Goal: Task Accomplishment & Management: Use online tool/utility

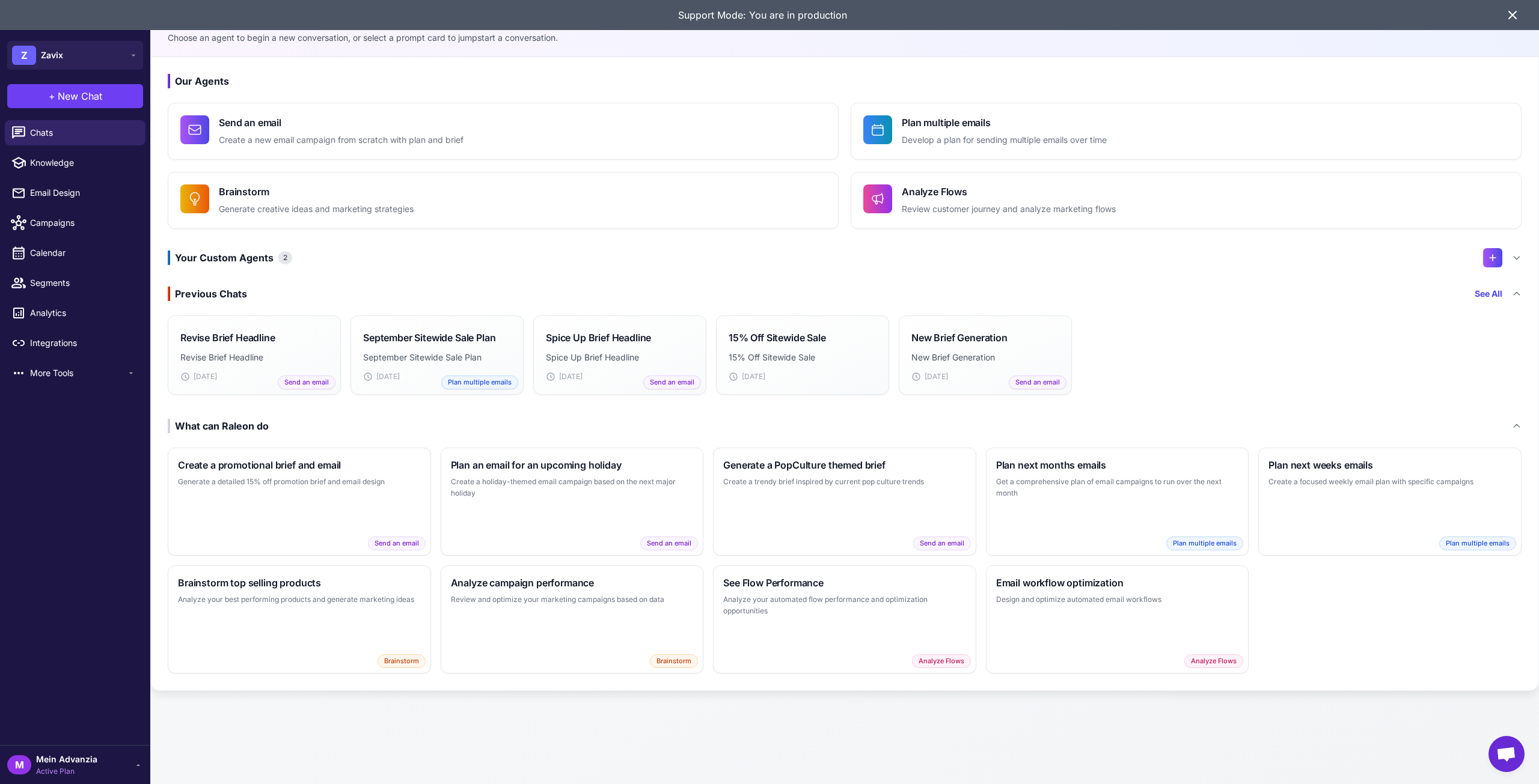
click at [1509, 17] on icon at bounding box center [1512, 15] width 14 height 14
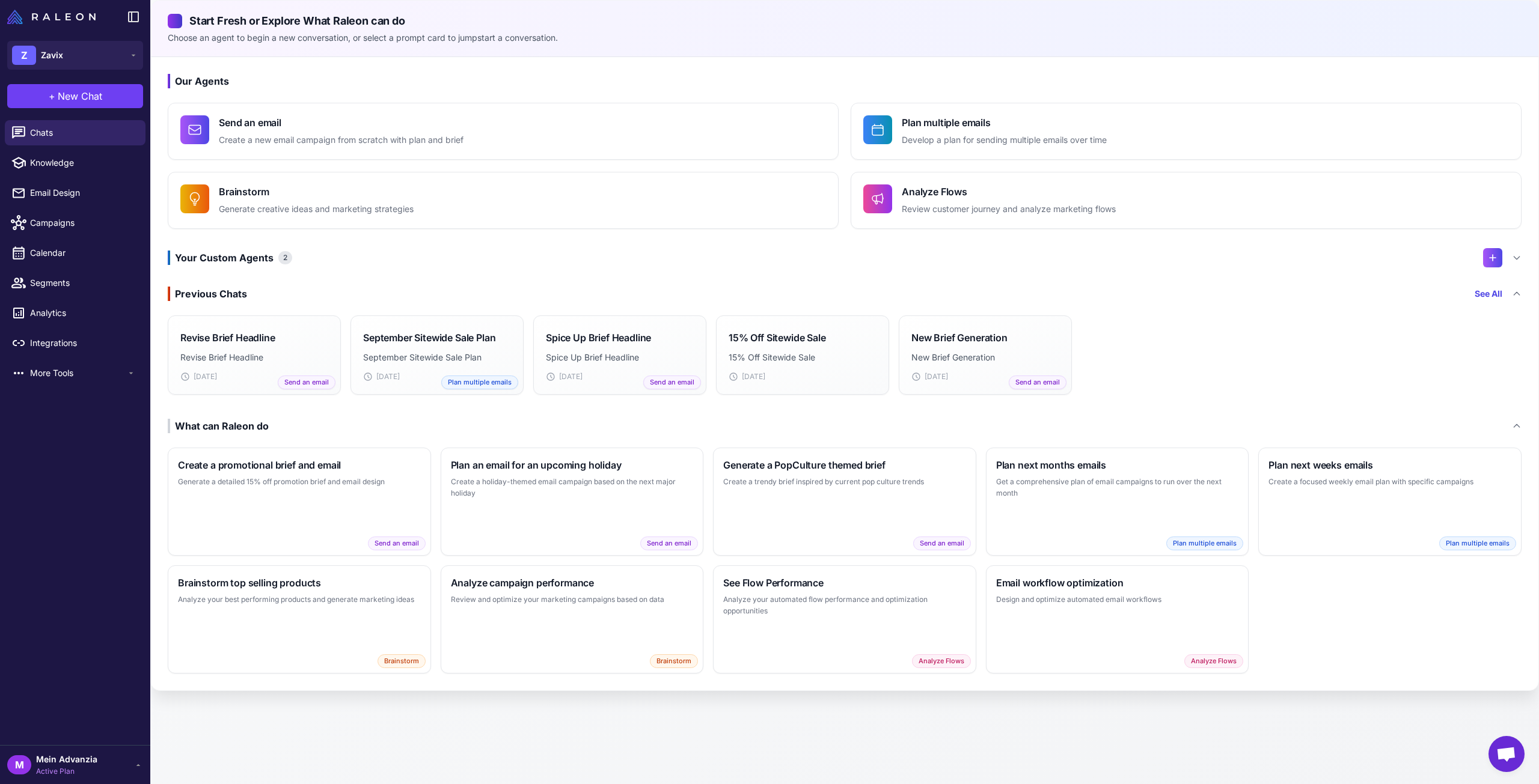
click at [346, 254] on div "Your Custom Agents 2" at bounding box center [845, 258] width 1354 height 20
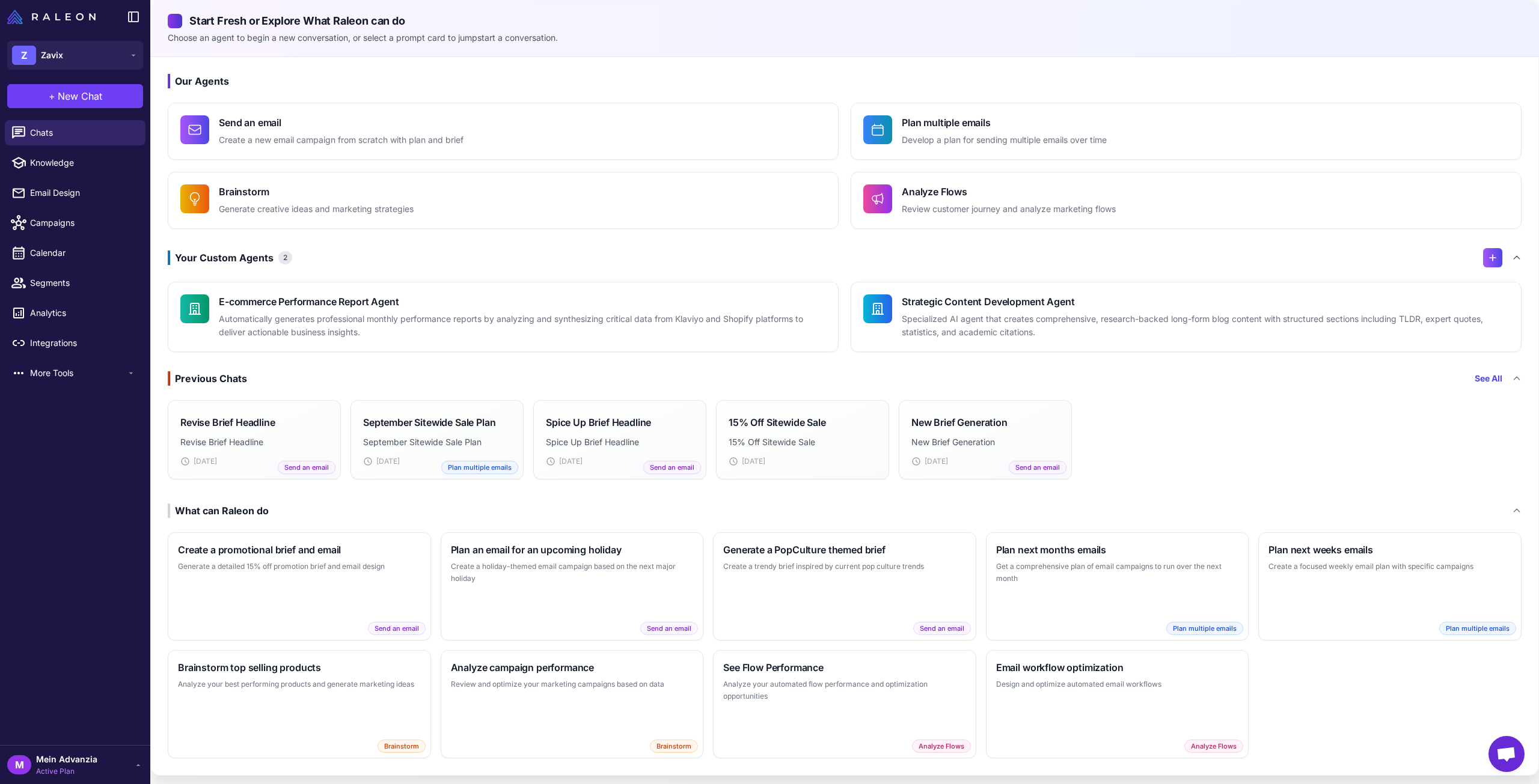
click at [436, 263] on div "Your Custom Agents 2" at bounding box center [845, 258] width 1354 height 20
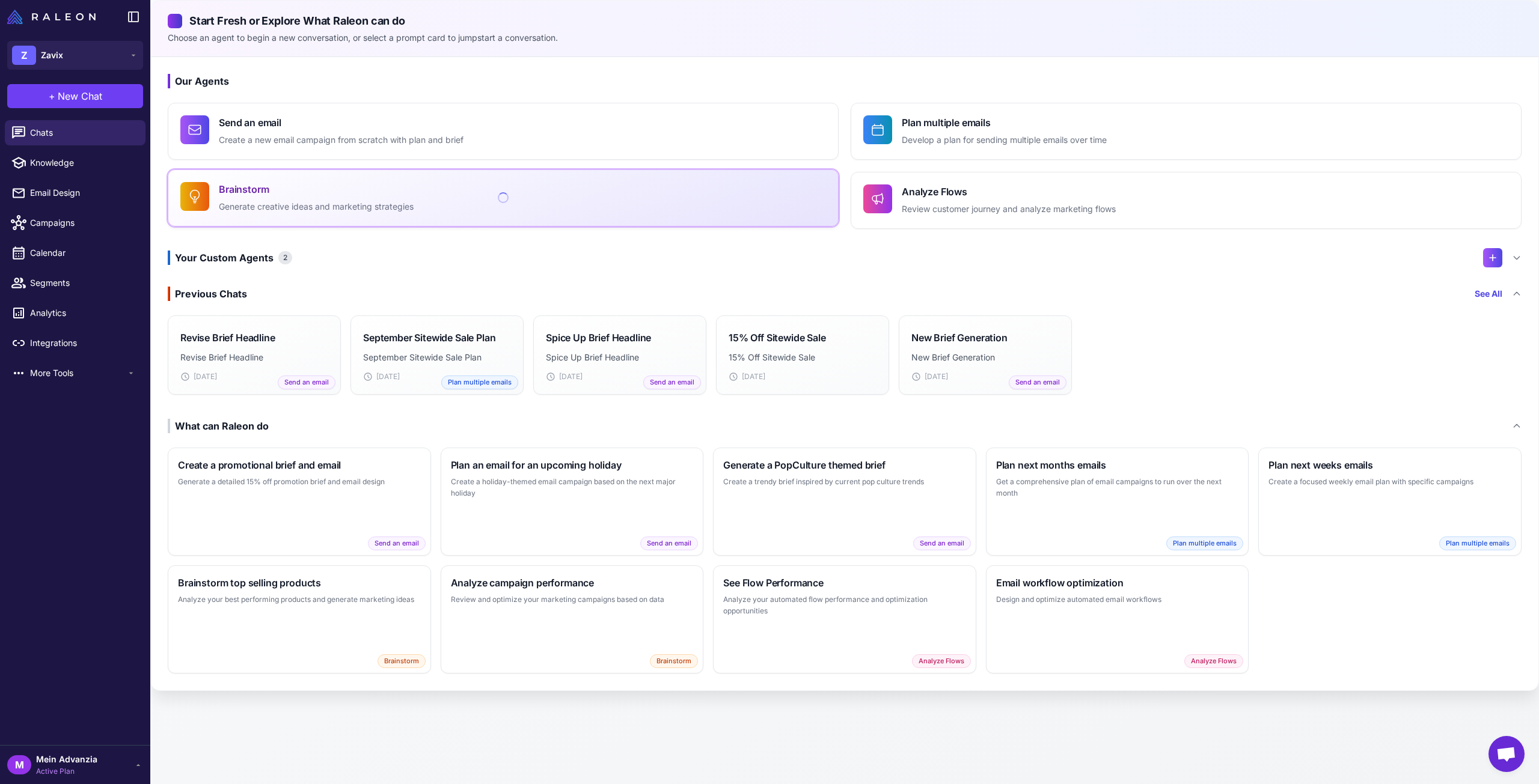
click at [287, 197] on div "Brainstorm Generate creative ideas and marketing strategies" at bounding box center [317, 198] width 195 height 32
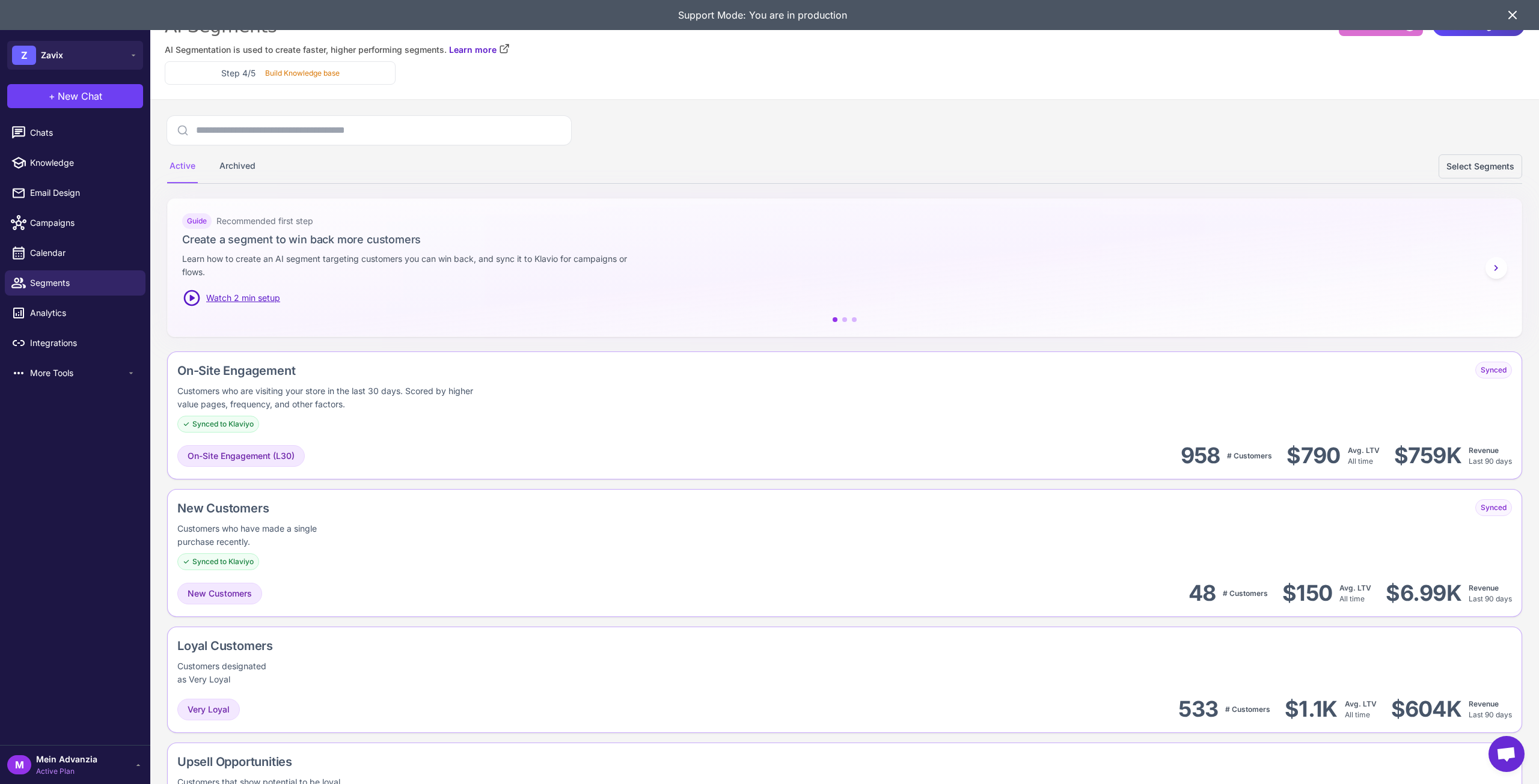
click at [1517, 15] on icon at bounding box center [1512, 15] width 14 height 14
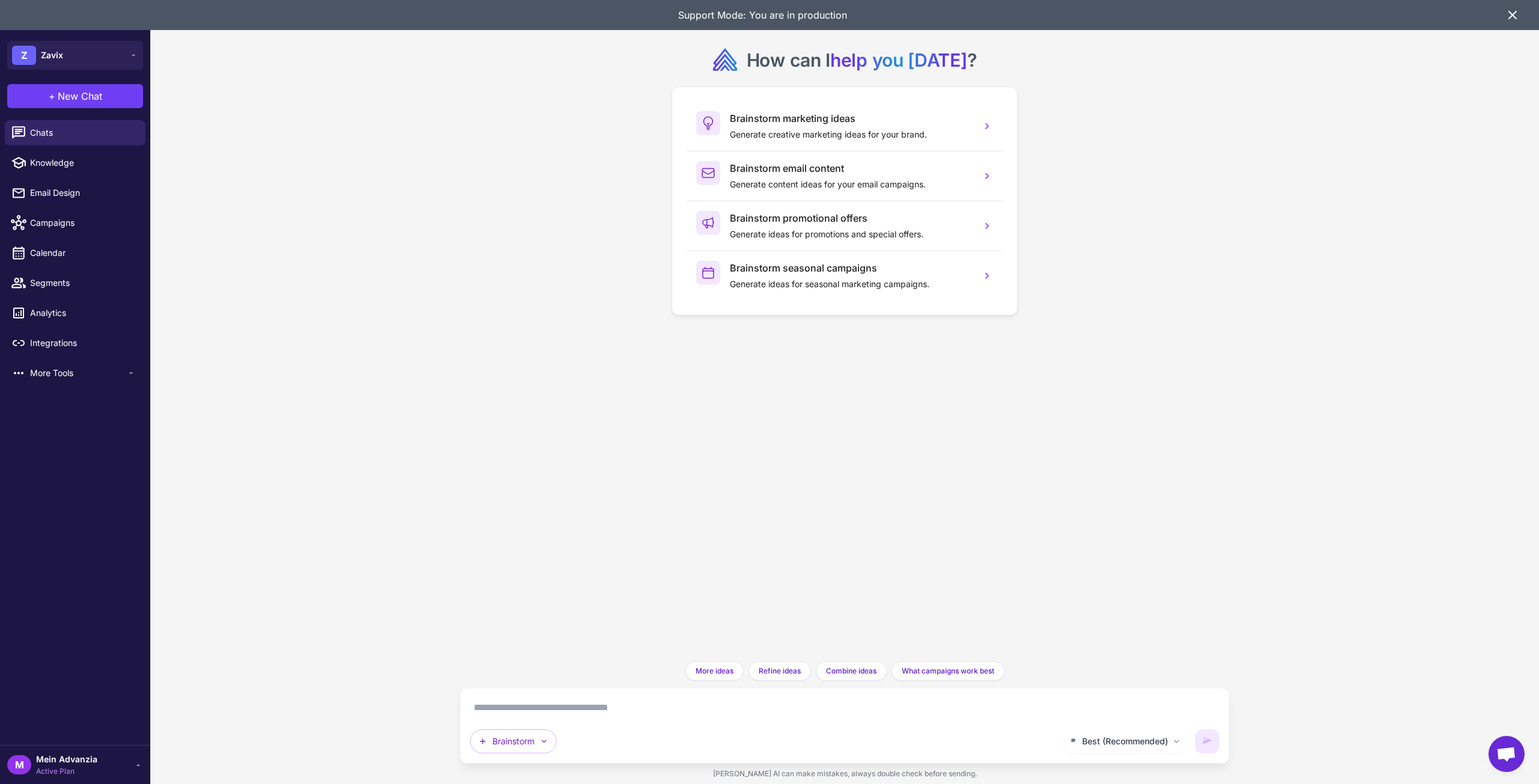
click at [1510, 13] on icon at bounding box center [1512, 15] width 7 height 7
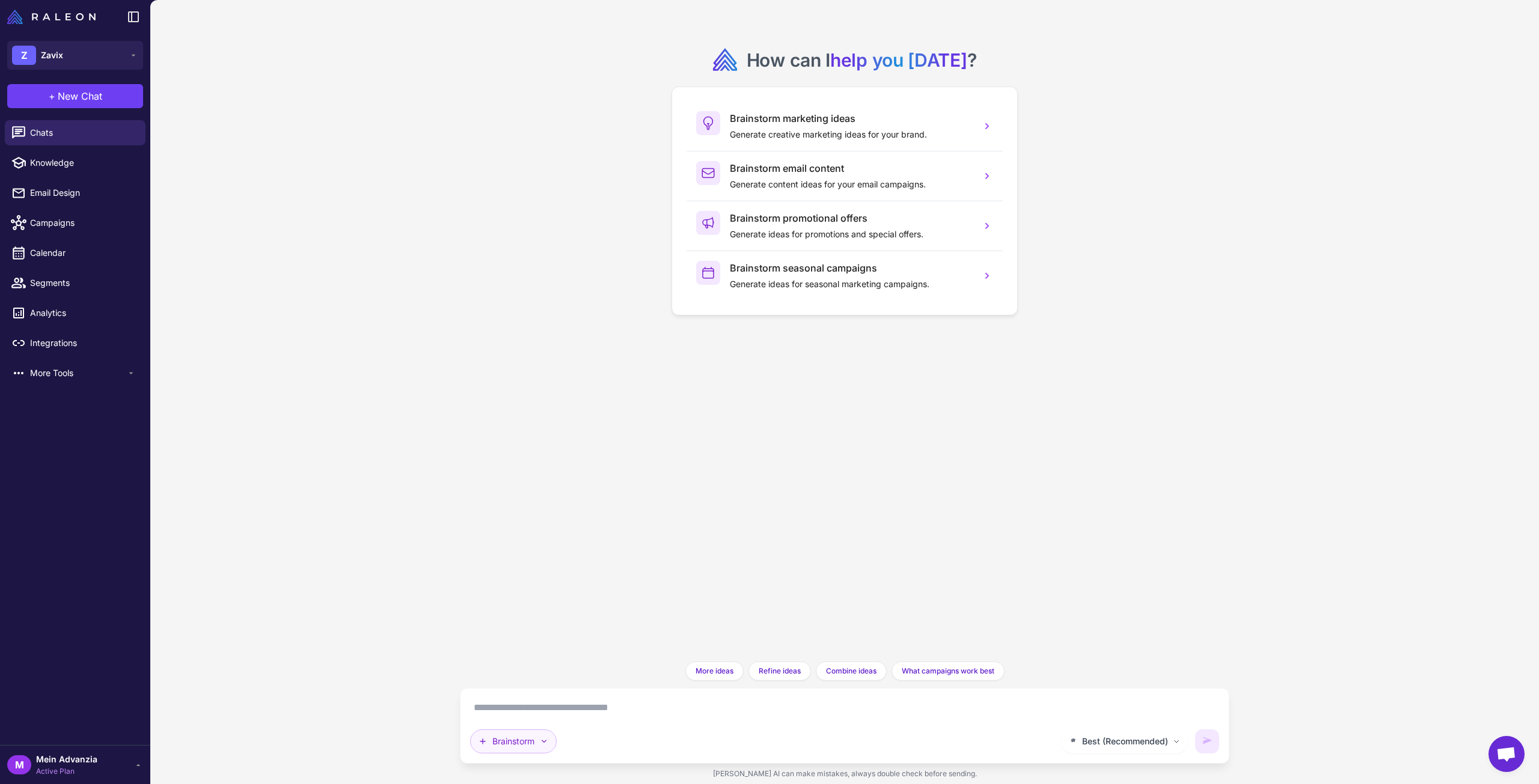
click at [518, 741] on button "Brainstorm" at bounding box center [513, 741] width 87 height 24
click at [533, 569] on button "Plan multiple emails" at bounding box center [556, 569] width 172 height 23
click at [801, 130] on p "Build a plan of campaign ideas for the upcoming month." at bounding box center [850, 134] width 241 height 13
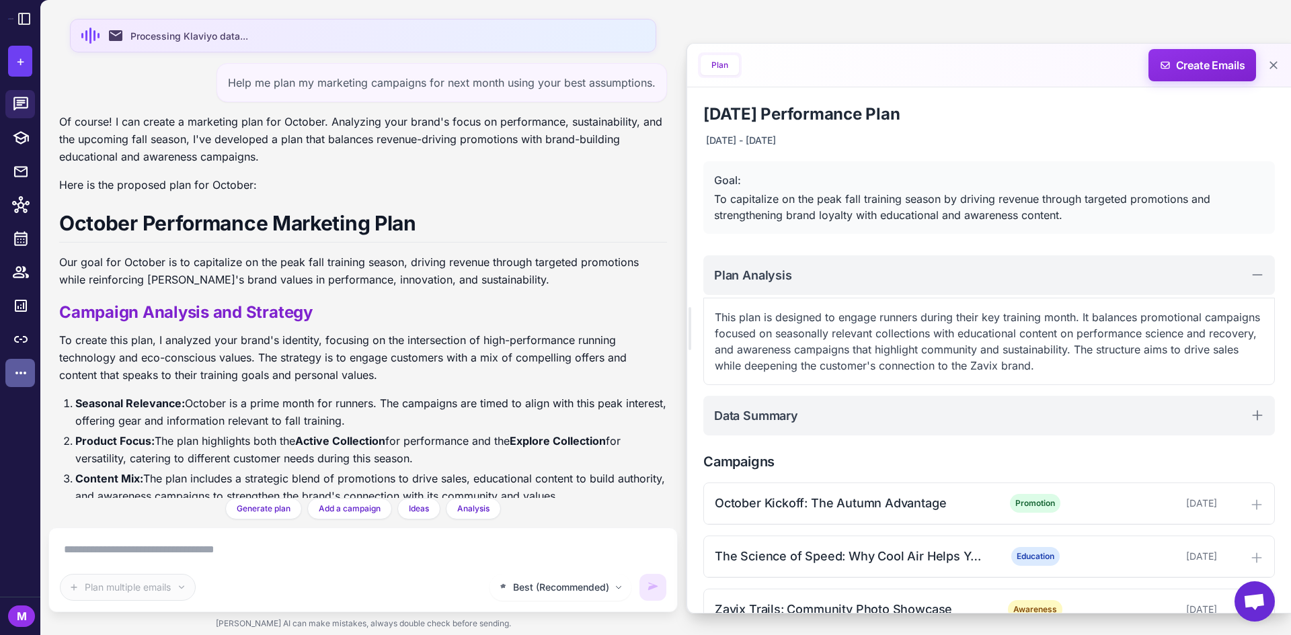
click at [22, 368] on icon at bounding box center [21, 373] width 16 height 16
click at [31, 22] on icon at bounding box center [24, 19] width 16 height 16
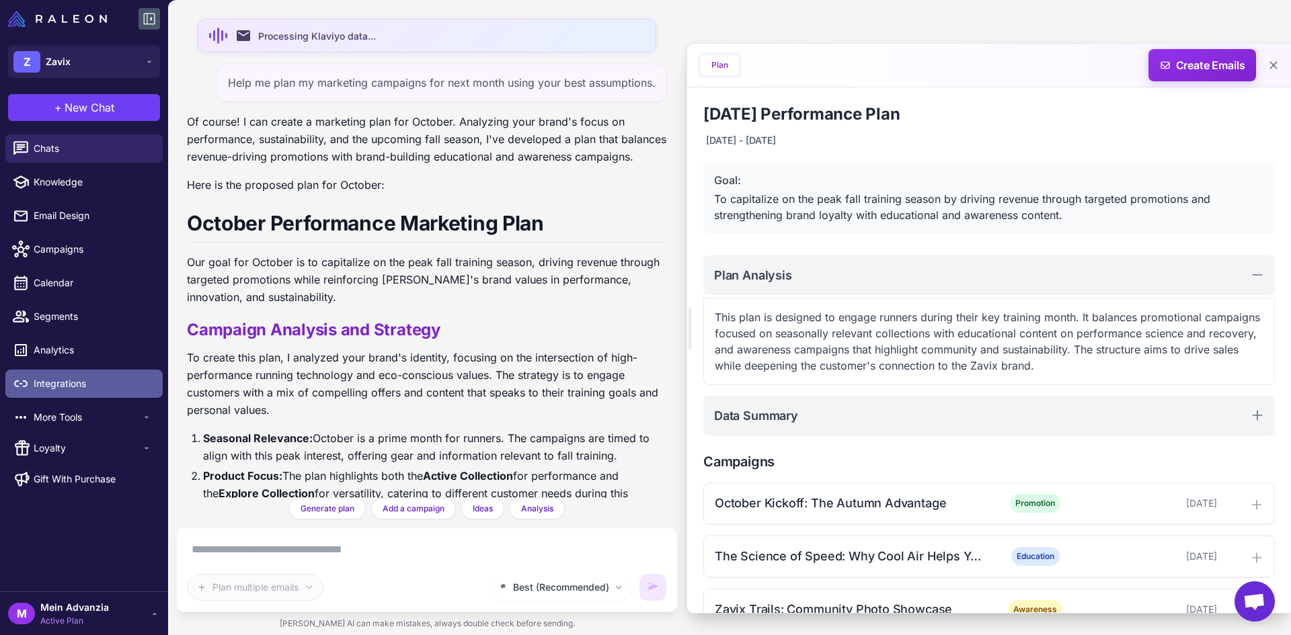
click at [52, 389] on span "Integrations" at bounding box center [93, 383] width 118 height 15
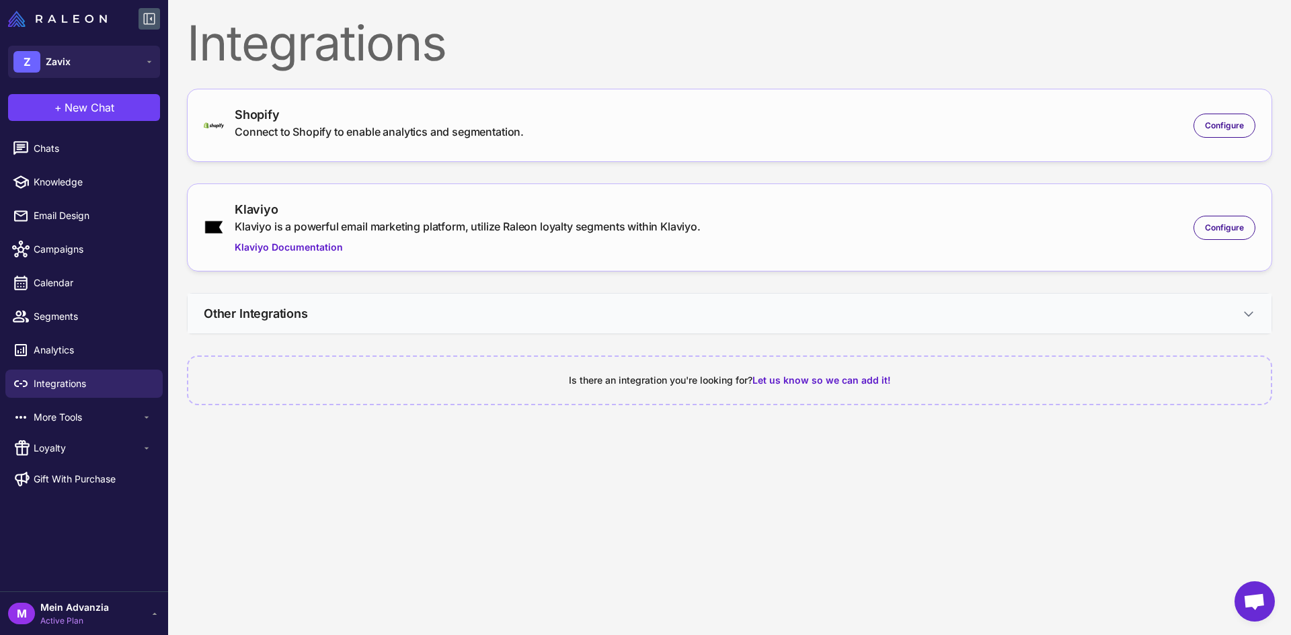
click at [1218, 315] on button "Other Integrations" at bounding box center [730, 314] width 1084 height 40
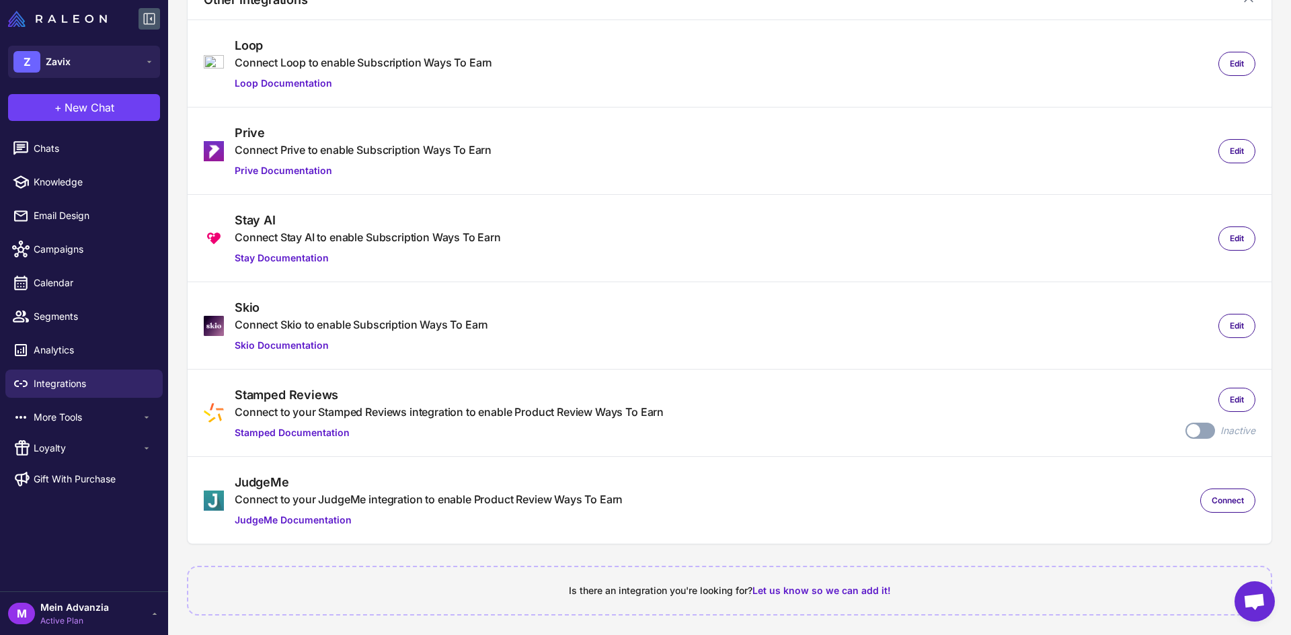
scroll to position [319, 0]
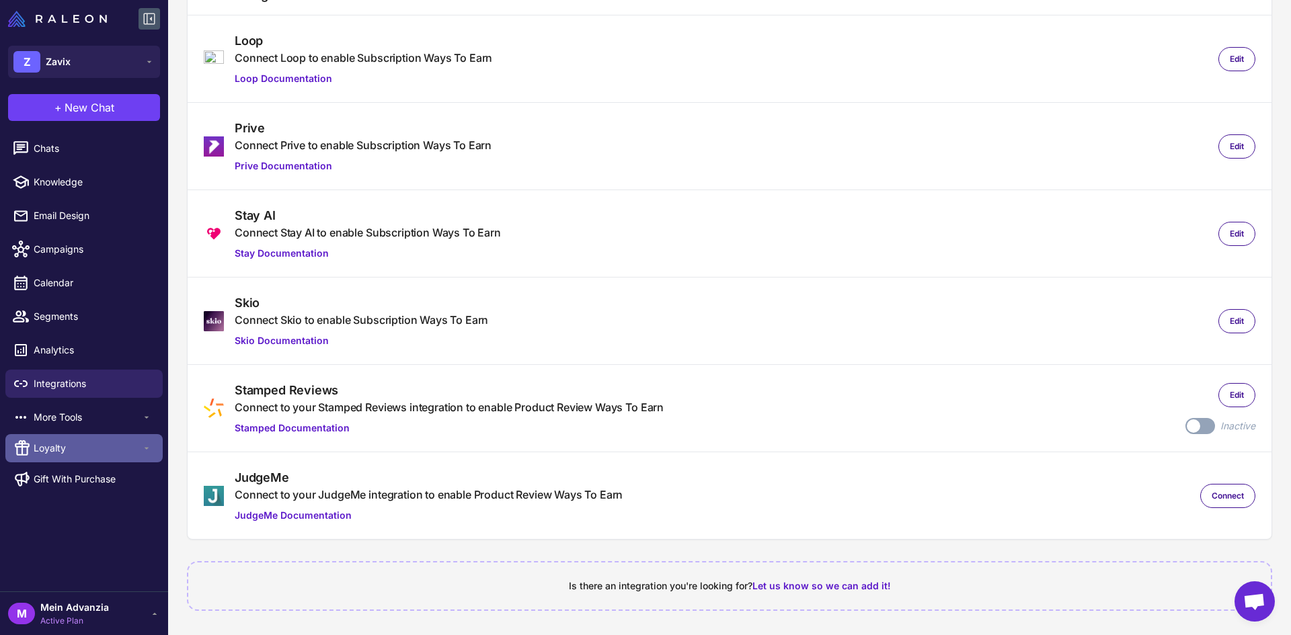
click at [86, 442] on span "Loyalty" at bounding box center [88, 448] width 108 height 15
click at [58, 469] on span "Get Started" at bounding box center [49, 474] width 44 height 12
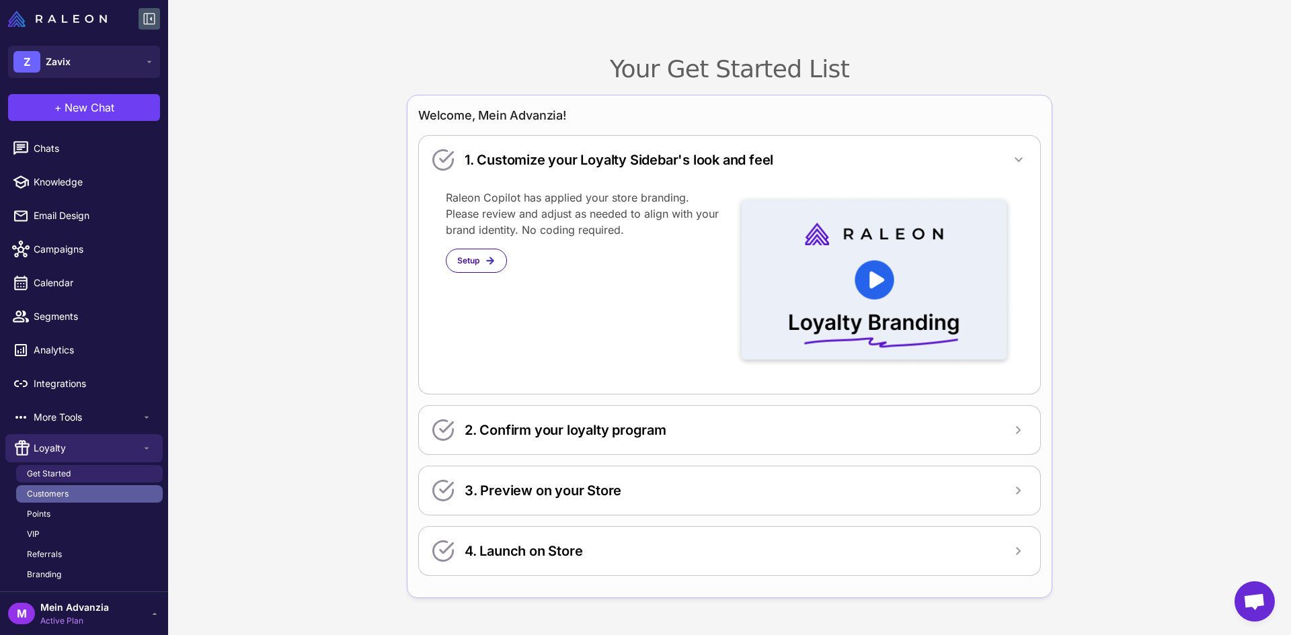
click at [47, 497] on span "Customers" at bounding box center [48, 494] width 42 height 12
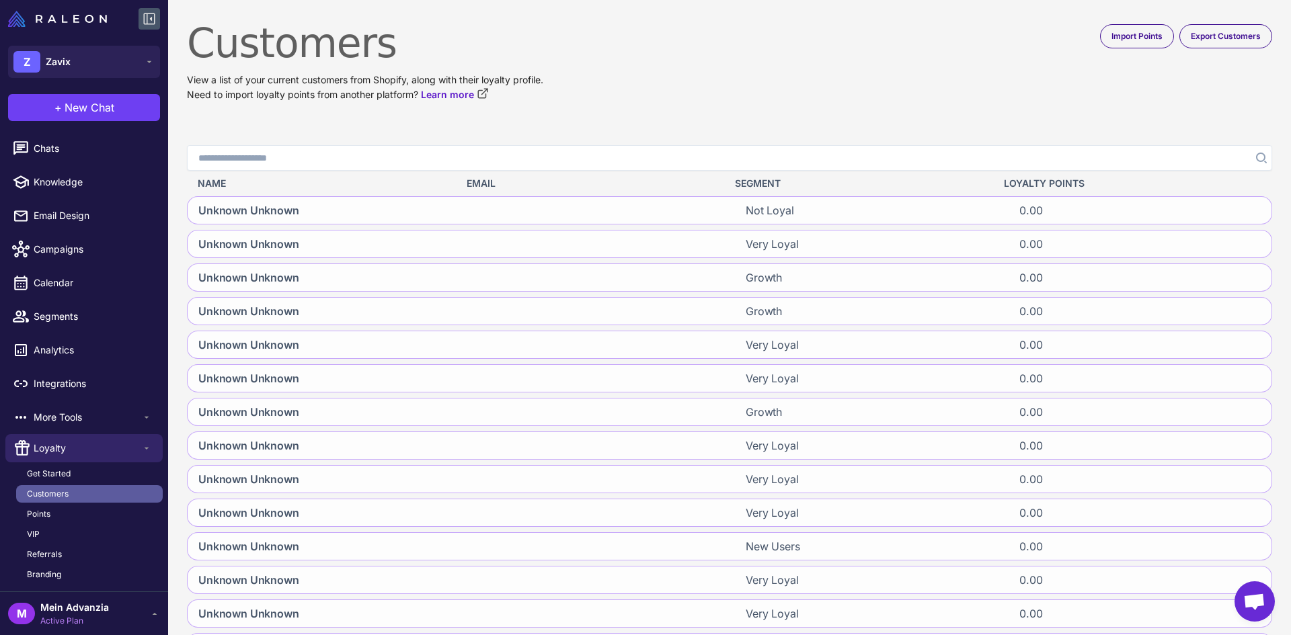
click at [61, 493] on span "Customers" at bounding box center [48, 494] width 42 height 12
click at [49, 512] on span "Points" at bounding box center [39, 514] width 24 height 12
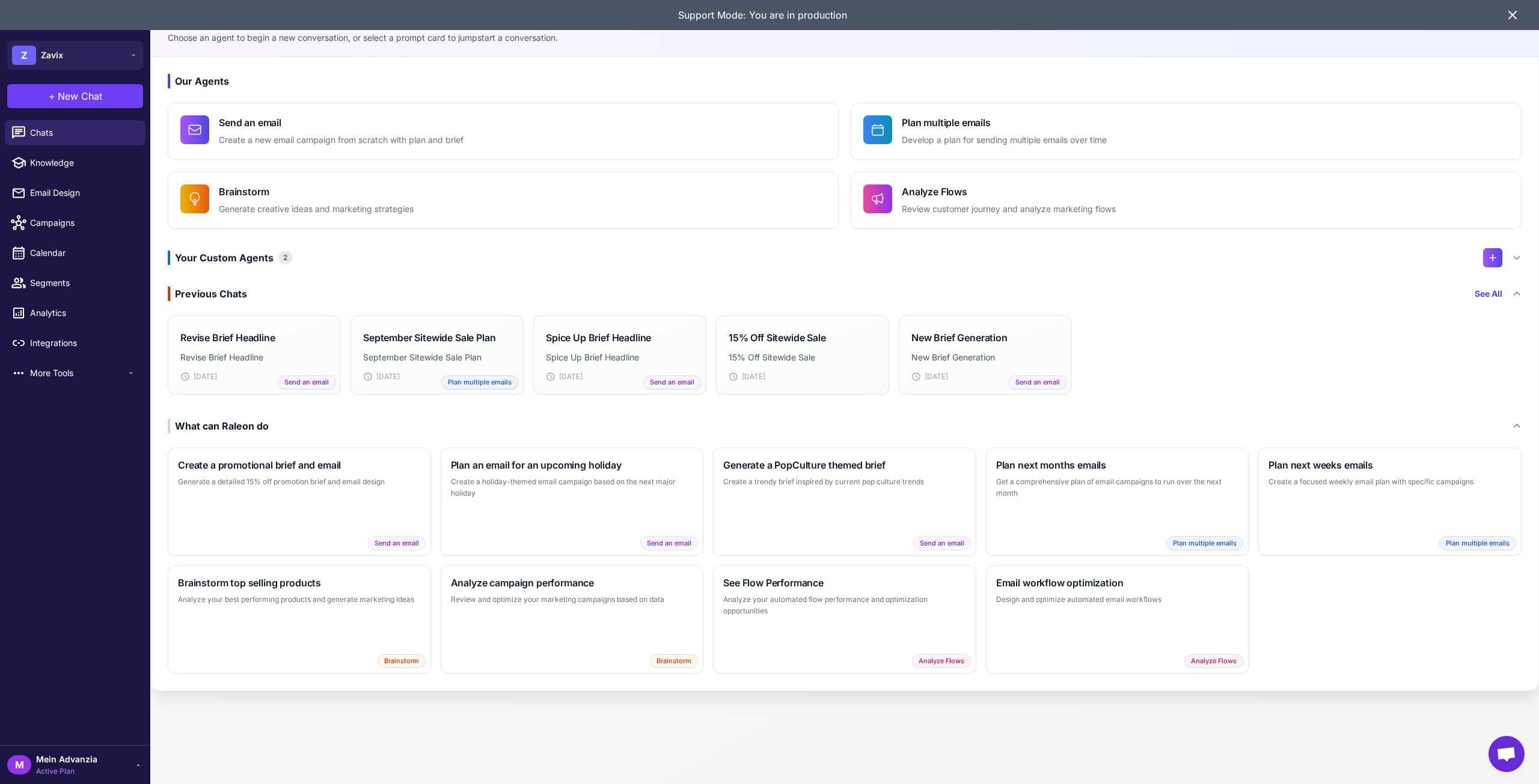
click at [1507, 13] on icon at bounding box center [1512, 15] width 14 height 14
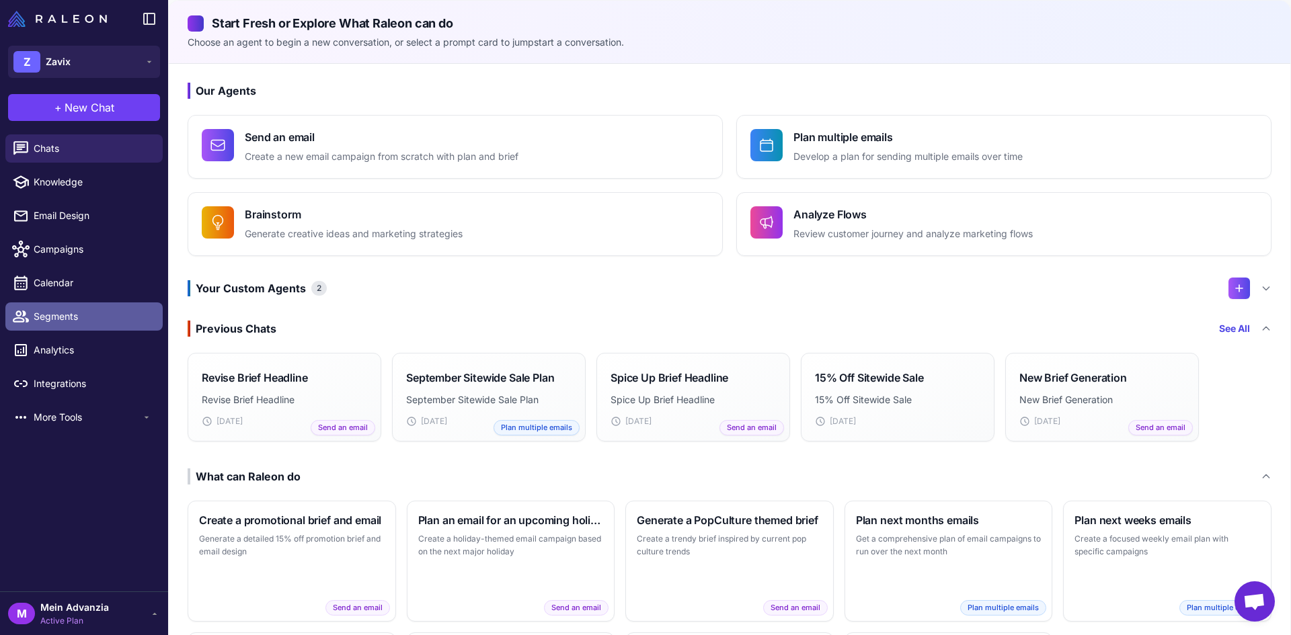
drag, startPoint x: 67, startPoint y: 322, endPoint x: 79, endPoint y: 315, distance: 13.8
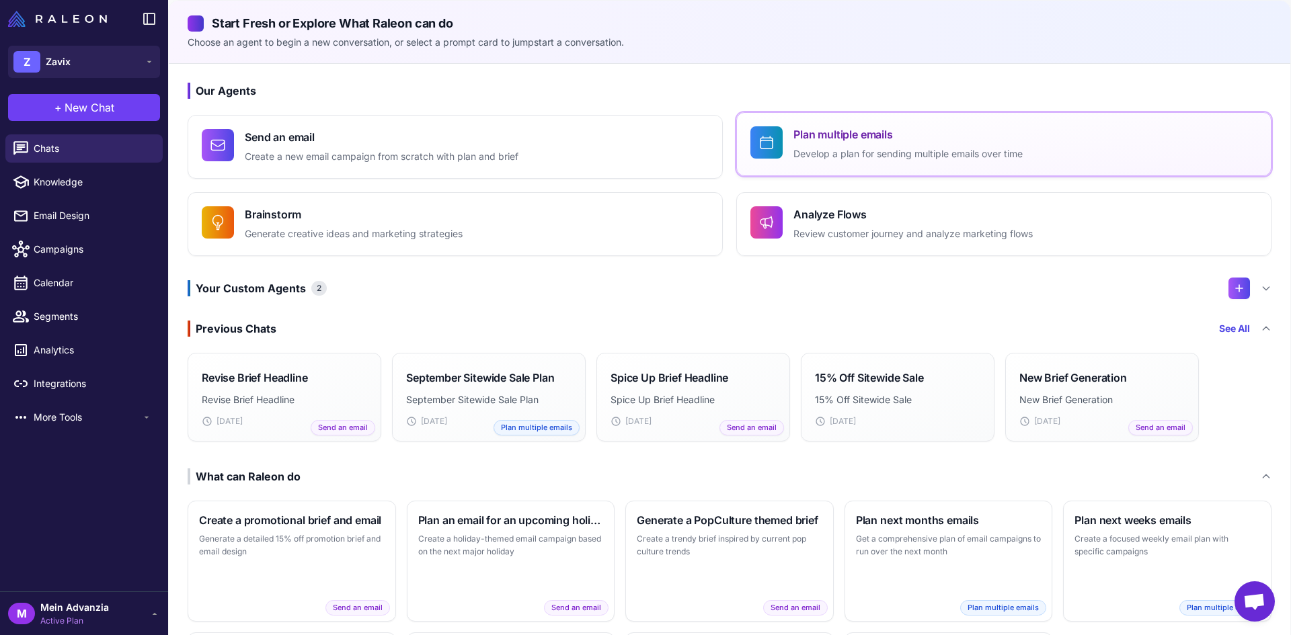
click at [859, 143] on div "Plan multiple emails Develop a plan for sending multiple emails over time" at bounding box center [907, 144] width 229 height 36
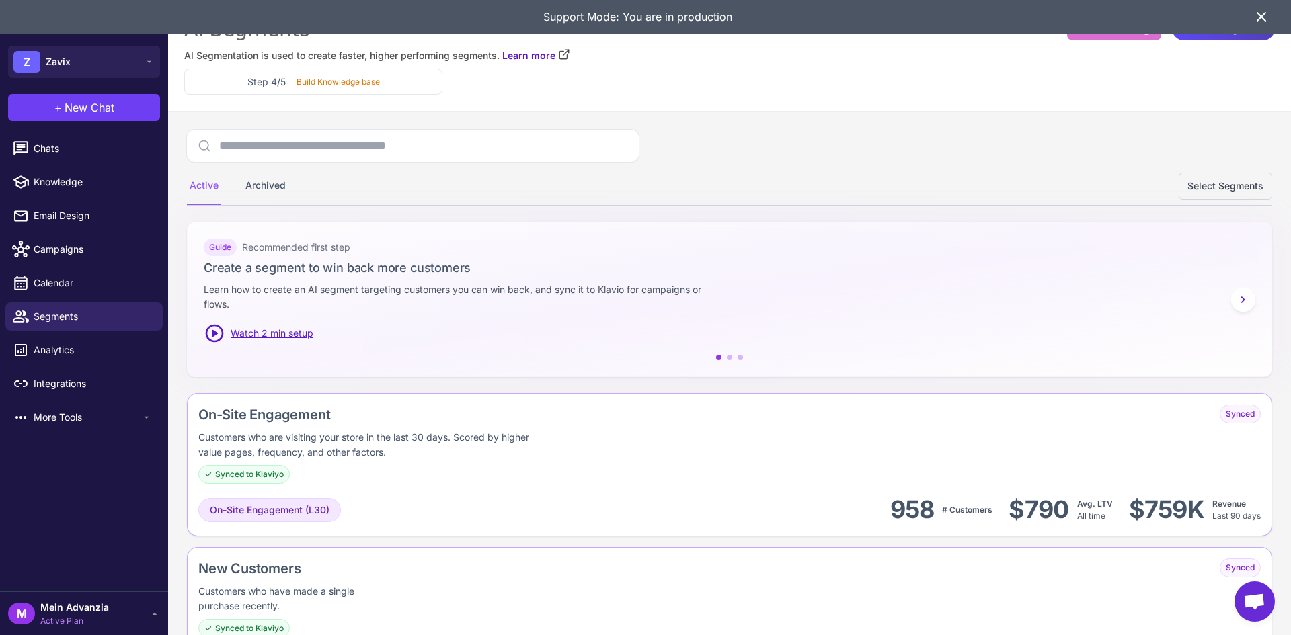
click at [1263, 13] on icon at bounding box center [1261, 17] width 16 height 16
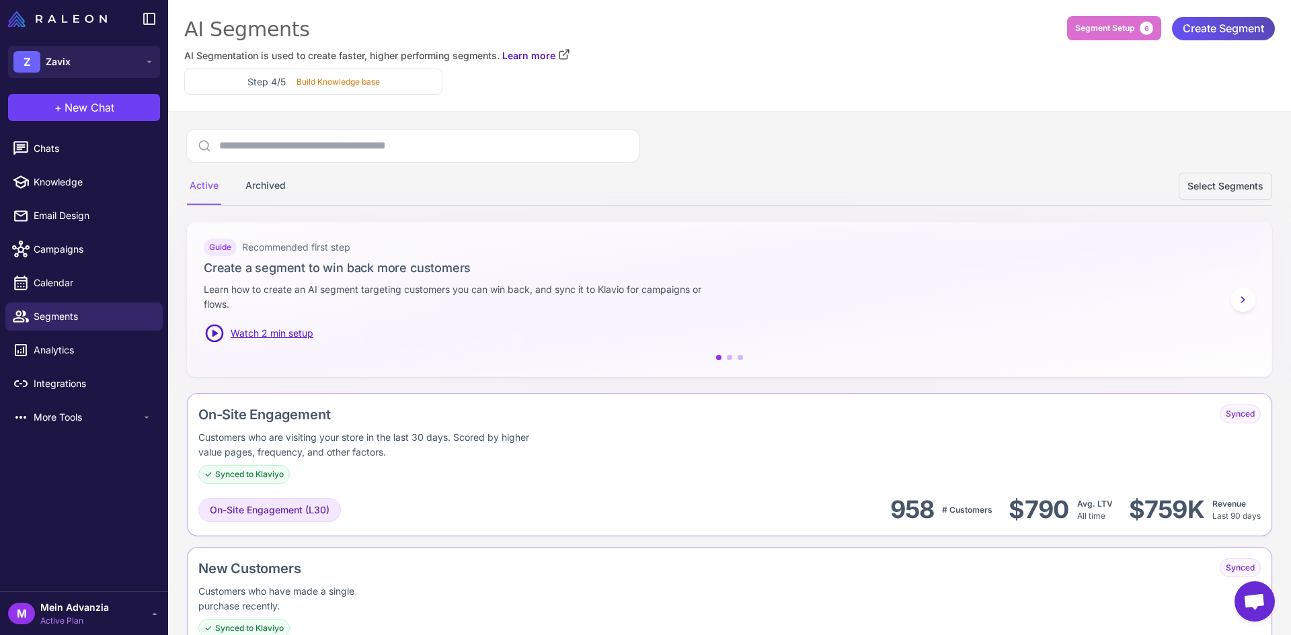
click at [1182, 26] on span "Create Segment" at bounding box center [1222, 29] width 81 height 24
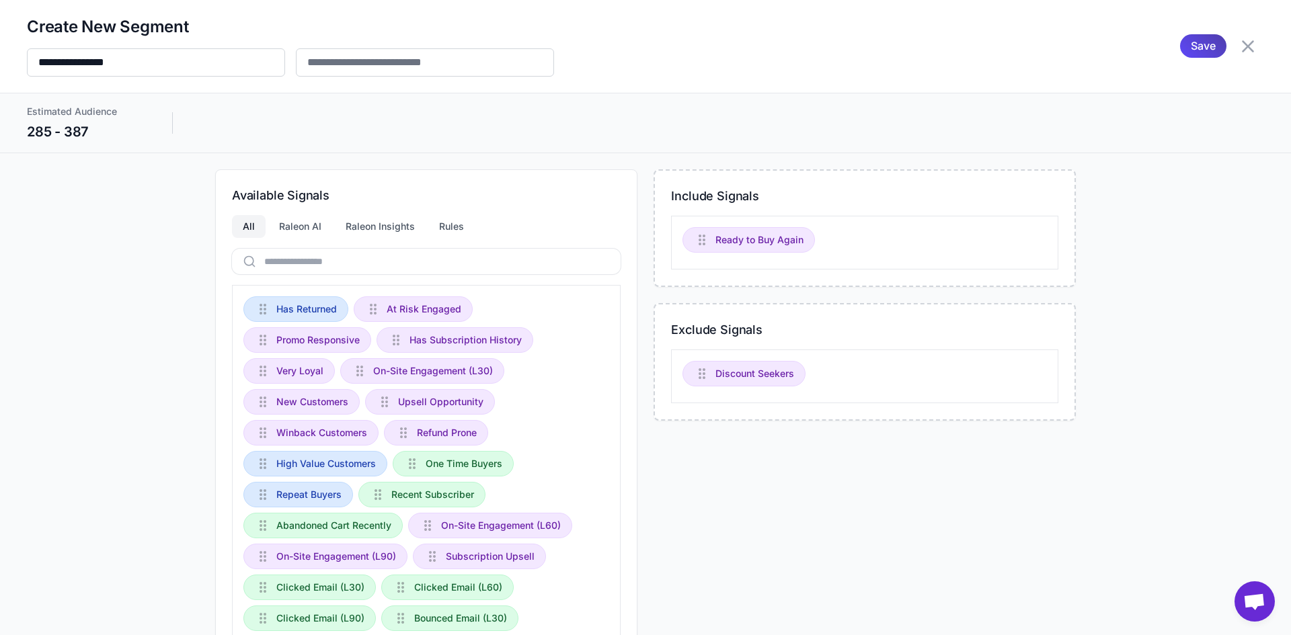
click at [737, 471] on div "Include Signals Ready to Buy Again Exclude Signals Discount Seekers" at bounding box center [864, 525] width 422 height 712
click at [1241, 54] on icon at bounding box center [1248, 47] width 22 height 22
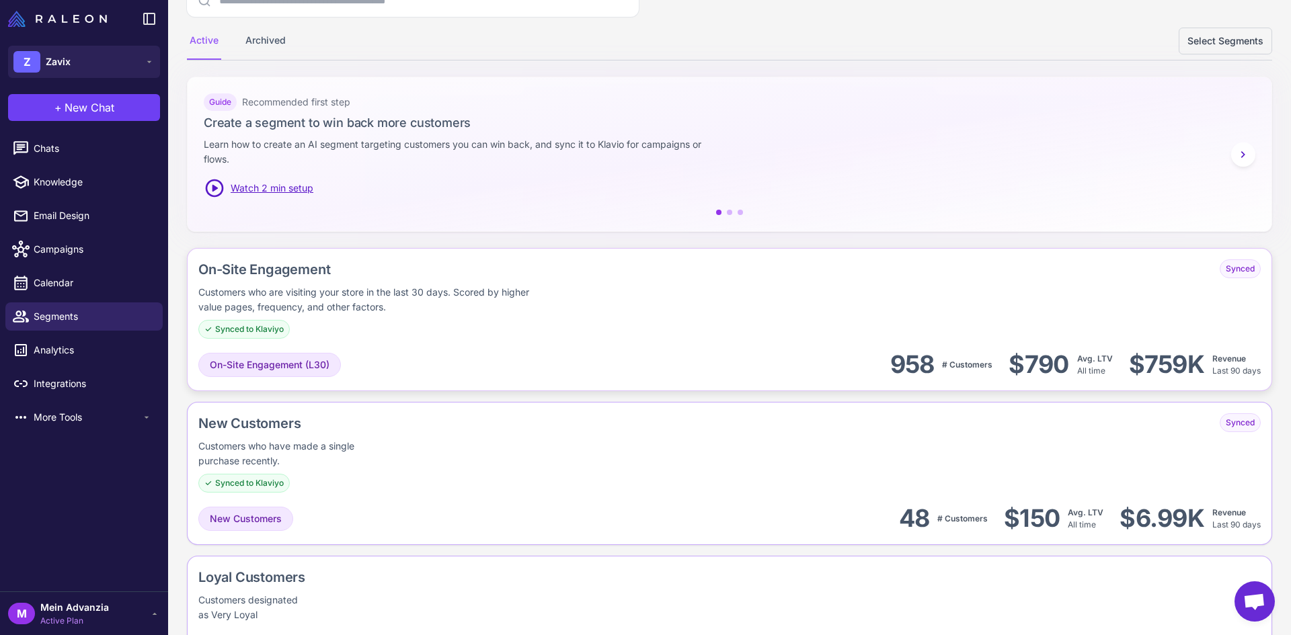
scroll to position [134, 0]
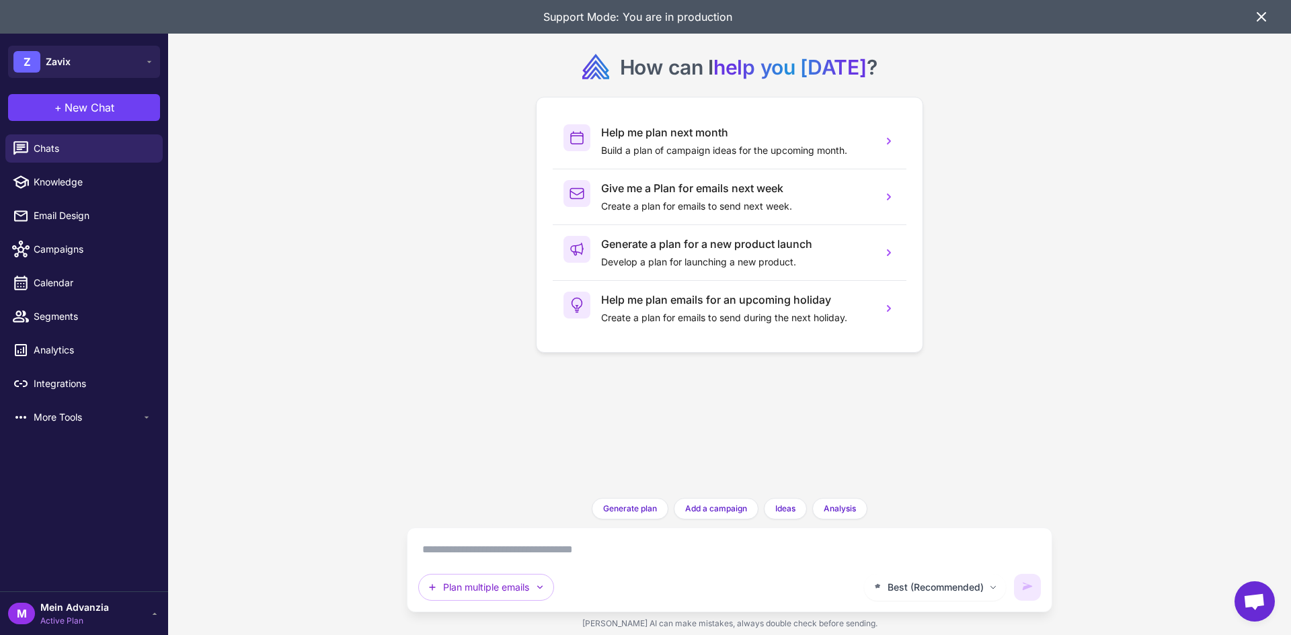
click at [1256, 20] on icon at bounding box center [1261, 17] width 16 height 16
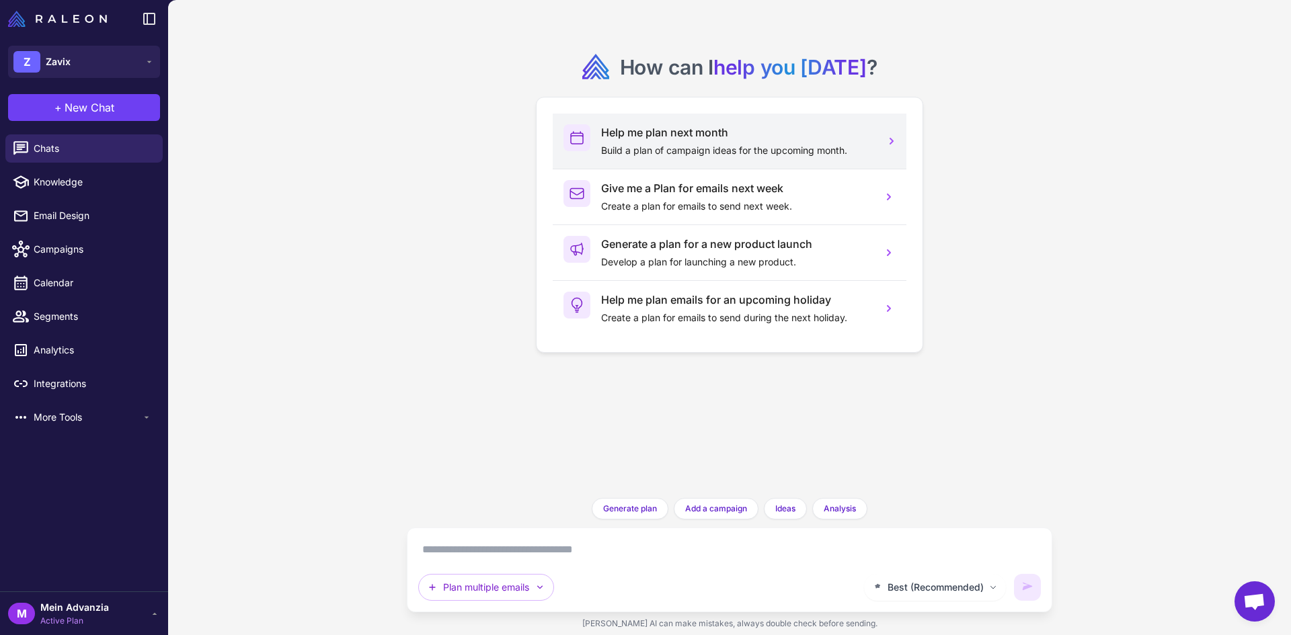
click at [728, 136] on h3 "Help me plan next month" at bounding box center [736, 132] width 270 height 16
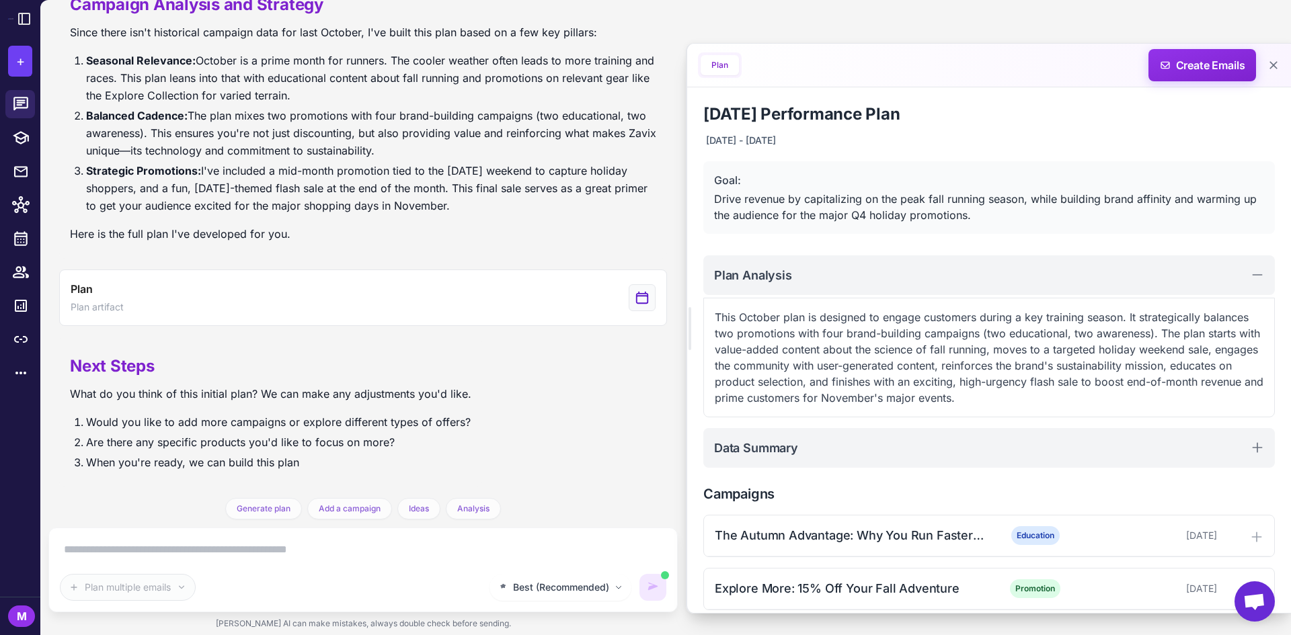
scroll to position [281, 0]
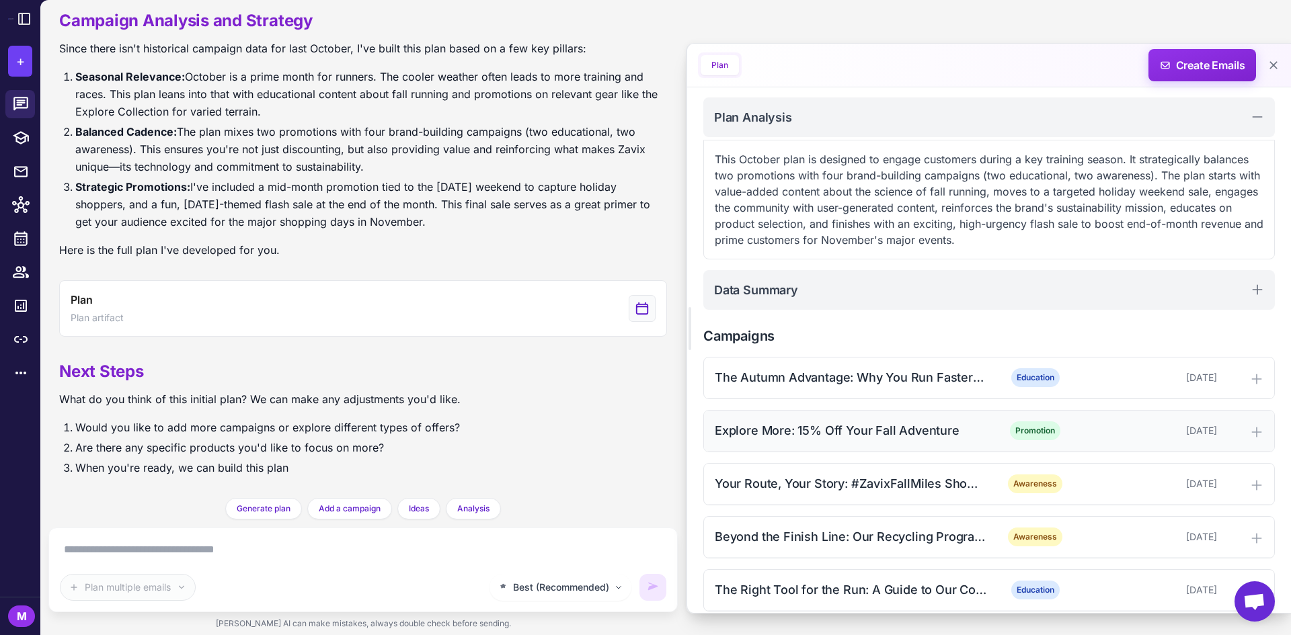
scroll to position [226, 0]
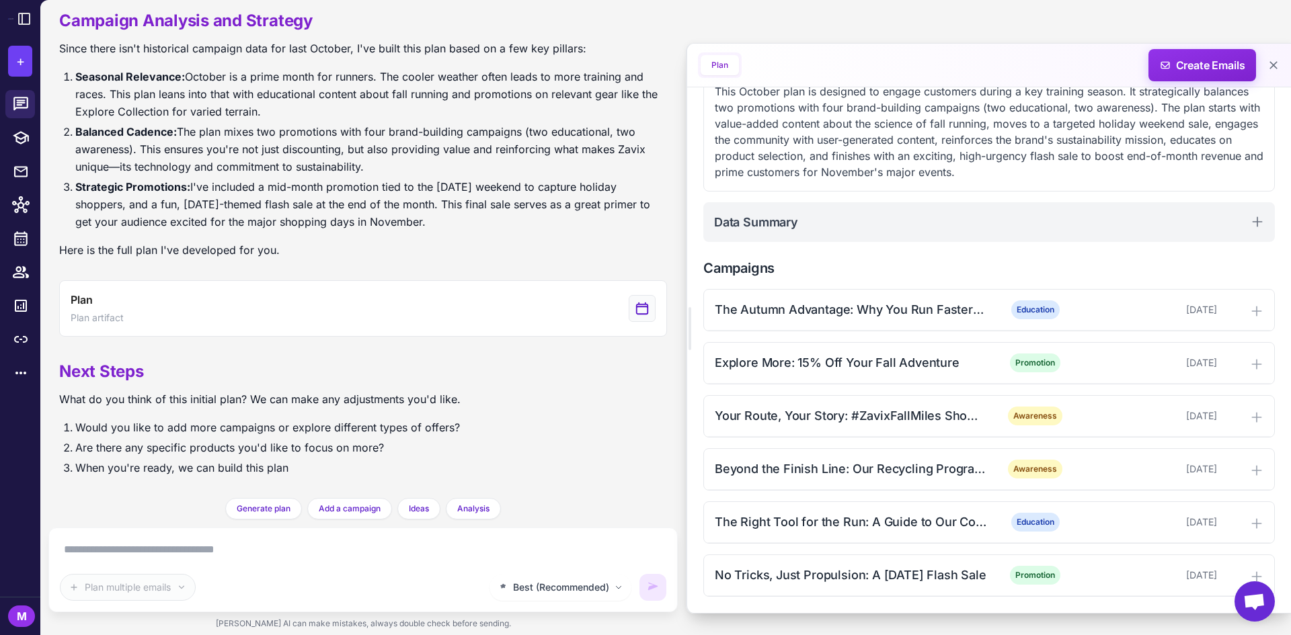
click at [804, 11] on div "email Processing Klaviyo data... Help me plan my marketing campaigns for next m…" at bounding box center [665, 317] width 1250 height 635
click at [1206, 61] on span "Create Emails" at bounding box center [1202, 65] width 118 height 32
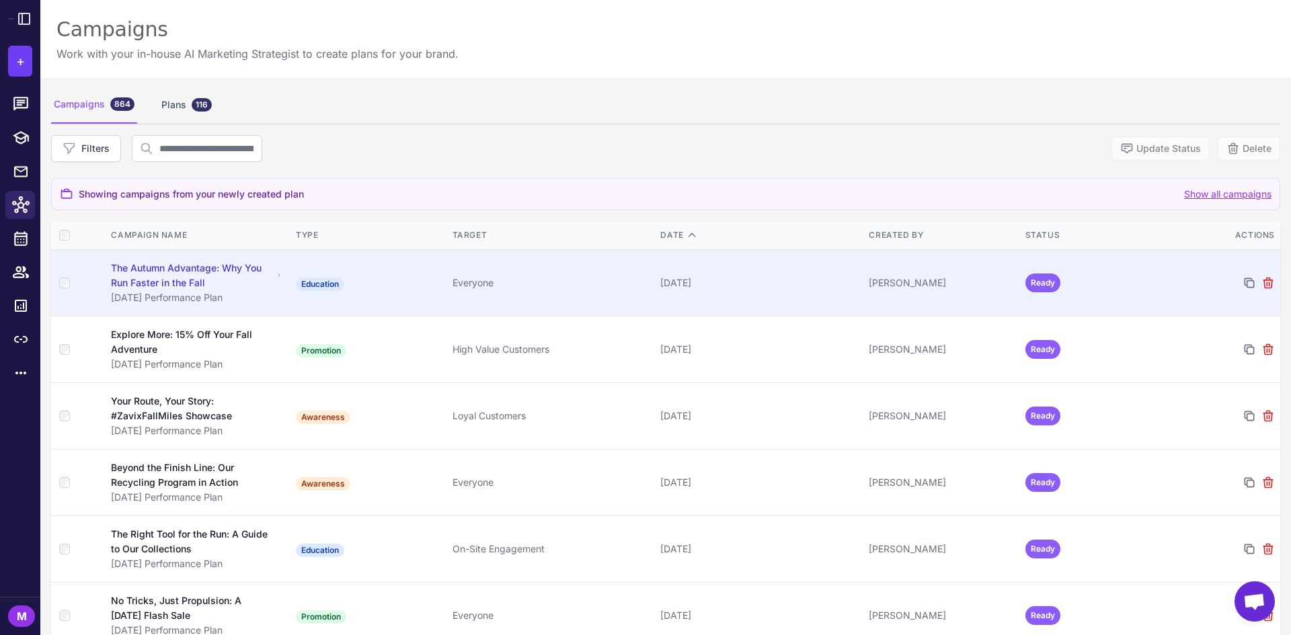
click at [239, 262] on div "The Autumn Advantage: Why You Run Faster in the Fall" at bounding box center [191, 276] width 161 height 30
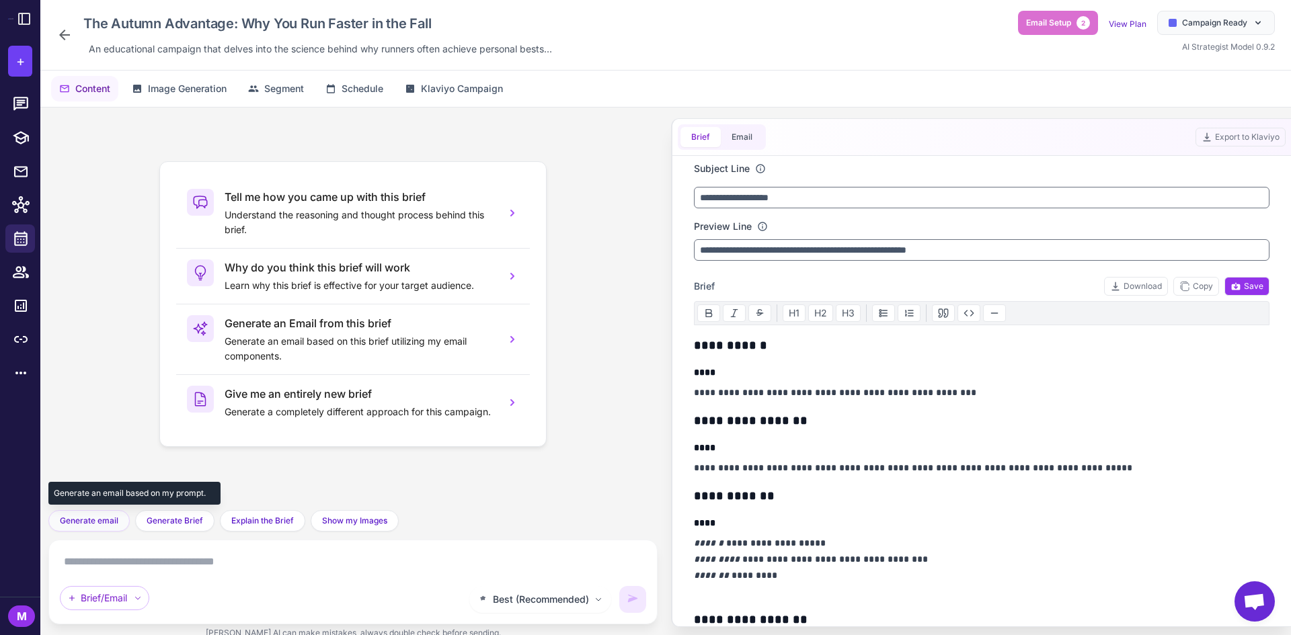
click at [97, 519] on span "Generate email" at bounding box center [89, 521] width 58 height 12
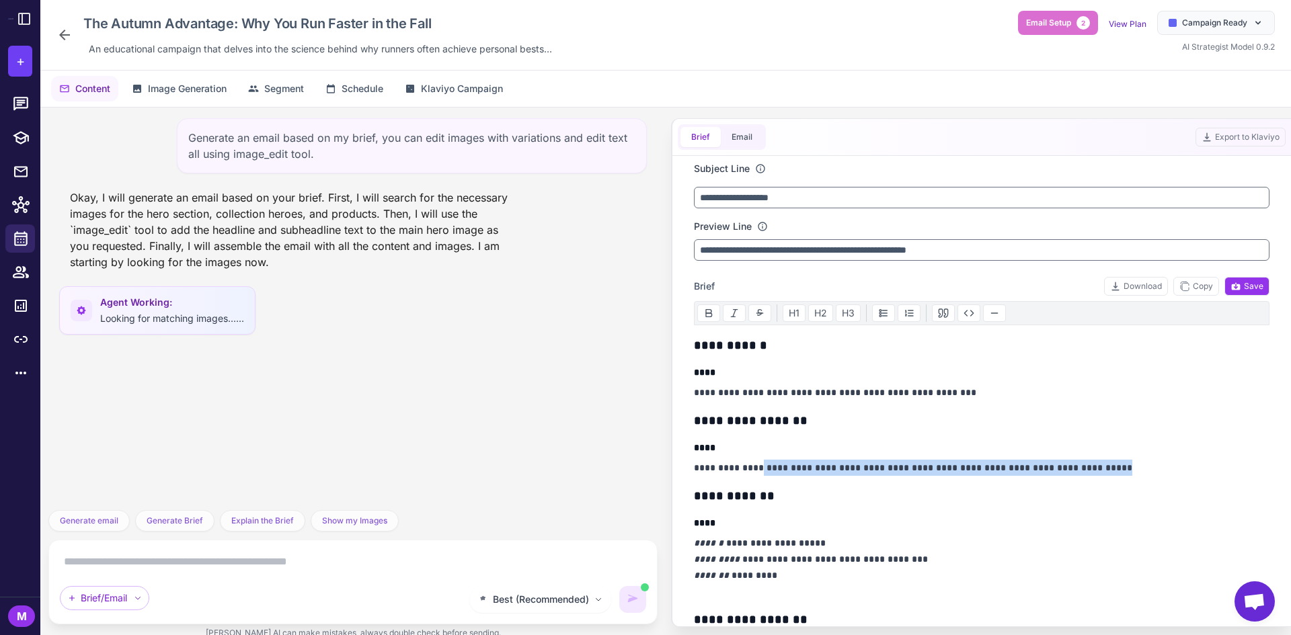
drag, startPoint x: 907, startPoint y: 463, endPoint x: 766, endPoint y: 469, distance: 141.3
click at [766, 469] on p "**********" at bounding box center [978, 468] width 569 height 16
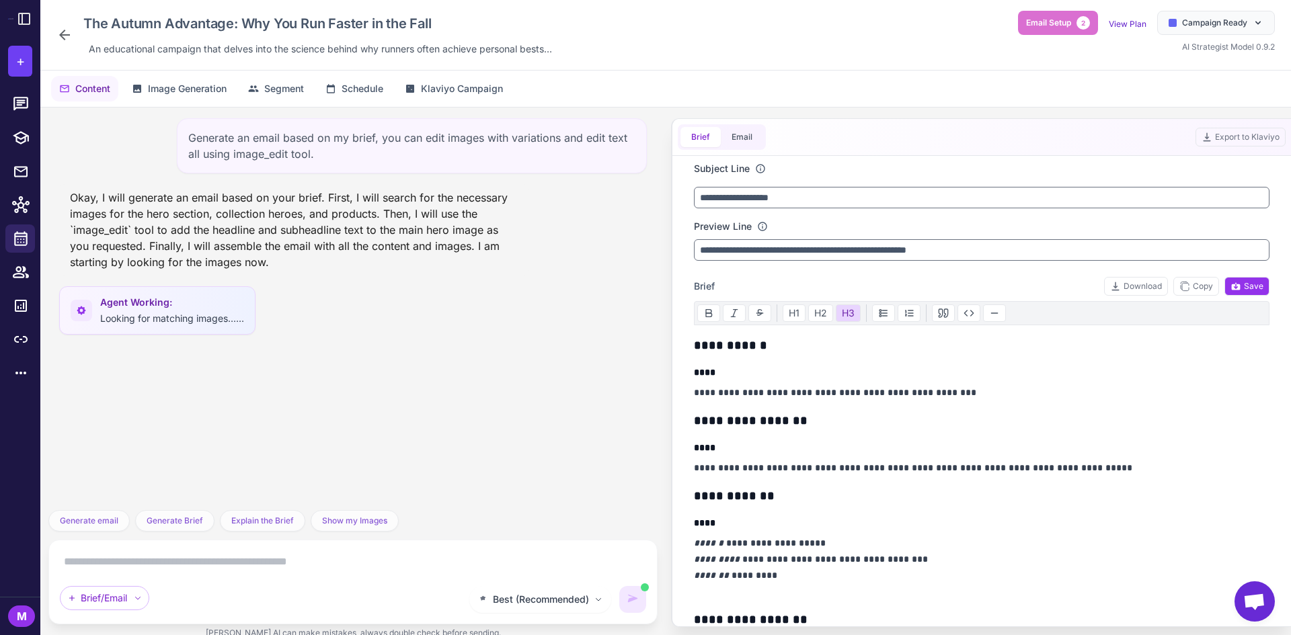
click at [944, 418] on h3 "**********" at bounding box center [978, 420] width 569 height 19
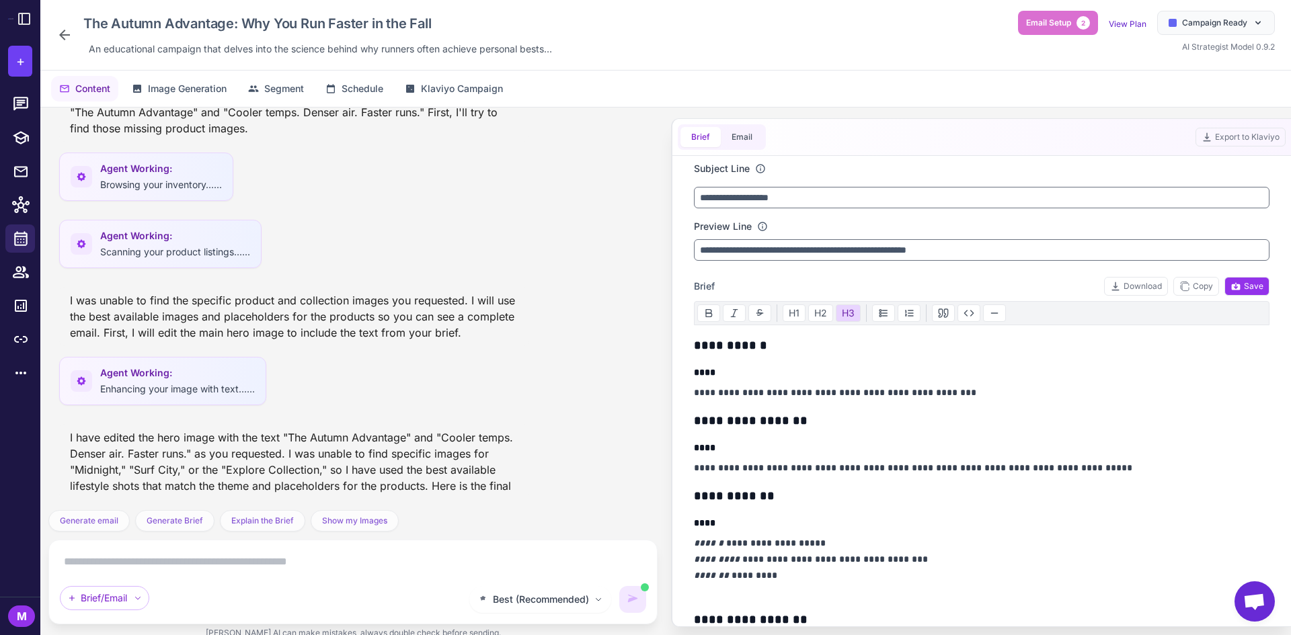
scroll to position [440, 0]
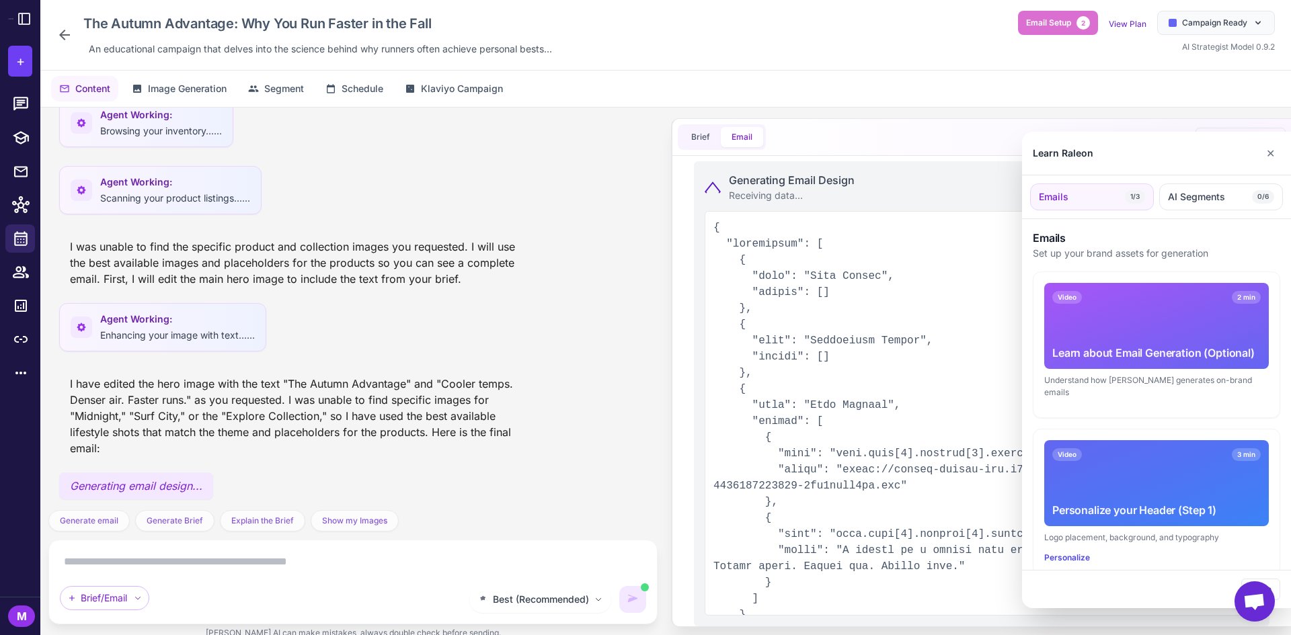
drag, startPoint x: 1269, startPoint y: 154, endPoint x: 1241, endPoint y: 179, distance: 37.6
click at [1269, 153] on button "✕" at bounding box center [1269, 153] width 19 height 27
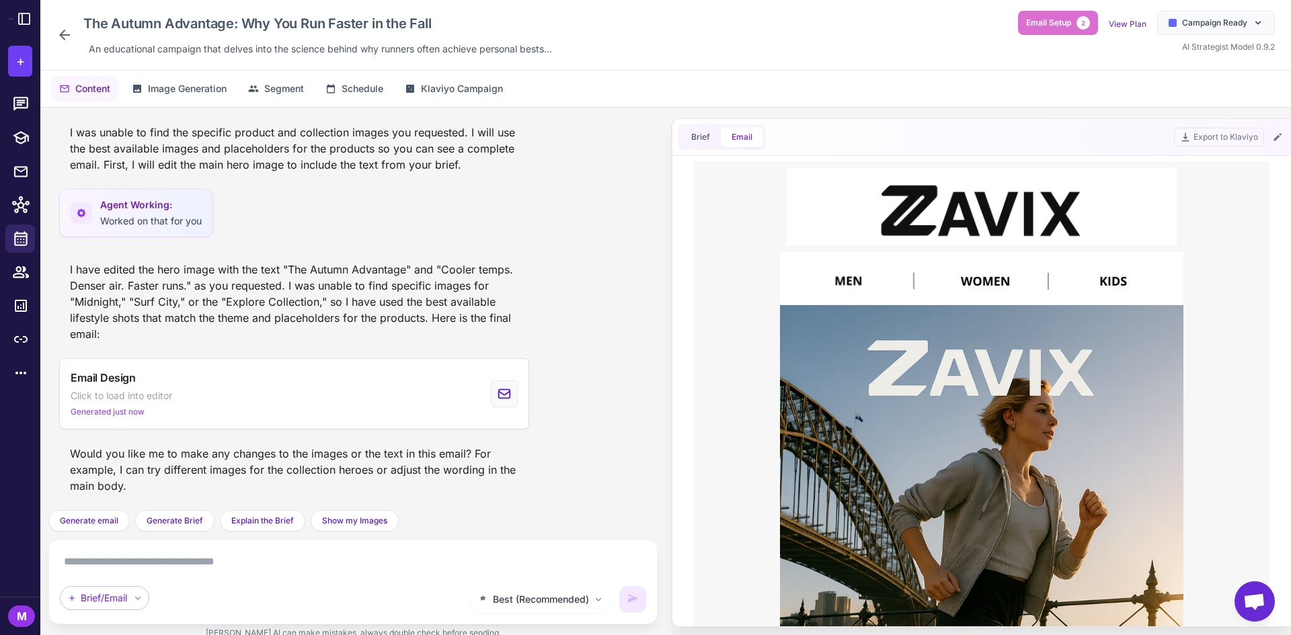
scroll to position [0, 0]
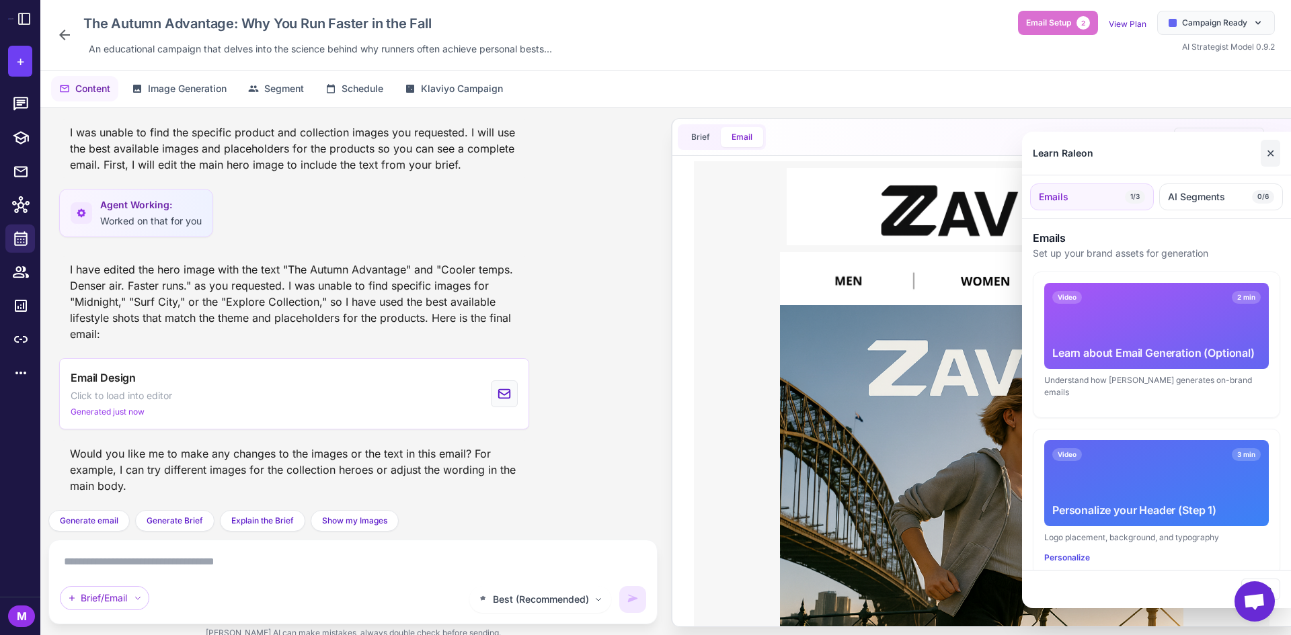
click at [1270, 143] on button "✕" at bounding box center [1269, 153] width 19 height 27
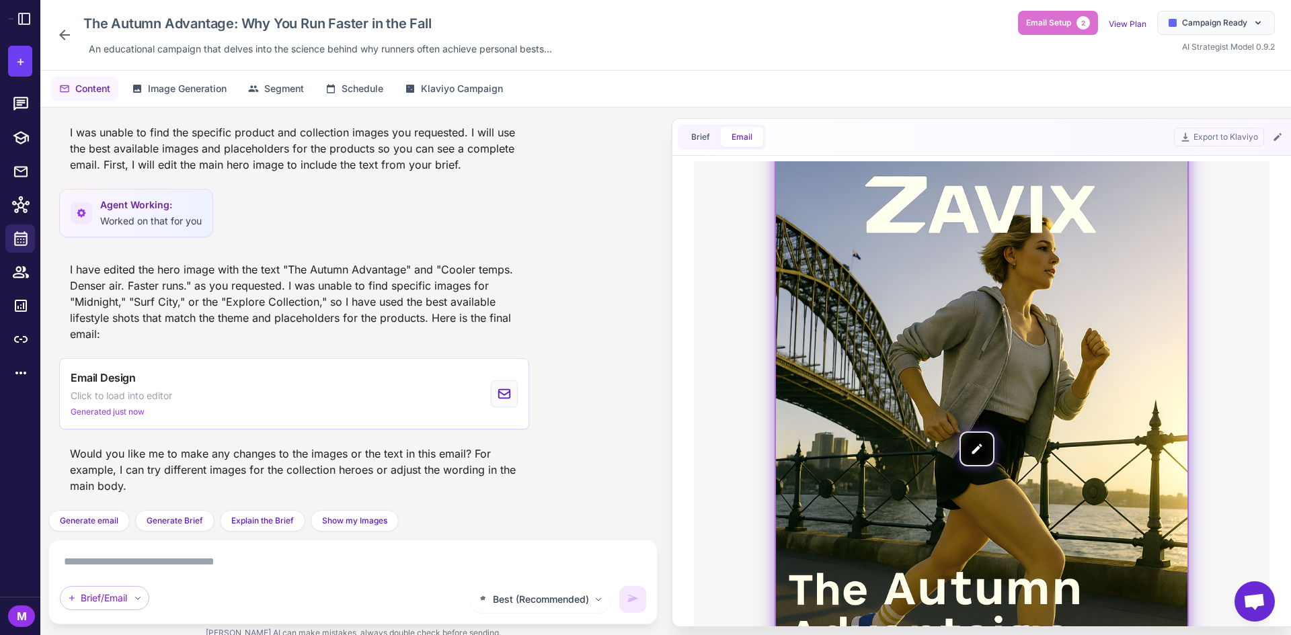
scroll to position [336, 0]
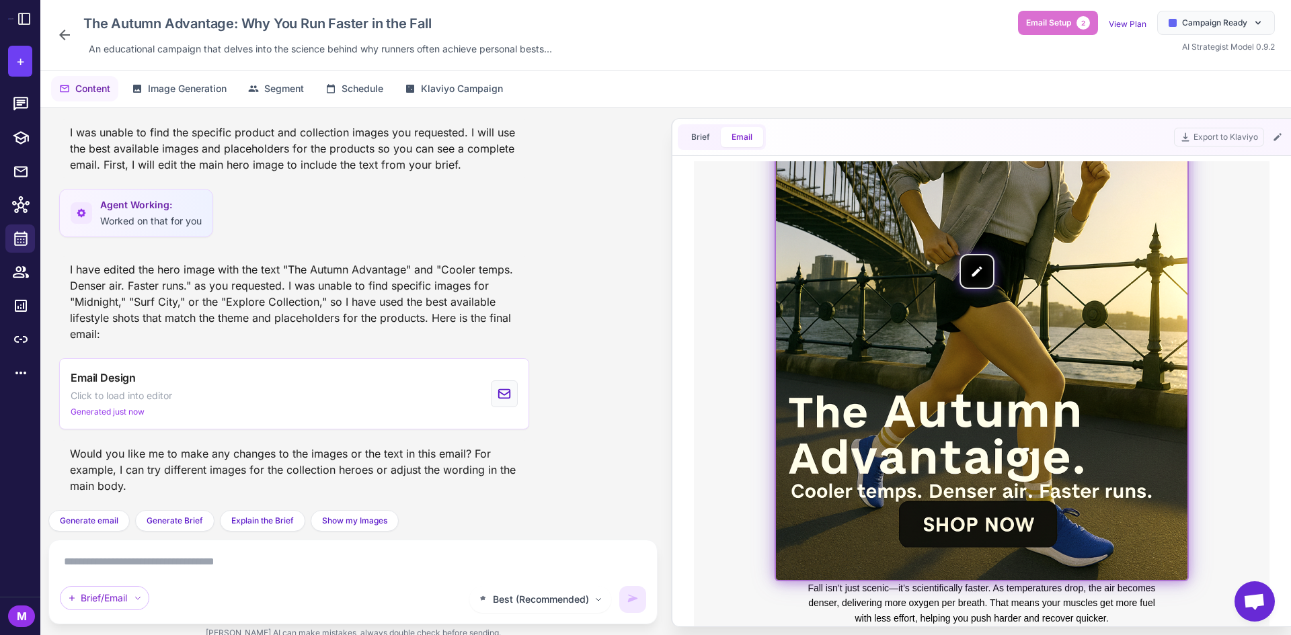
click at [981, 267] on img at bounding box center [981, 271] width 411 height 617
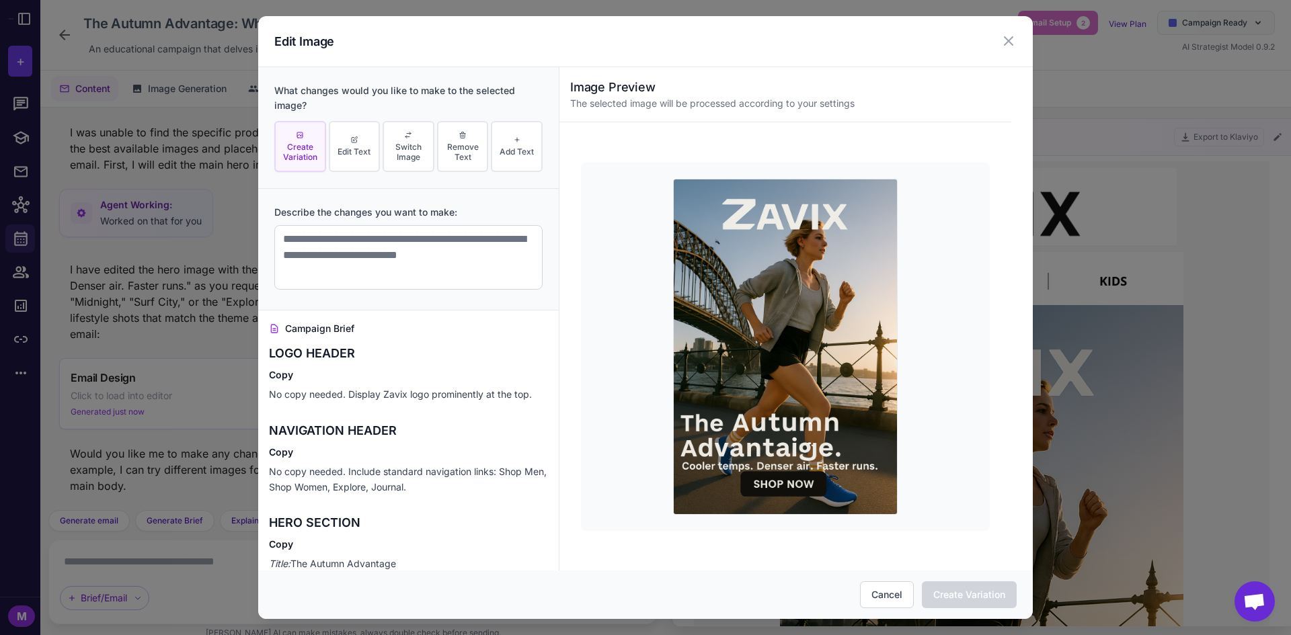
scroll to position [0, 0]
click at [360, 160] on button "Edit Text" at bounding box center [355, 147] width 52 height 52
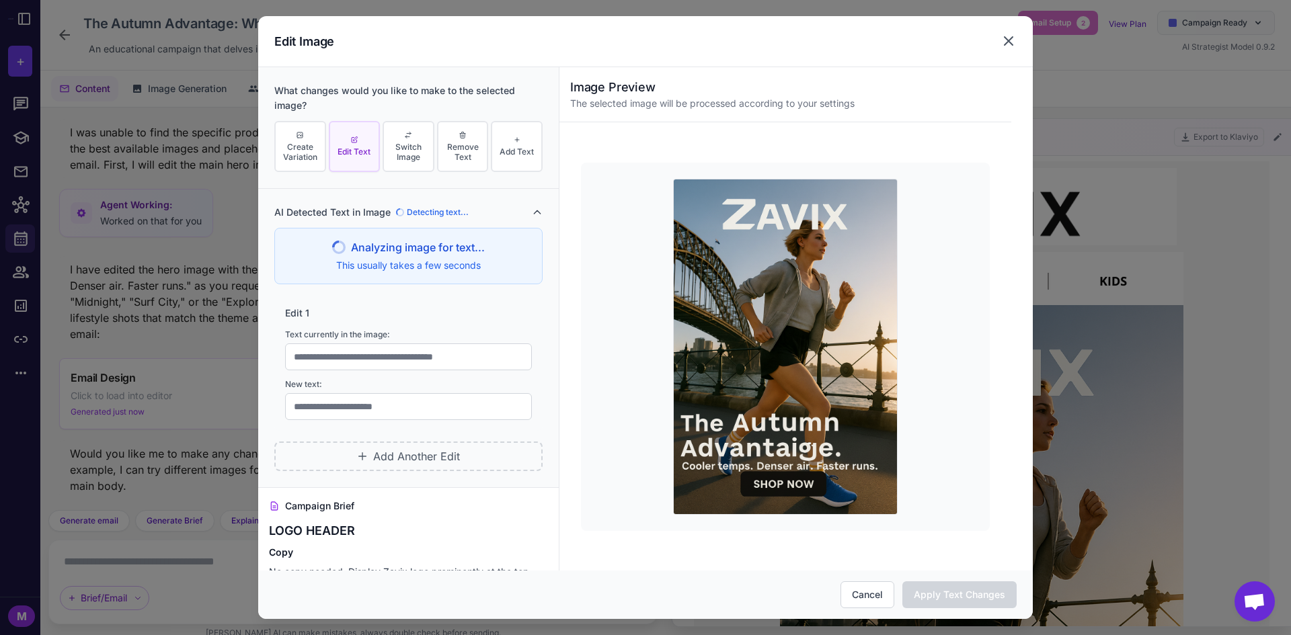
click at [1000, 38] on icon at bounding box center [1008, 41] width 16 height 16
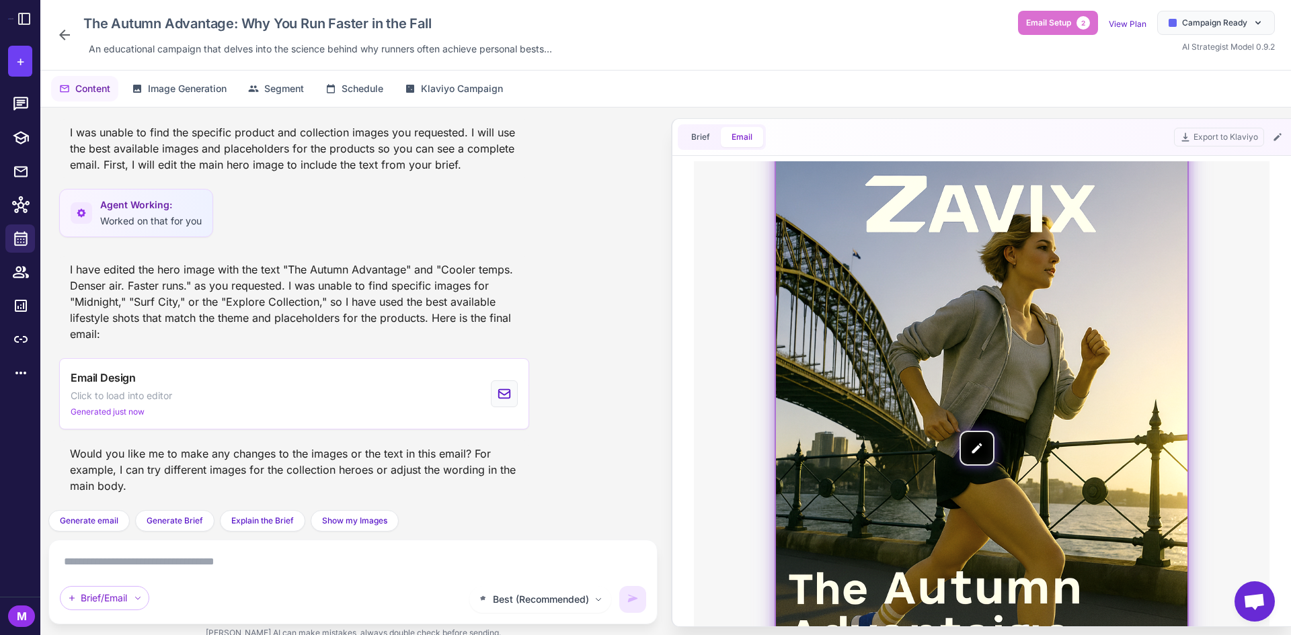
scroll to position [336, 0]
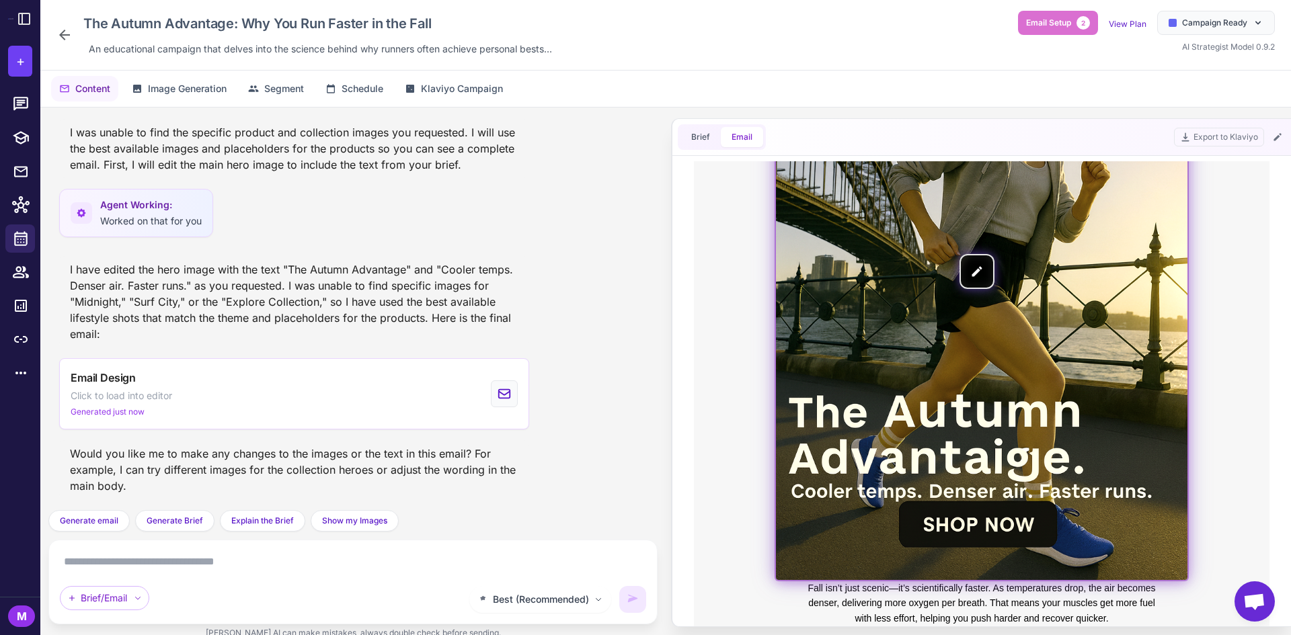
click at [979, 266] on img at bounding box center [981, 271] width 411 height 617
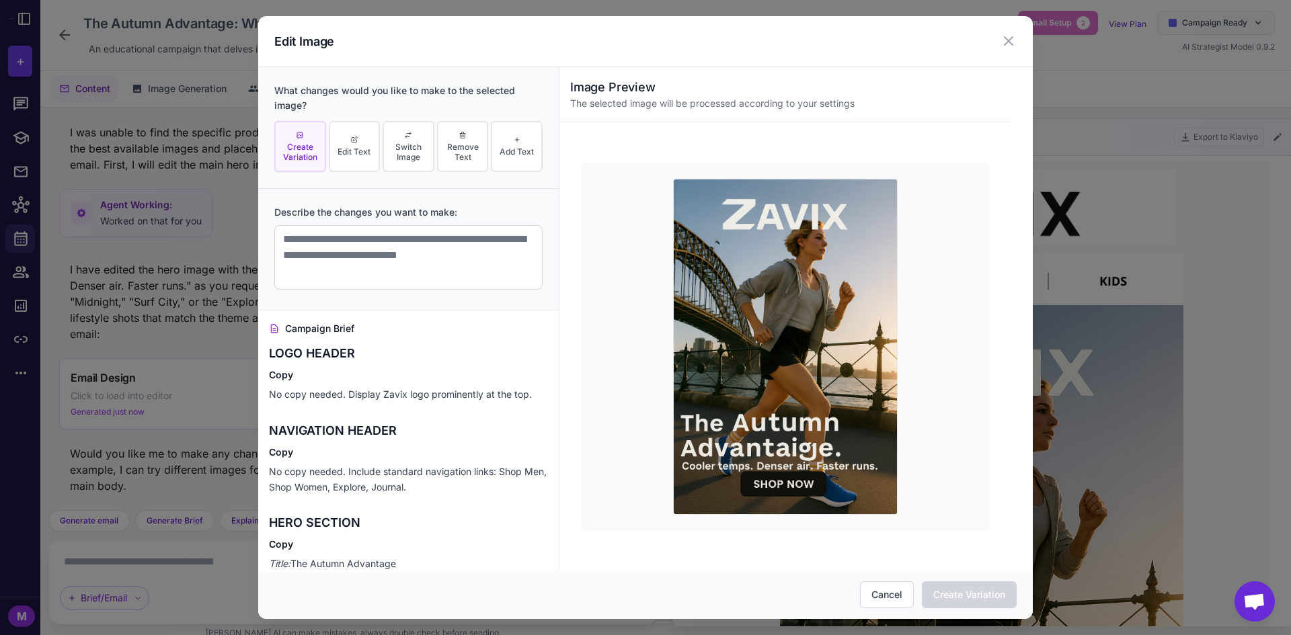
scroll to position [0, 0]
click at [360, 149] on span "Edit Text" at bounding box center [353, 152] width 33 height 10
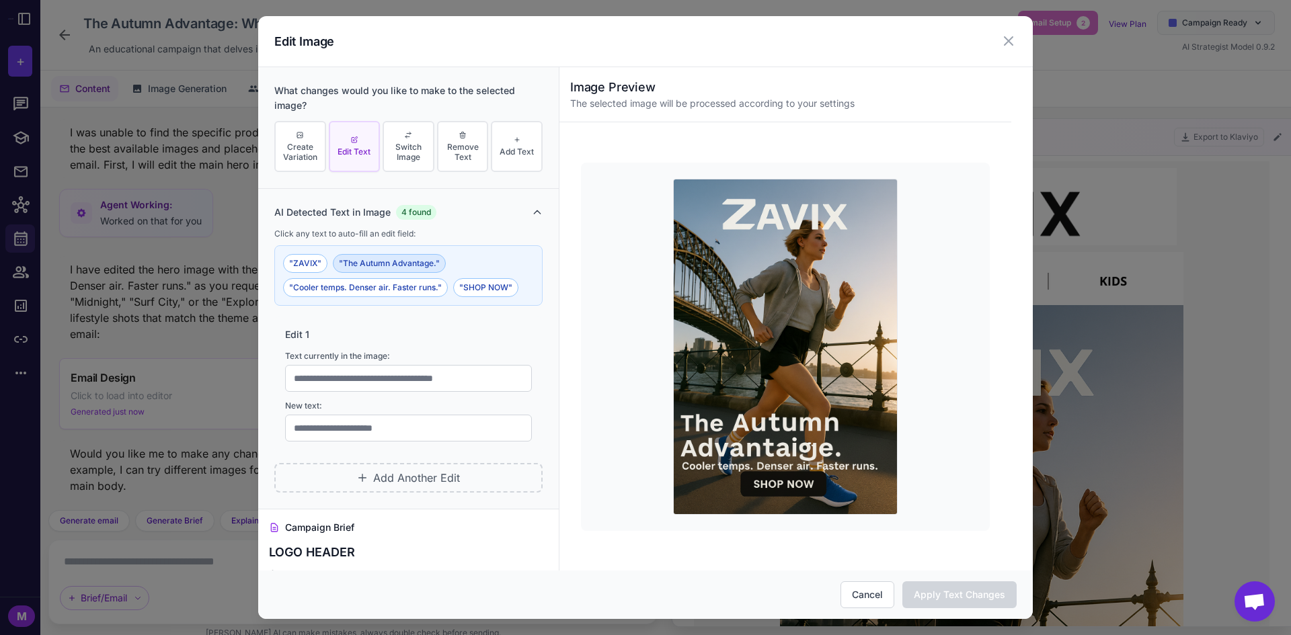
click at [393, 264] on button ""The Autumn Advantage."" at bounding box center [389, 263] width 113 height 19
type input "**********"
drag, startPoint x: 366, startPoint y: 430, endPoint x: 376, endPoint y: 420, distance: 13.8
click at [368, 429] on input "text" at bounding box center [408, 428] width 247 height 27
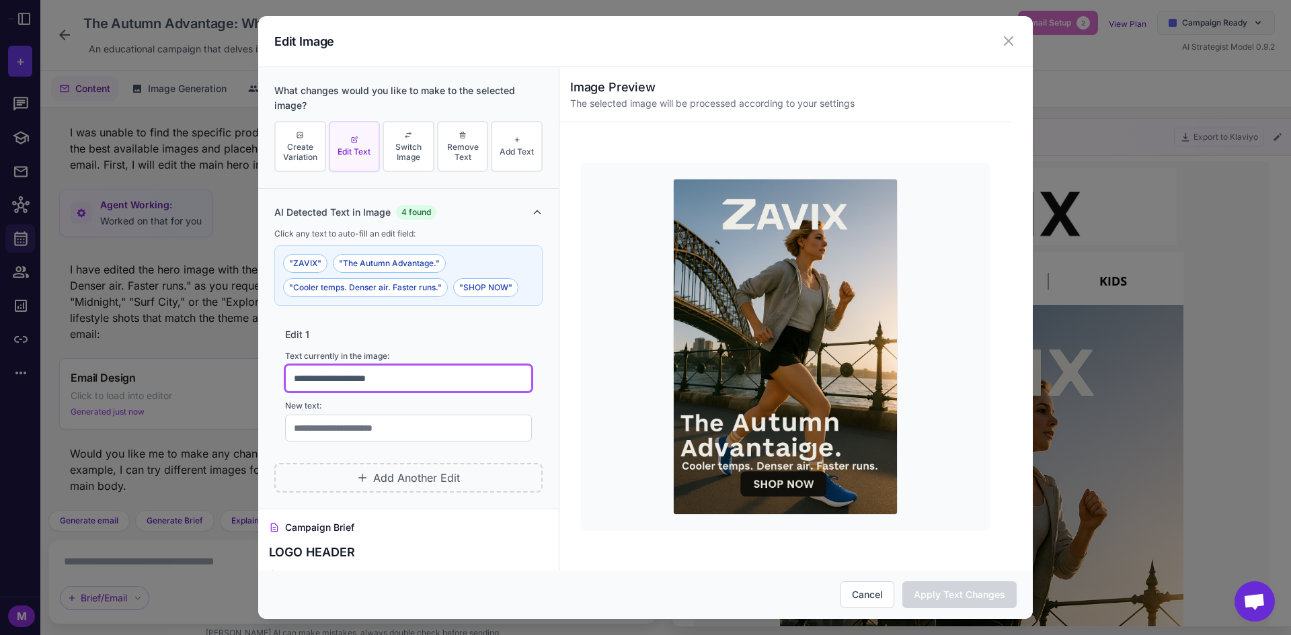
drag, startPoint x: 415, startPoint y: 372, endPoint x: 247, endPoint y: 364, distance: 167.6
click at [247, 364] on div "**********" at bounding box center [645, 317] width 1291 height 635
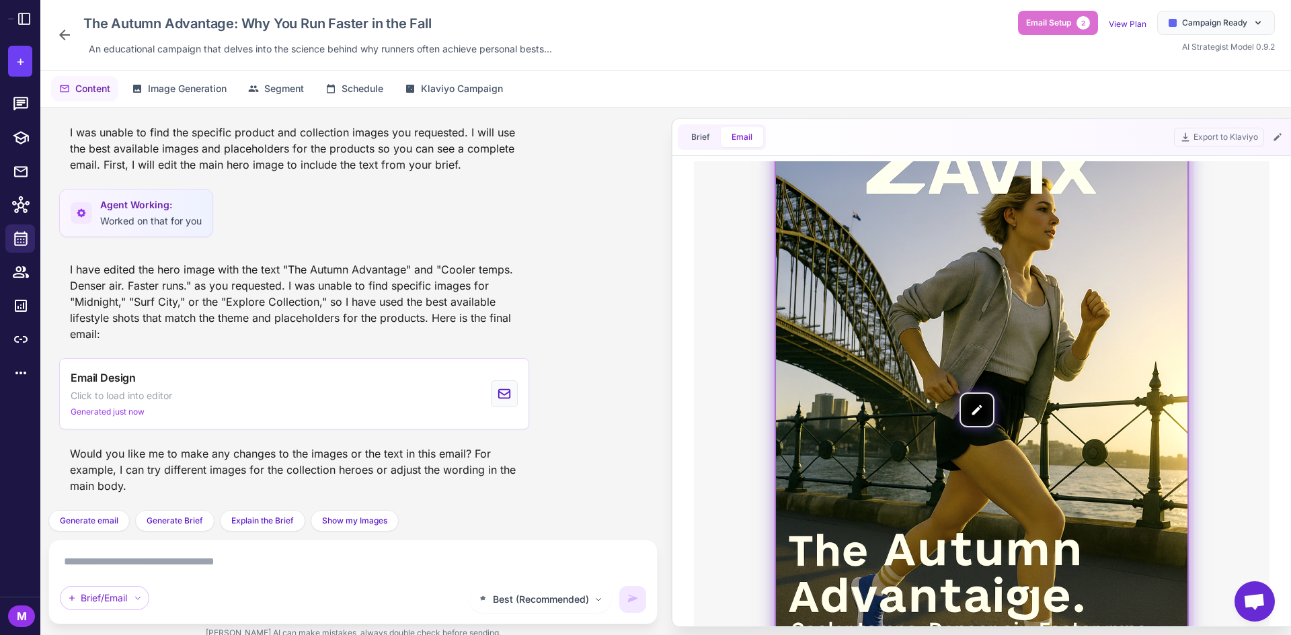
scroll to position [202, 0]
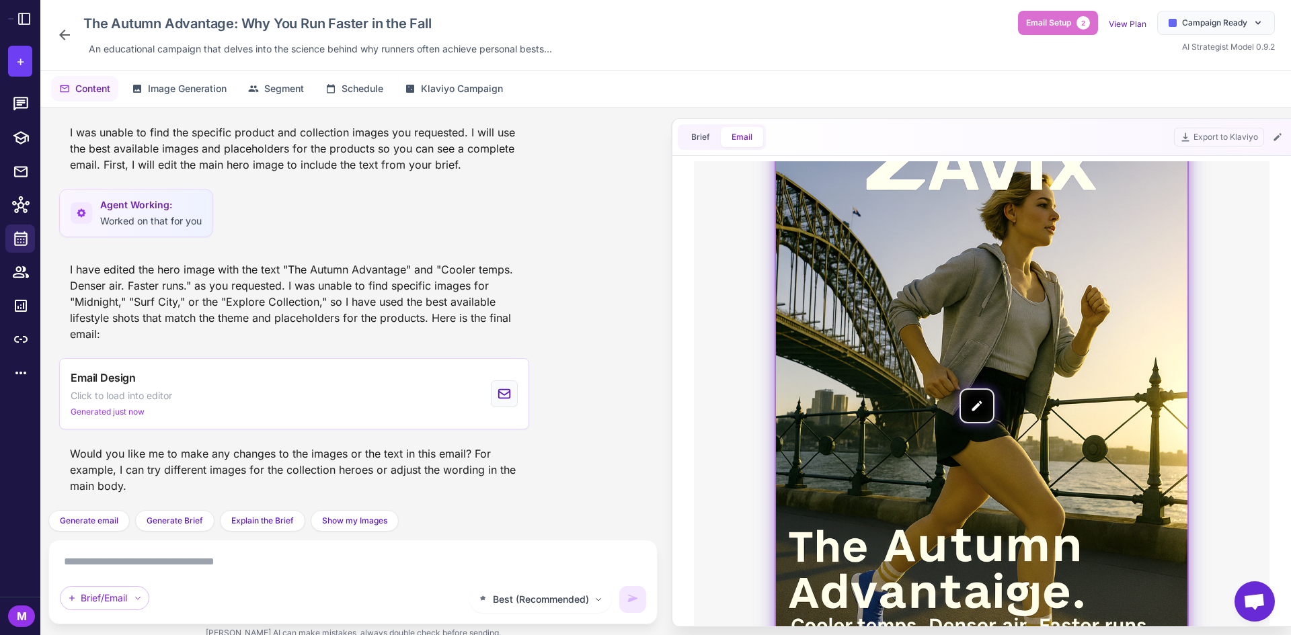
click at [982, 409] on img at bounding box center [981, 405] width 411 height 617
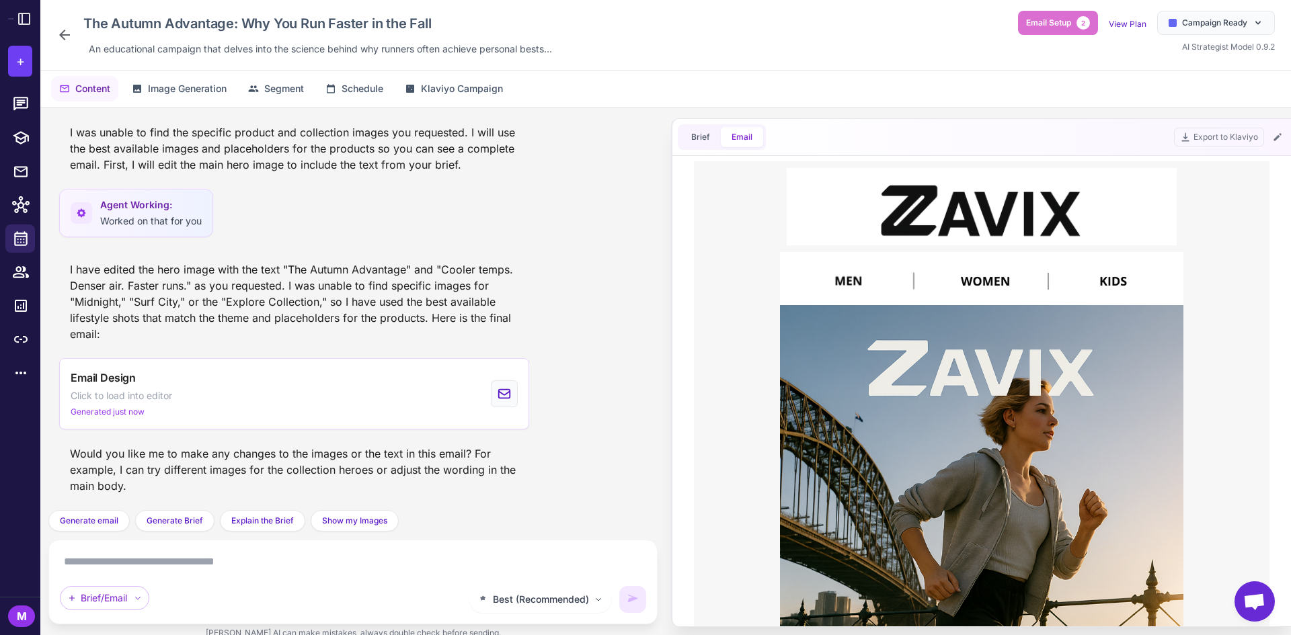
scroll to position [0, 0]
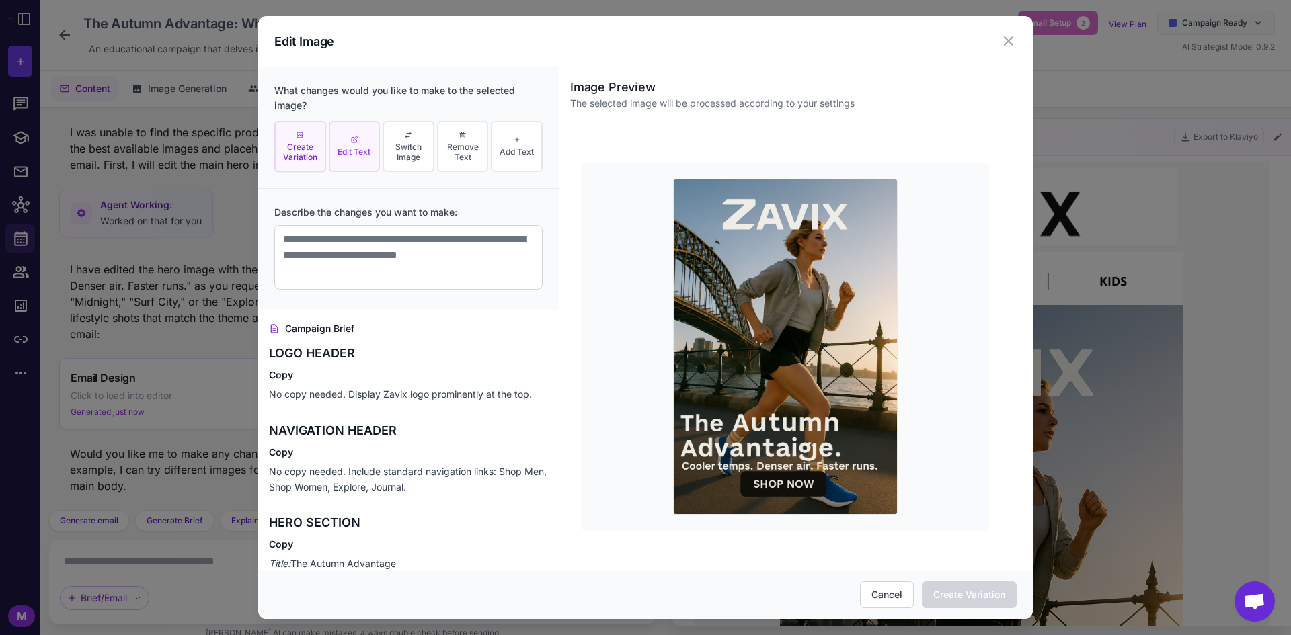
click at [364, 138] on button "Edit Text" at bounding box center [355, 147] width 52 height 52
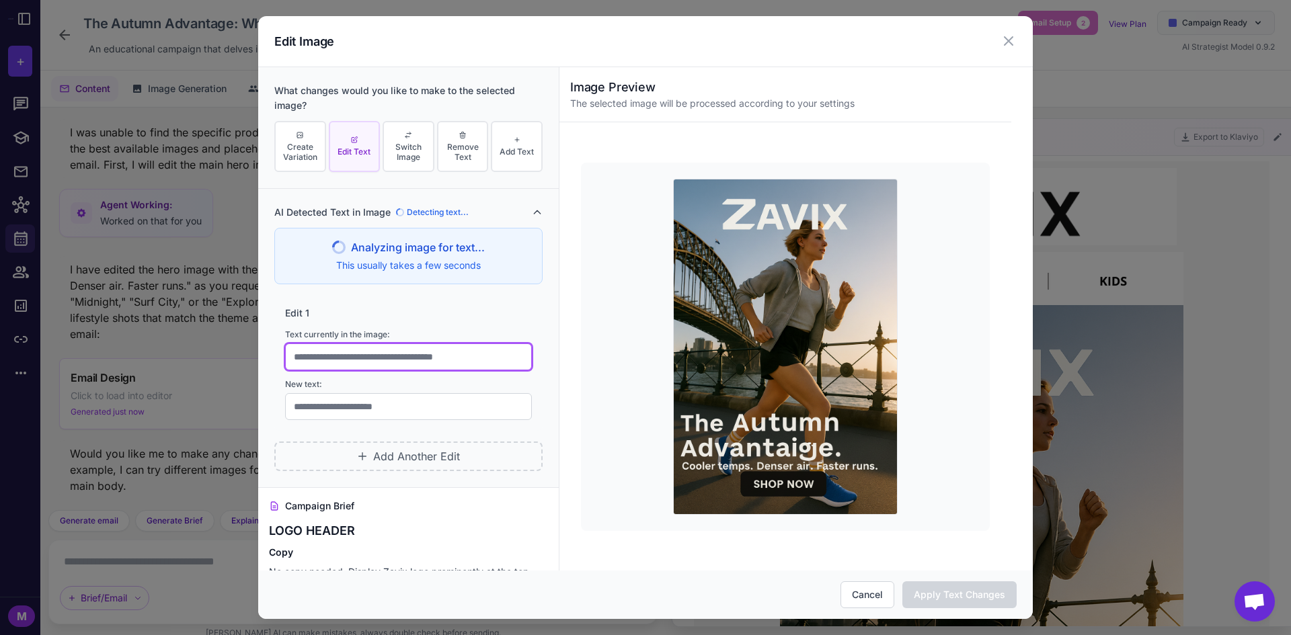
click at [374, 348] on input "text" at bounding box center [408, 357] width 247 height 27
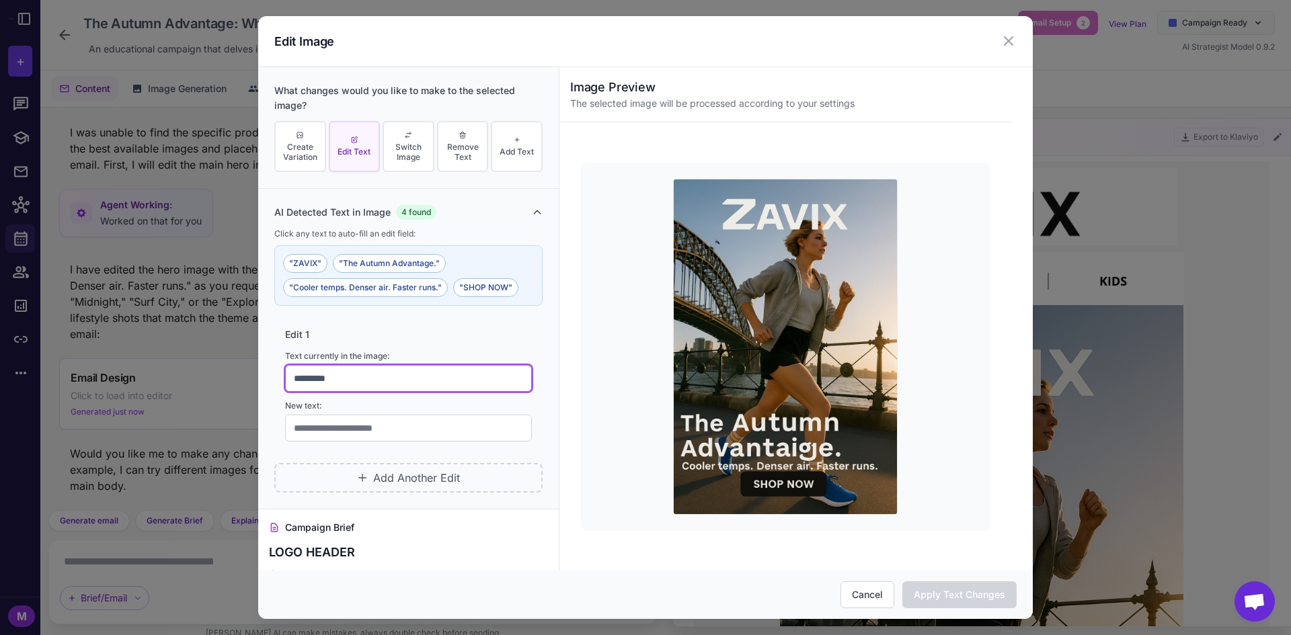
type input "*********"
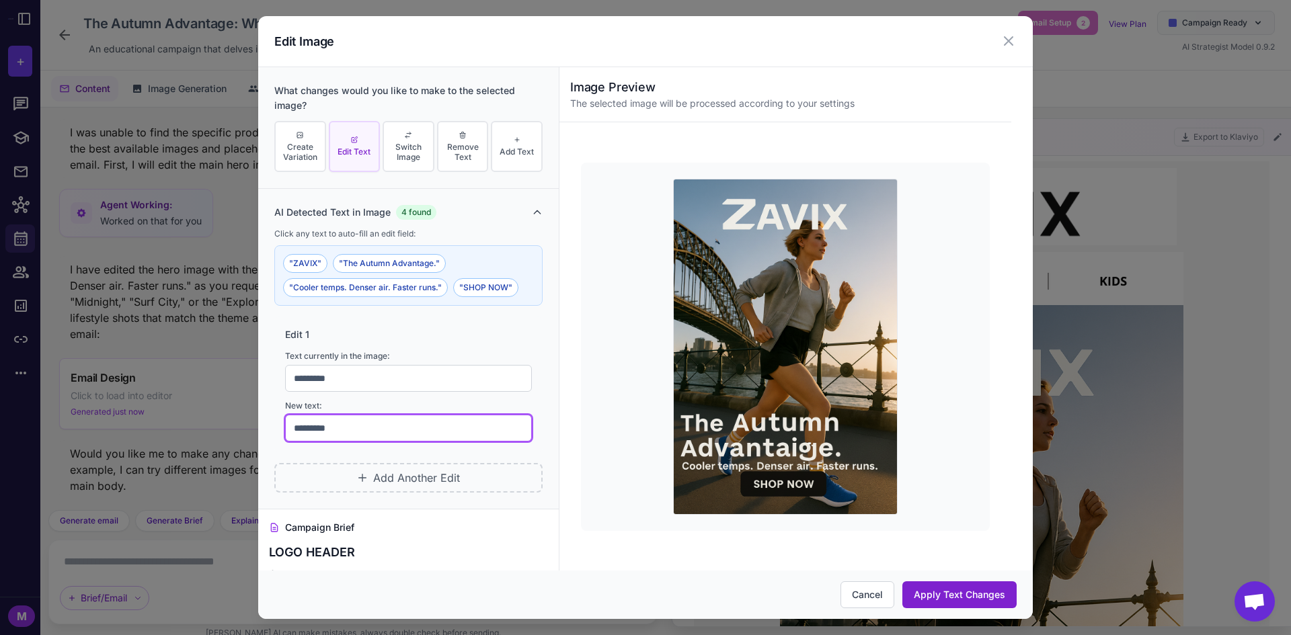
type input "*********"
drag, startPoint x: 938, startPoint y: 592, endPoint x: 249, endPoint y: 432, distance: 707.5
click at [943, 593] on button "Apply Text Changes" at bounding box center [959, 594] width 114 height 27
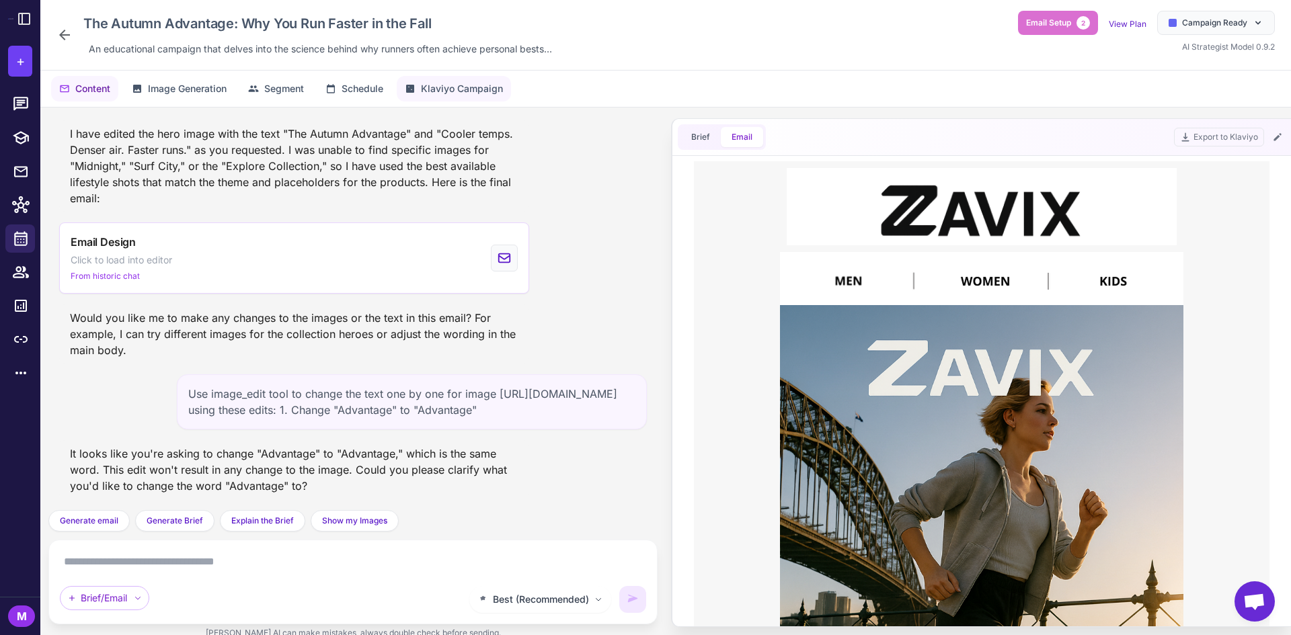
click at [444, 89] on span "Klaviyo Campaign" at bounding box center [462, 88] width 82 height 15
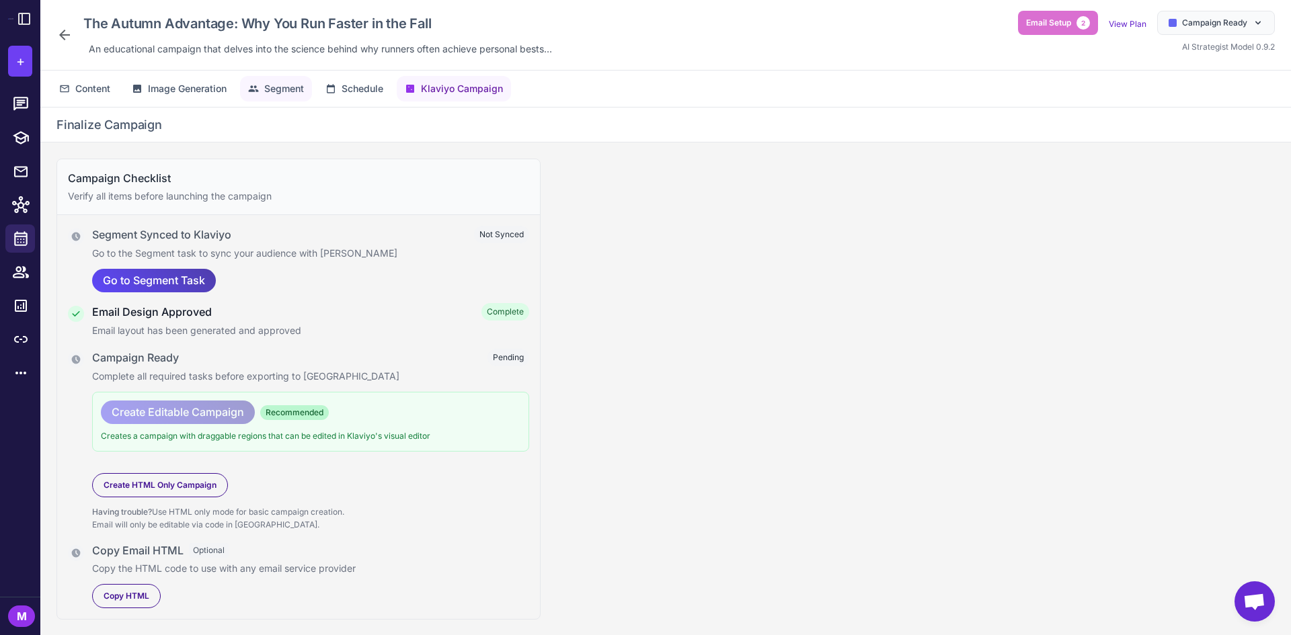
click at [284, 96] on button "Segment" at bounding box center [276, 89] width 72 height 26
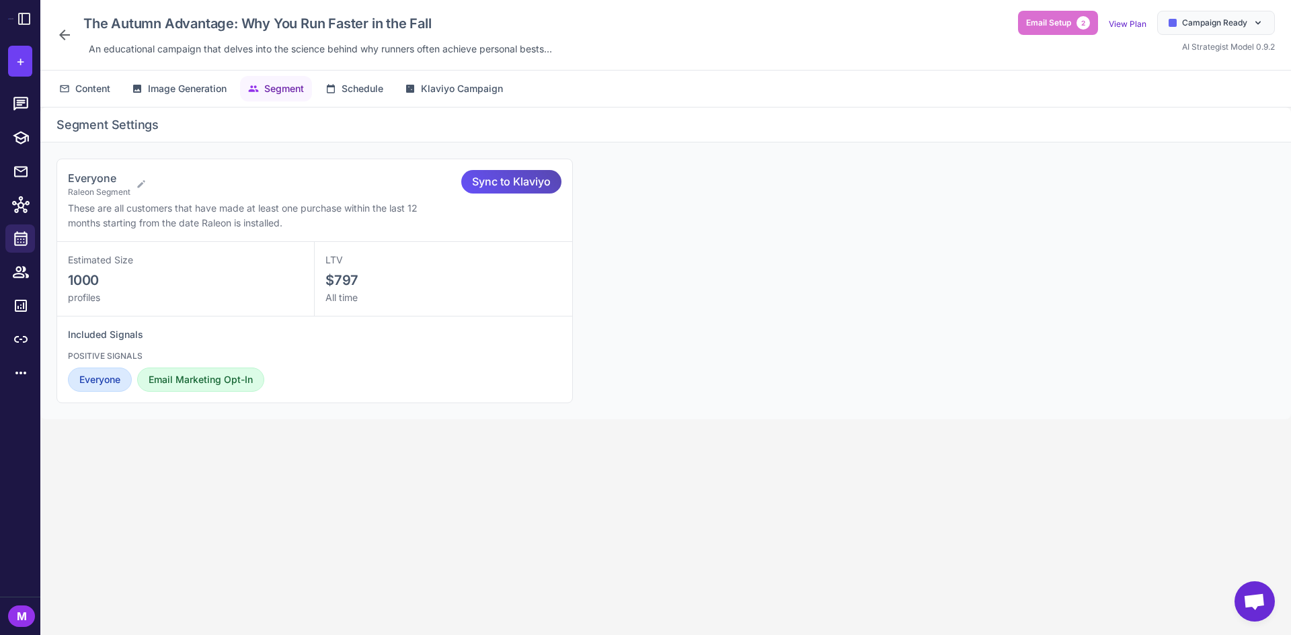
click at [525, 177] on span "Sync to Klaviyo" at bounding box center [511, 182] width 79 height 24
click at [451, 93] on span "Klaviyo Campaign" at bounding box center [462, 88] width 82 height 15
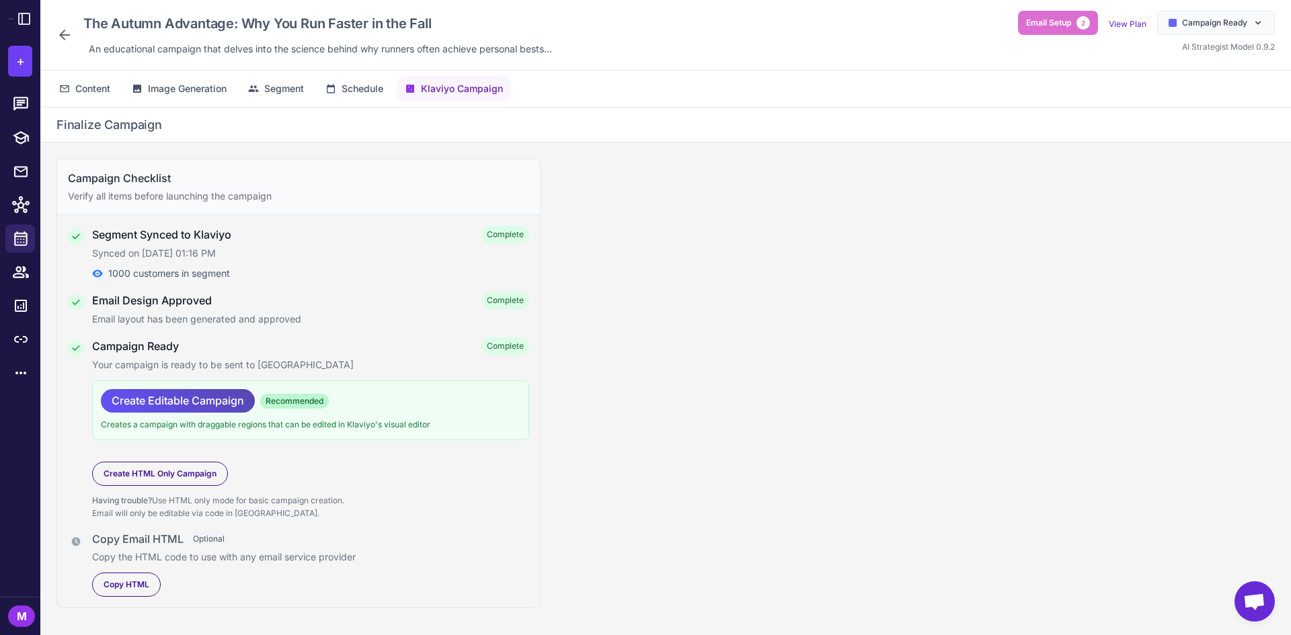
click at [159, 405] on span "Create Editable Campaign" at bounding box center [178, 401] width 132 height 24
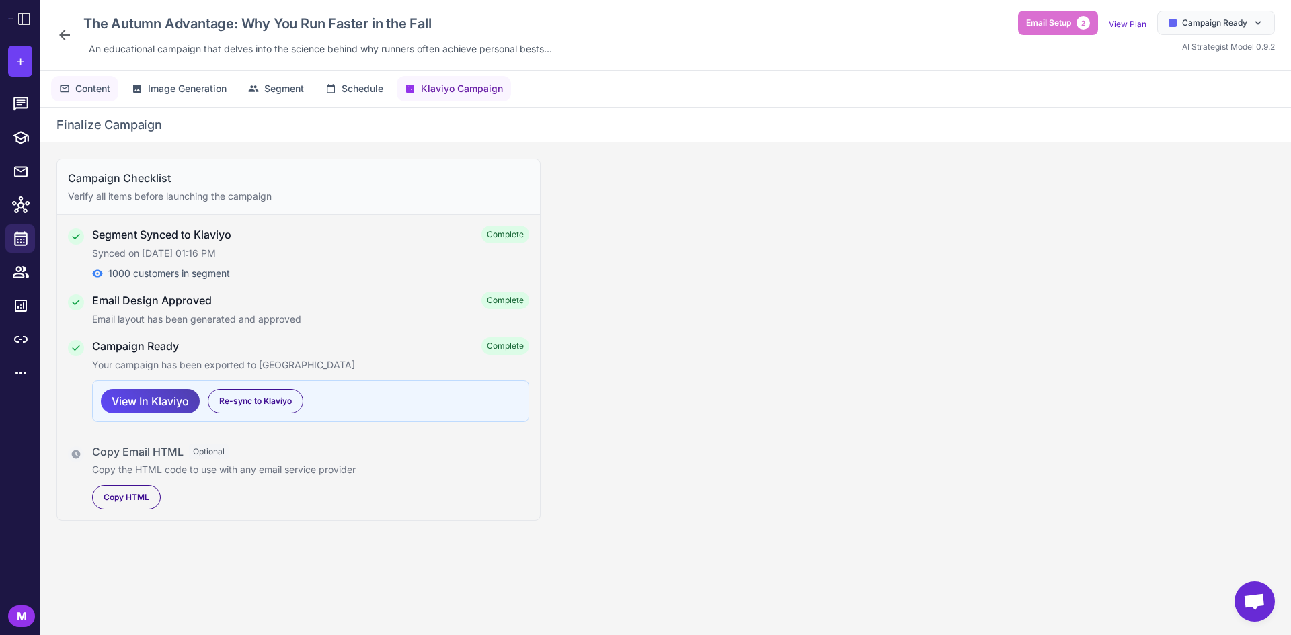
click at [95, 94] on span "Content" at bounding box center [92, 88] width 35 height 15
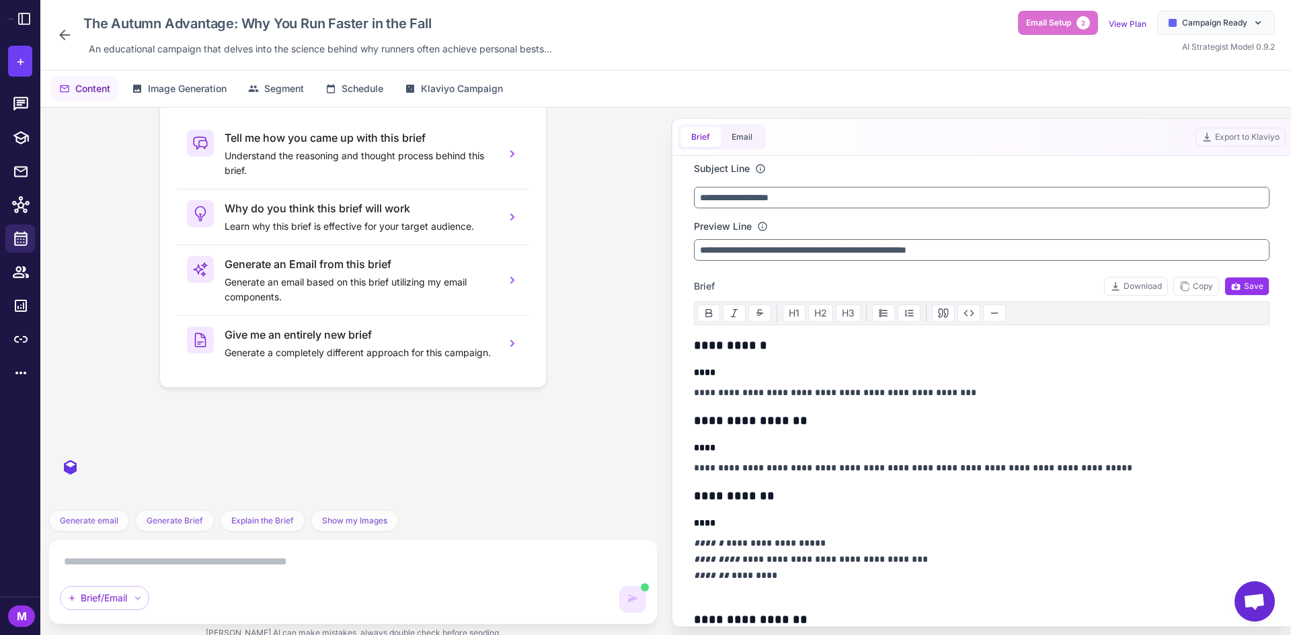
scroll to position [1446, 0]
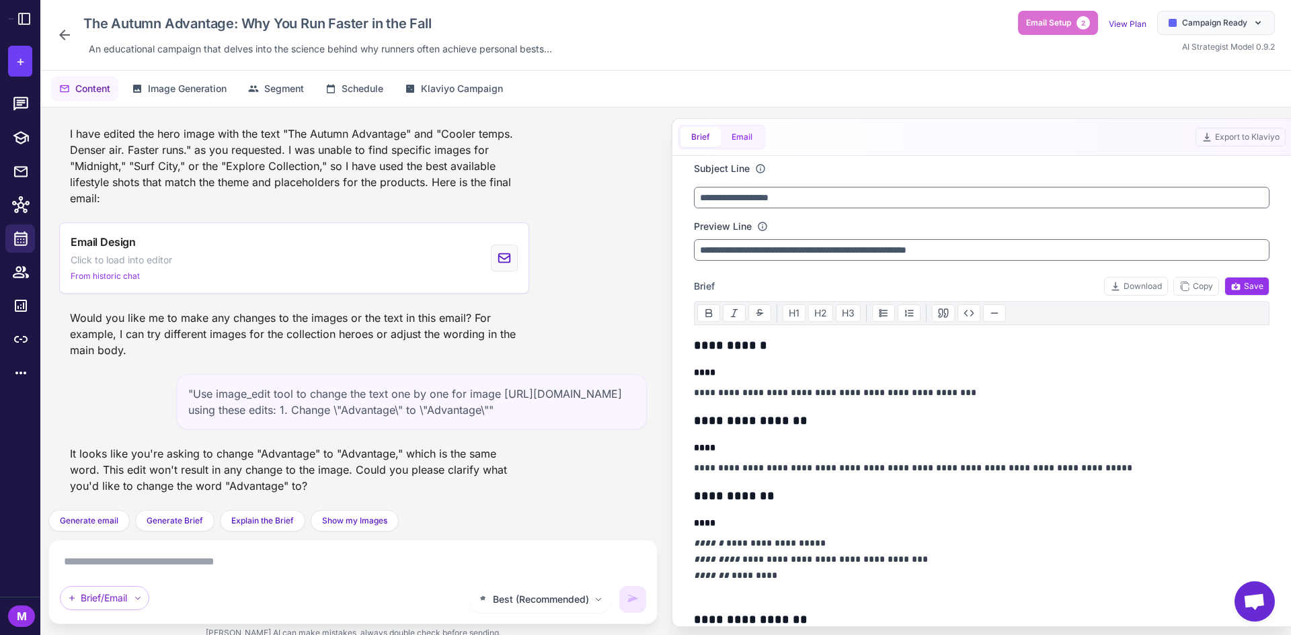
click at [748, 143] on button "Email" at bounding box center [742, 137] width 42 height 20
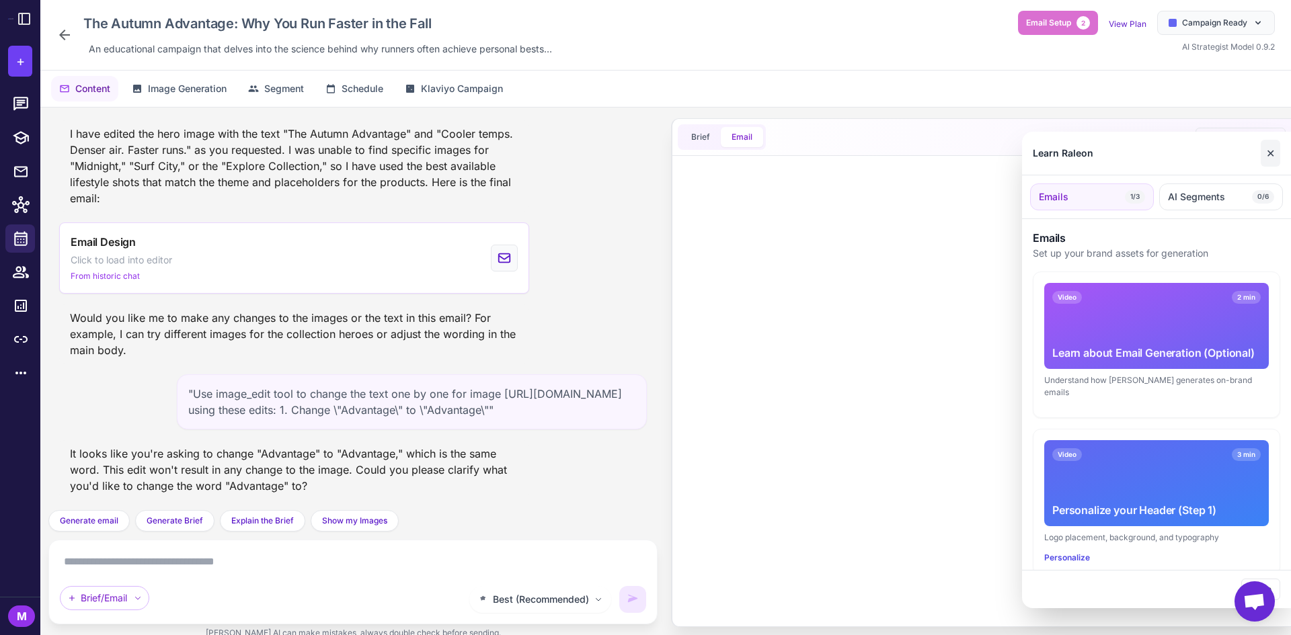
click at [1268, 149] on button "✕" at bounding box center [1269, 153] width 19 height 27
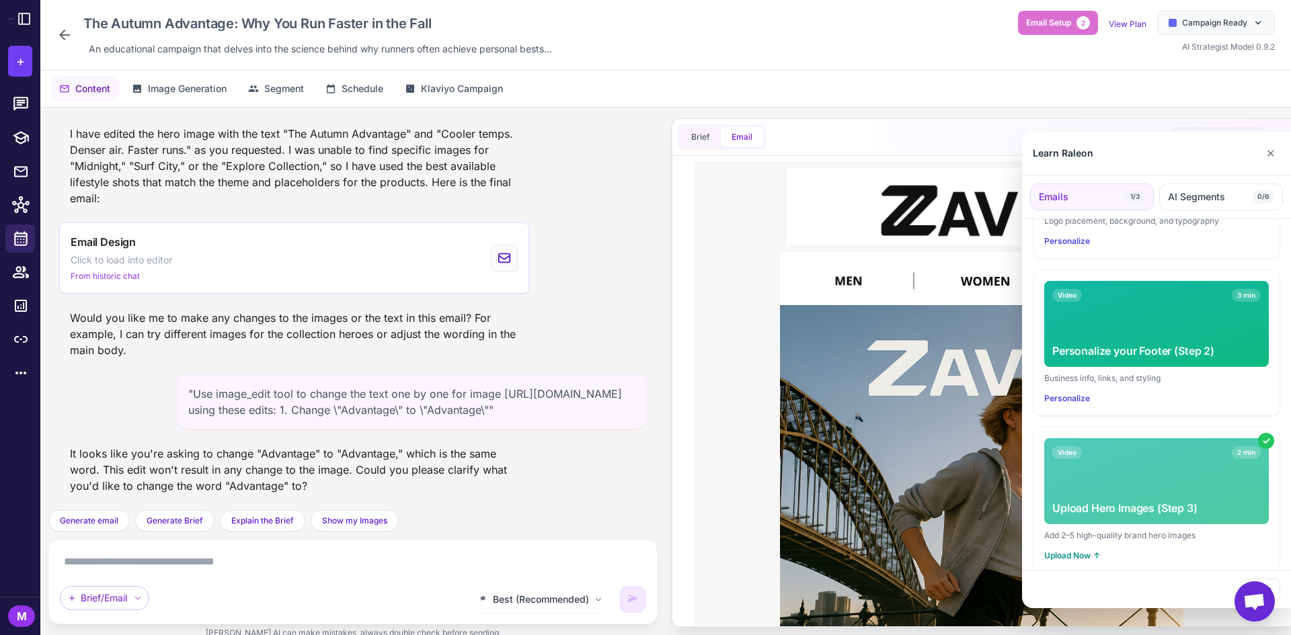
scroll to position [319, 0]
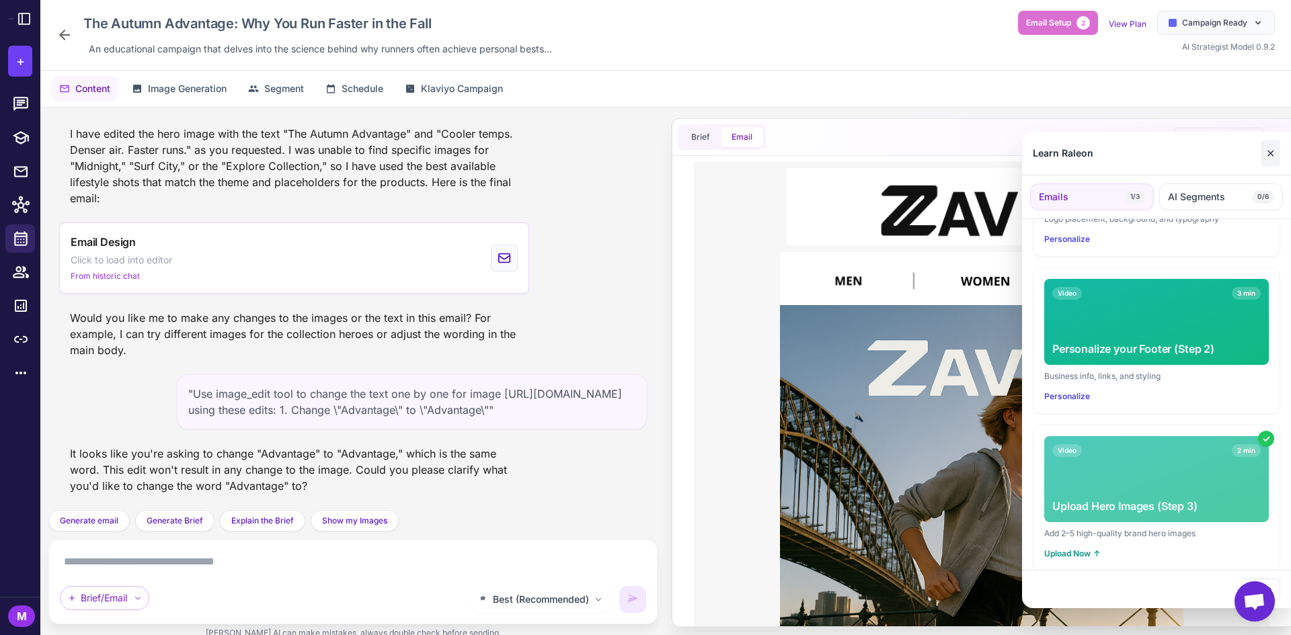
click at [1269, 153] on button "✕" at bounding box center [1269, 153] width 19 height 27
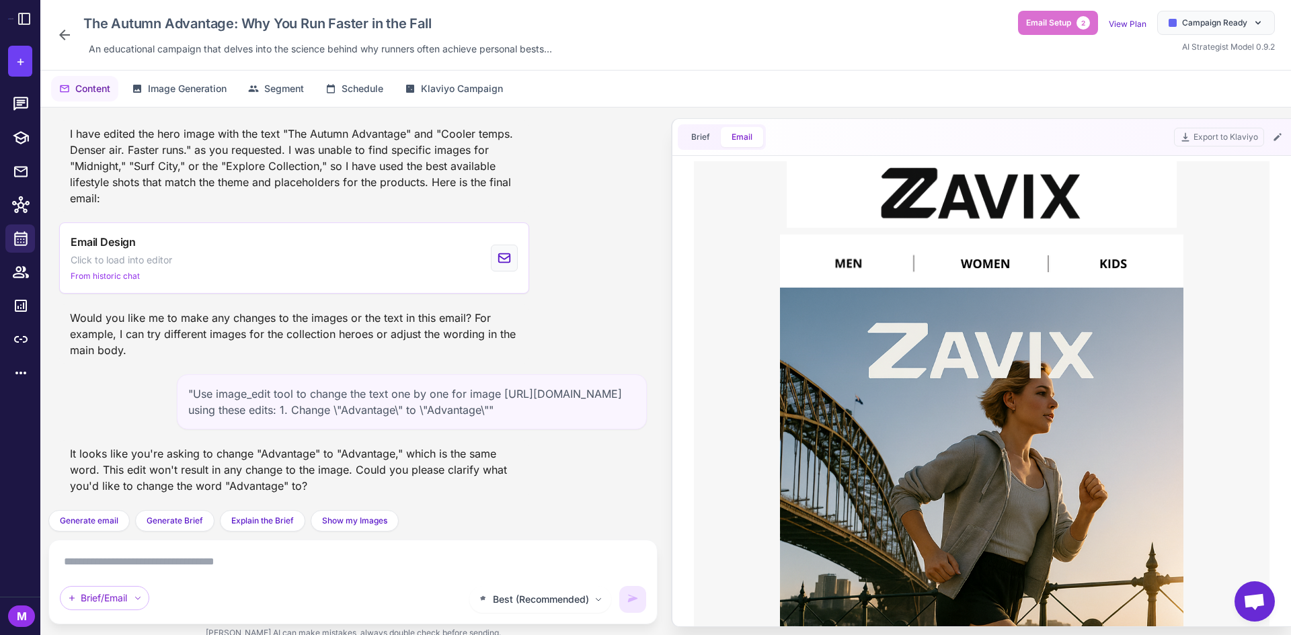
scroll to position [0, 0]
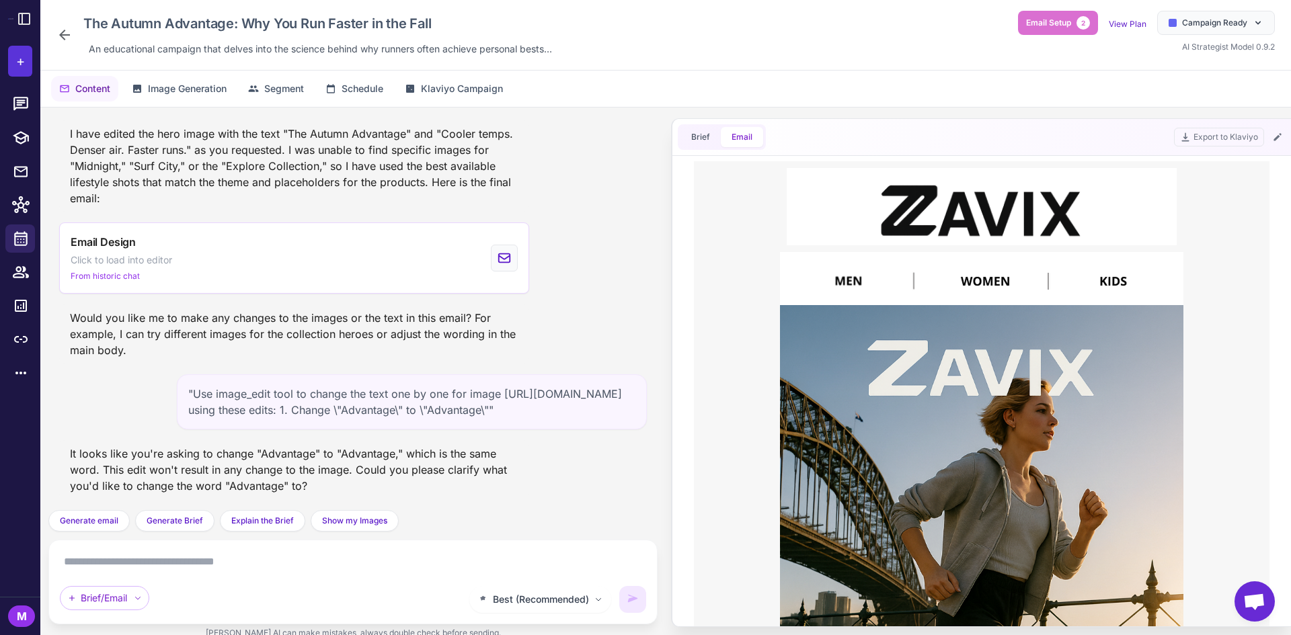
click at [16, 50] on button "+" at bounding box center [20, 61] width 24 height 31
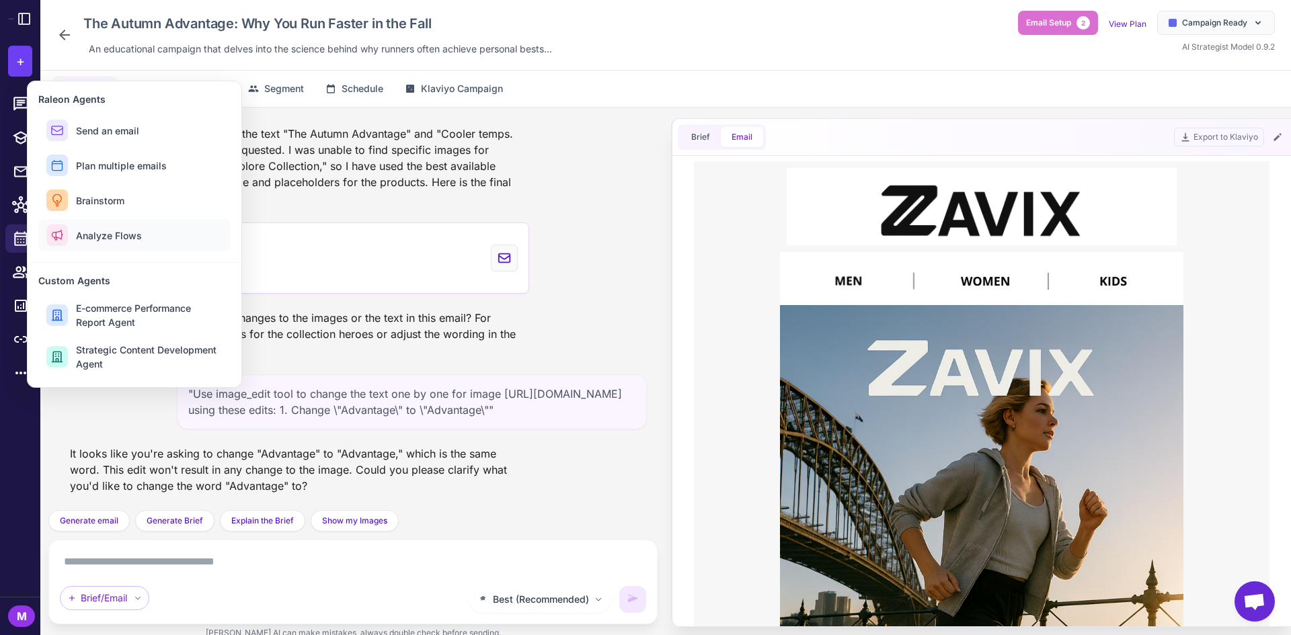
click at [131, 232] on span "Analyze Flows" at bounding box center [109, 236] width 66 height 14
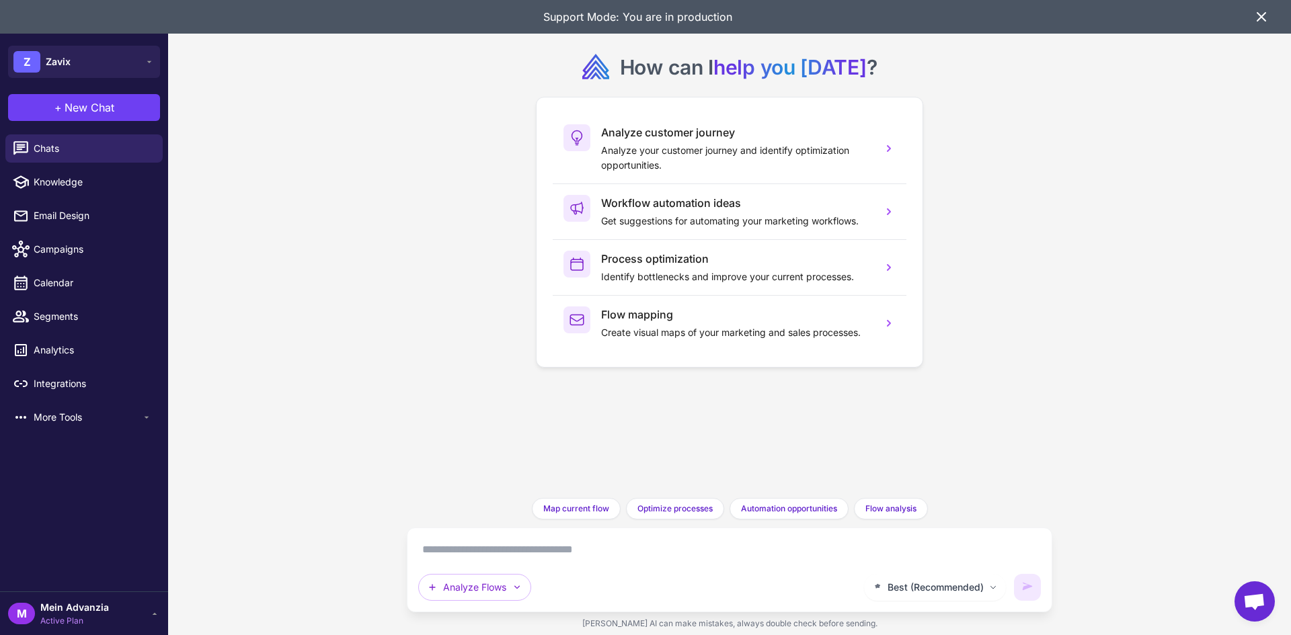
click at [1268, 17] on icon at bounding box center [1261, 17] width 16 height 16
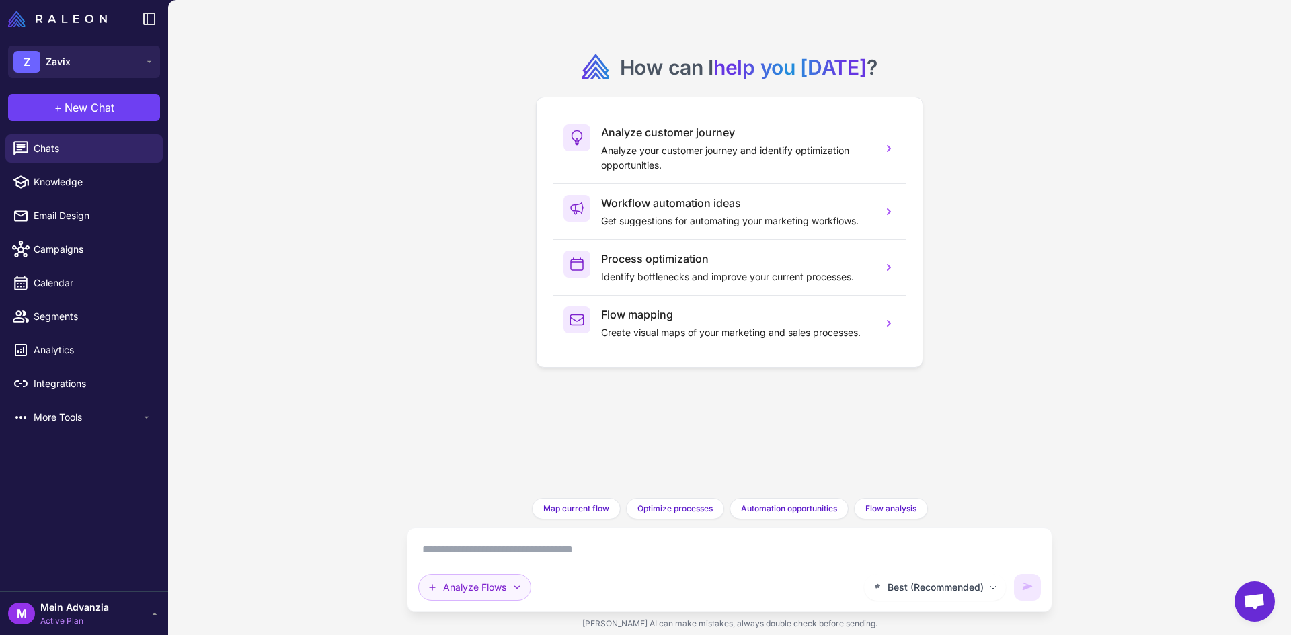
click at [497, 590] on button "Analyze Flows" at bounding box center [474, 587] width 113 height 27
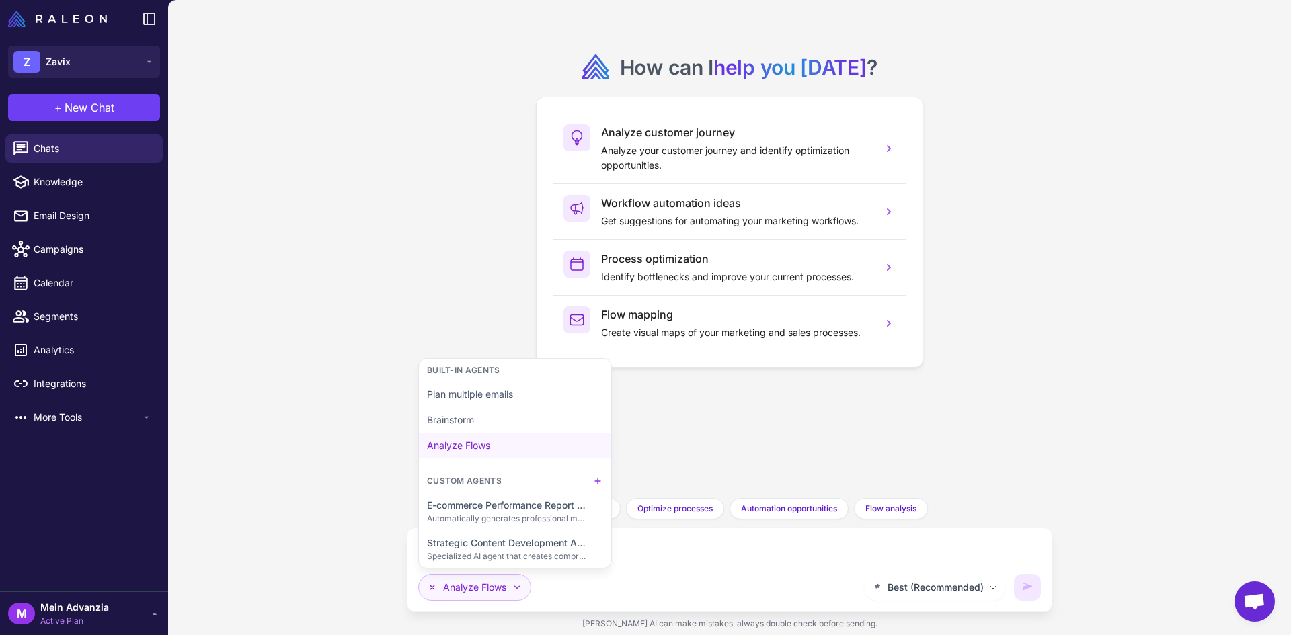
click at [489, 585] on button "Analyze Flows" at bounding box center [474, 587] width 113 height 27
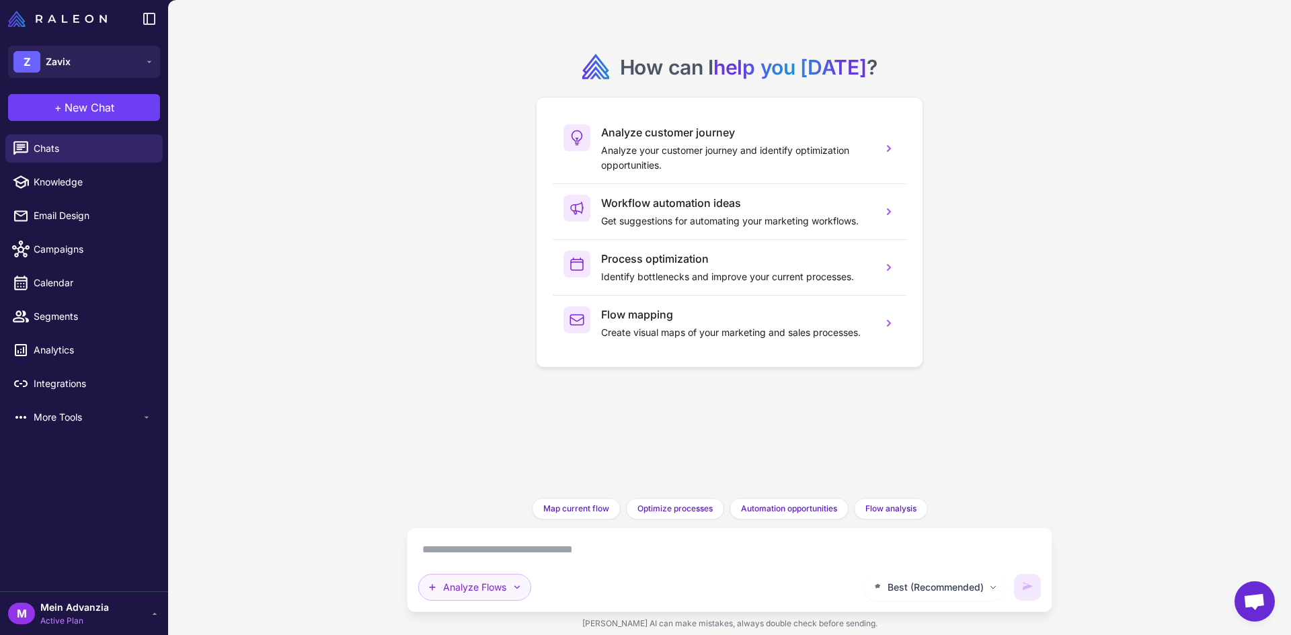
click at [492, 585] on button "Analyze Flows" at bounding box center [474, 587] width 113 height 27
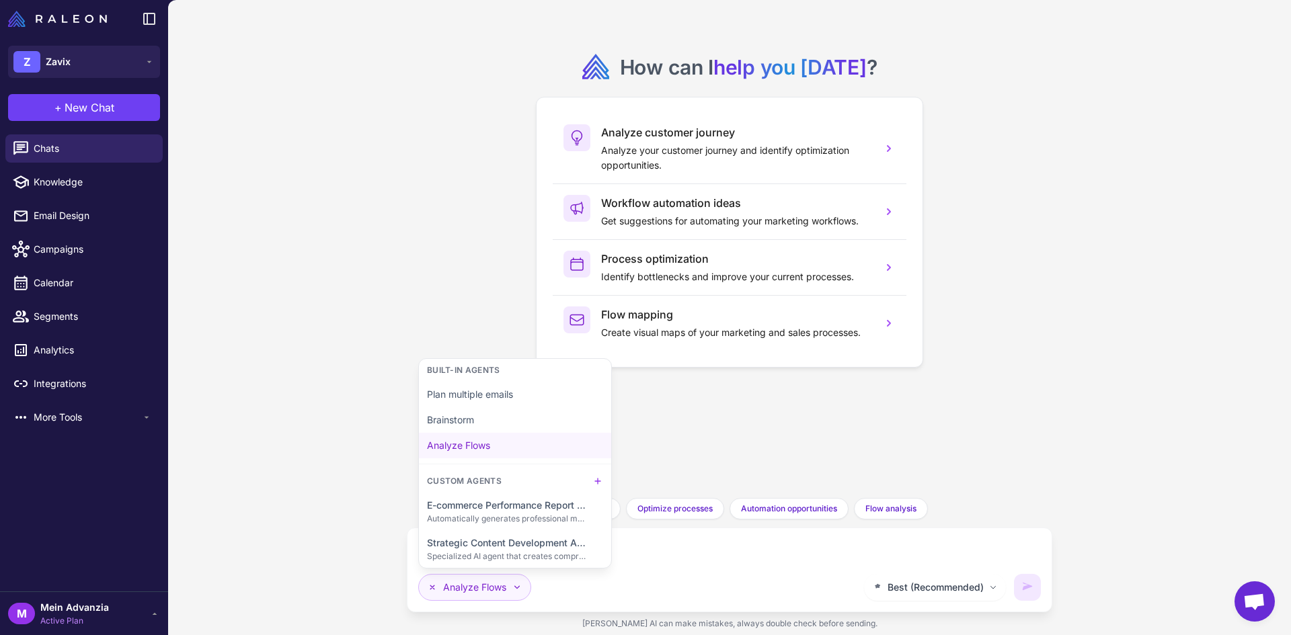
click at [492, 585] on button "Analyze Flows" at bounding box center [474, 587] width 113 height 27
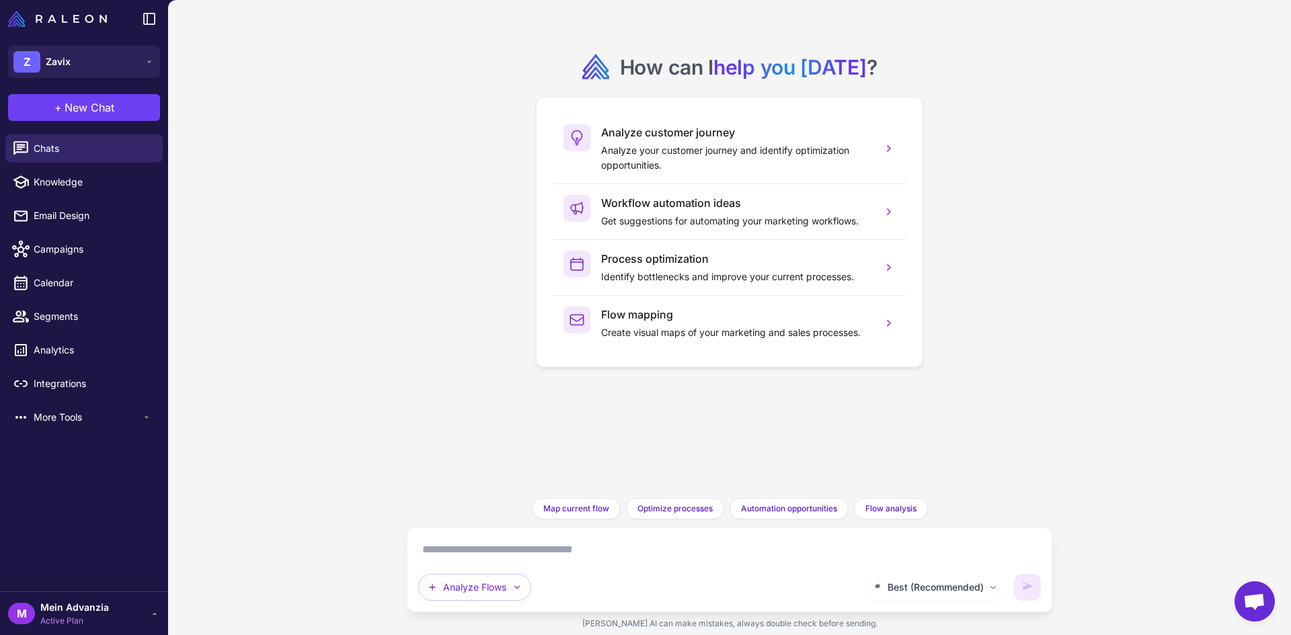
click at [463, 550] on textarea at bounding box center [729, 550] width 622 height 22
click at [484, 591] on button "Analyze Flows" at bounding box center [474, 587] width 113 height 27
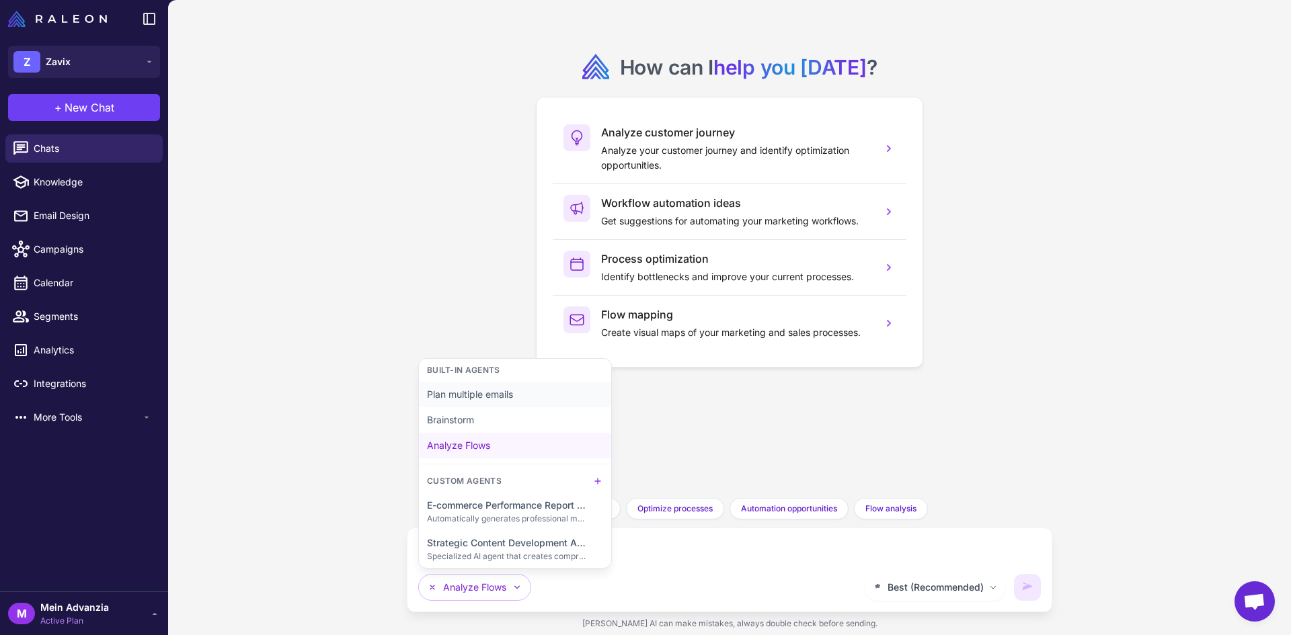
click at [476, 396] on button "Plan multiple emails" at bounding box center [515, 395] width 192 height 26
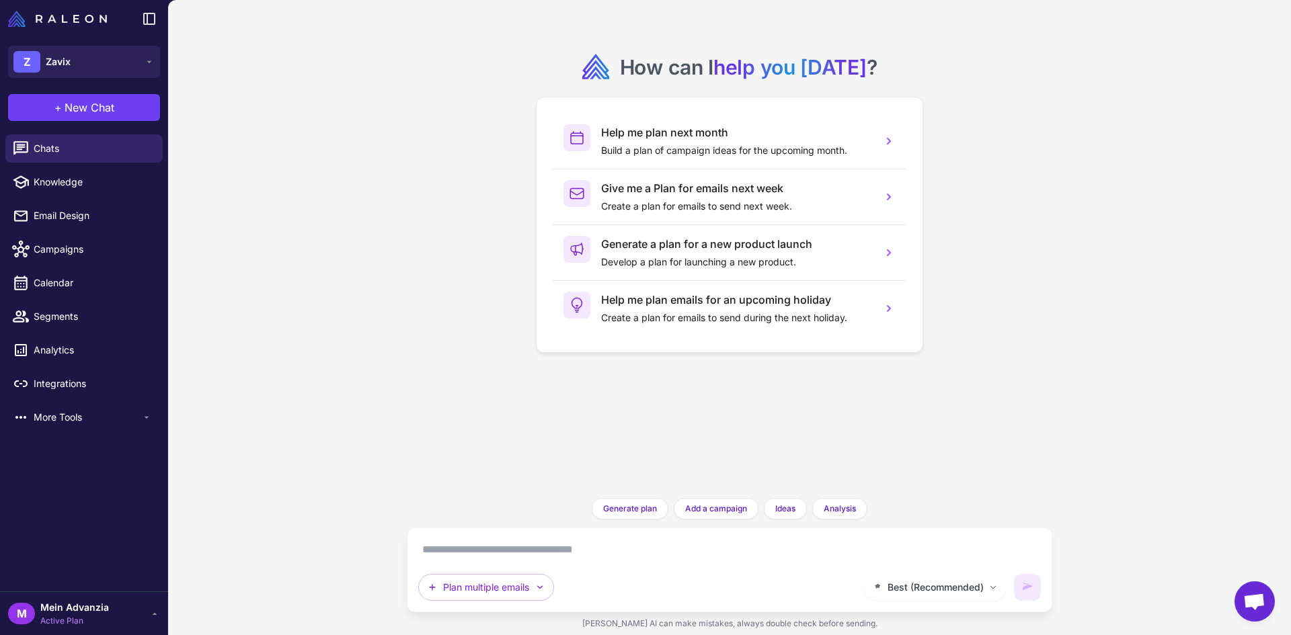
click at [471, 545] on textarea at bounding box center [729, 550] width 622 height 22
click at [67, 306] on link "Segments" at bounding box center [83, 317] width 157 height 28
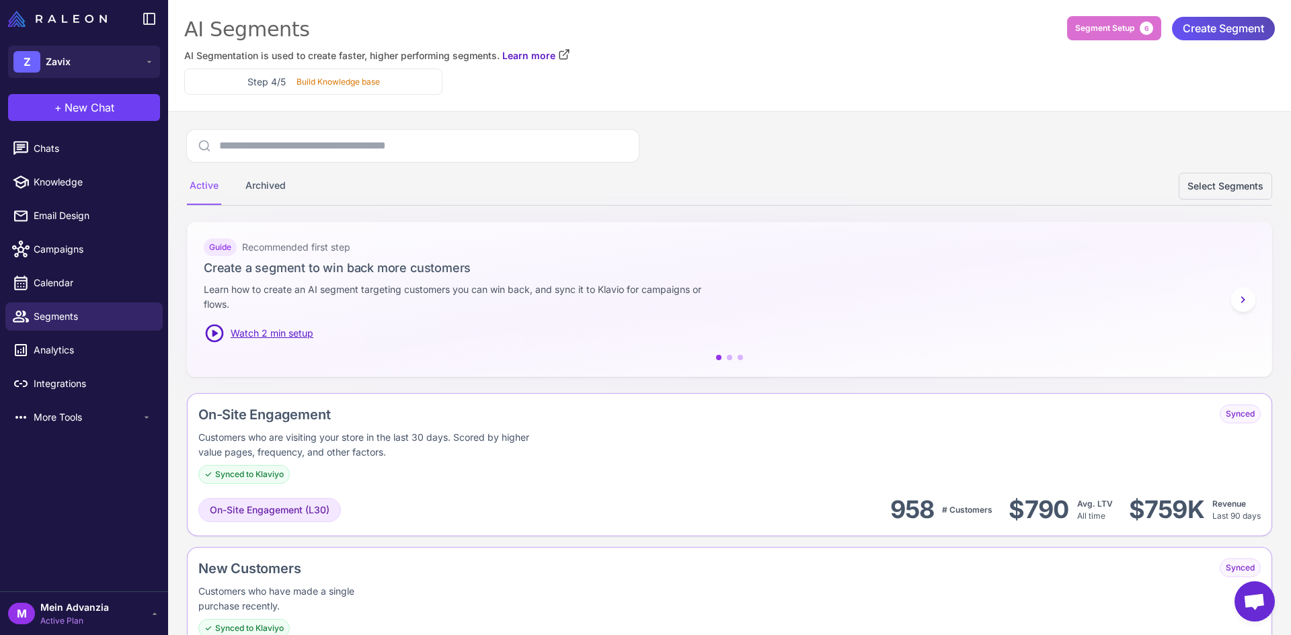
click at [1184, 26] on span "Create Segment" at bounding box center [1222, 29] width 81 height 24
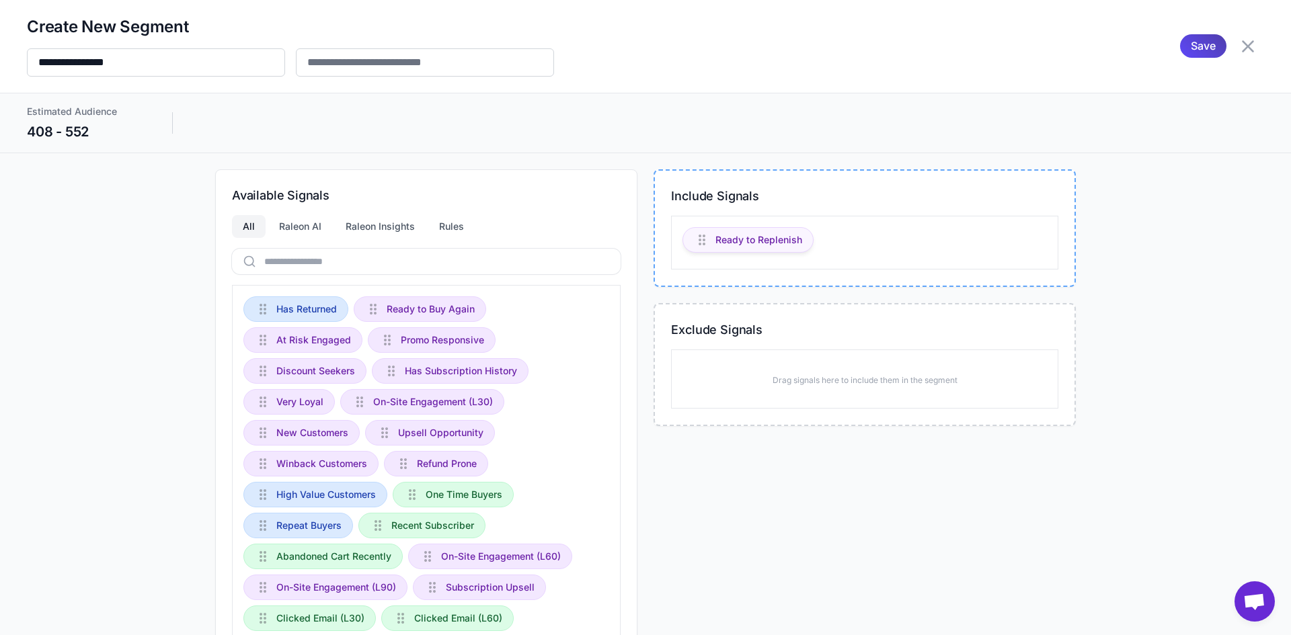
click at [743, 236] on span "Ready to Replenish" at bounding box center [758, 240] width 87 height 15
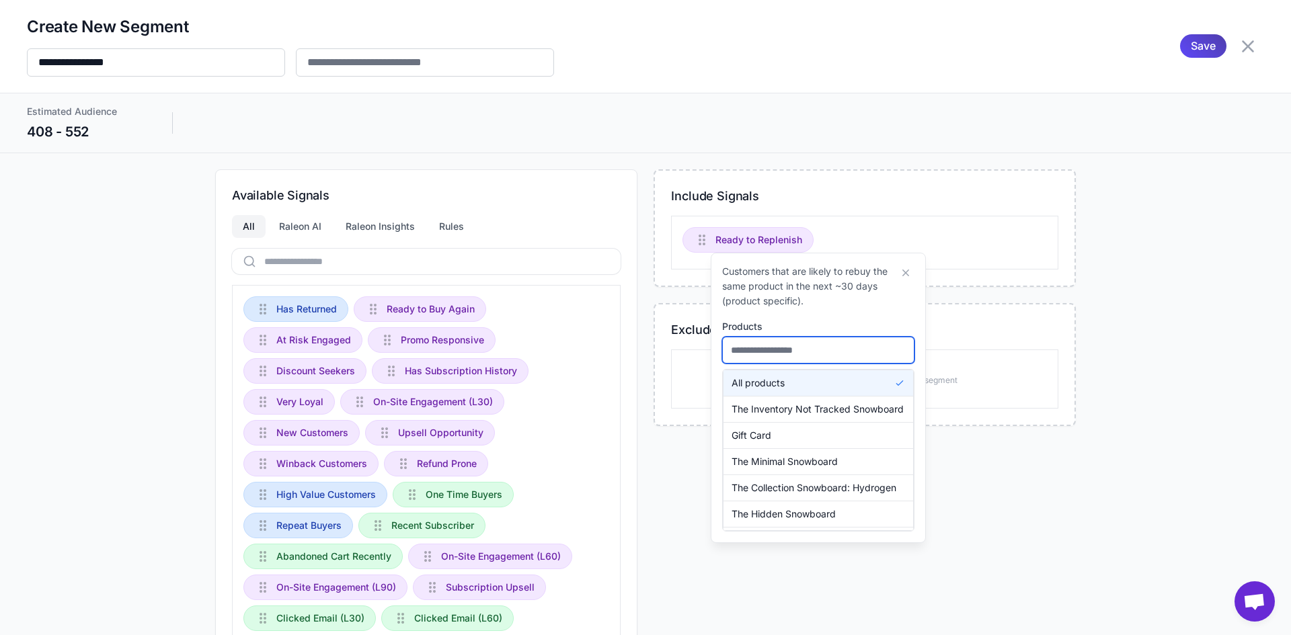
click at [780, 353] on input "text" at bounding box center [818, 350] width 192 height 27
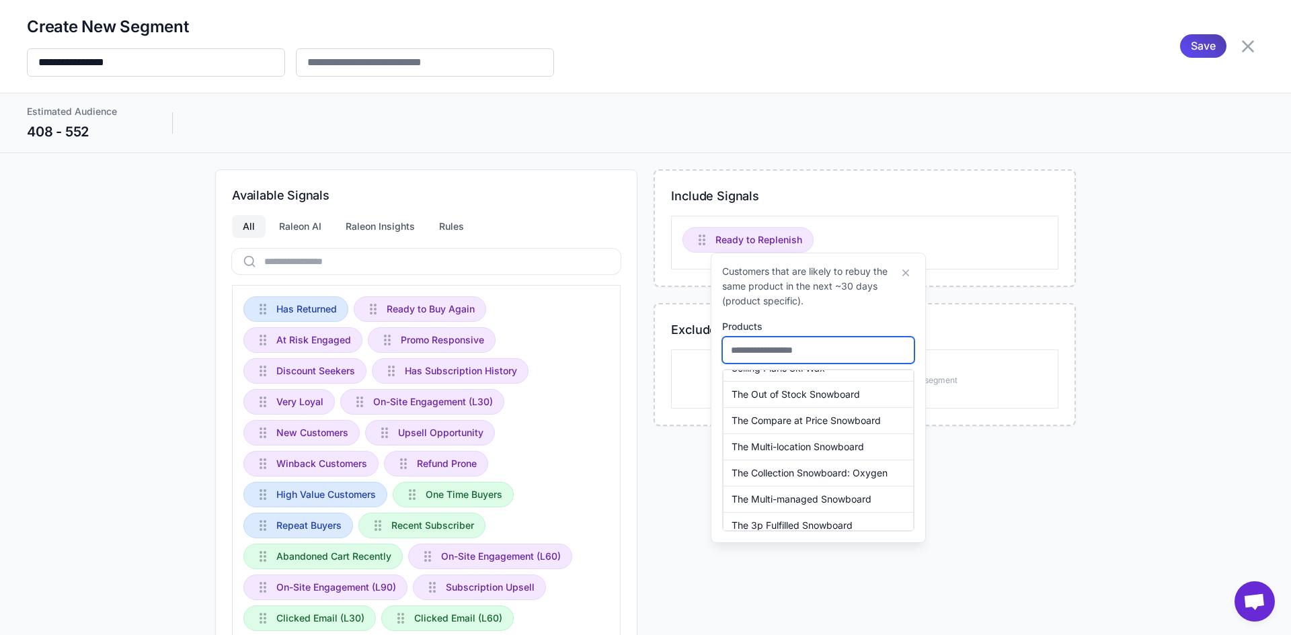
scroll to position [288, 0]
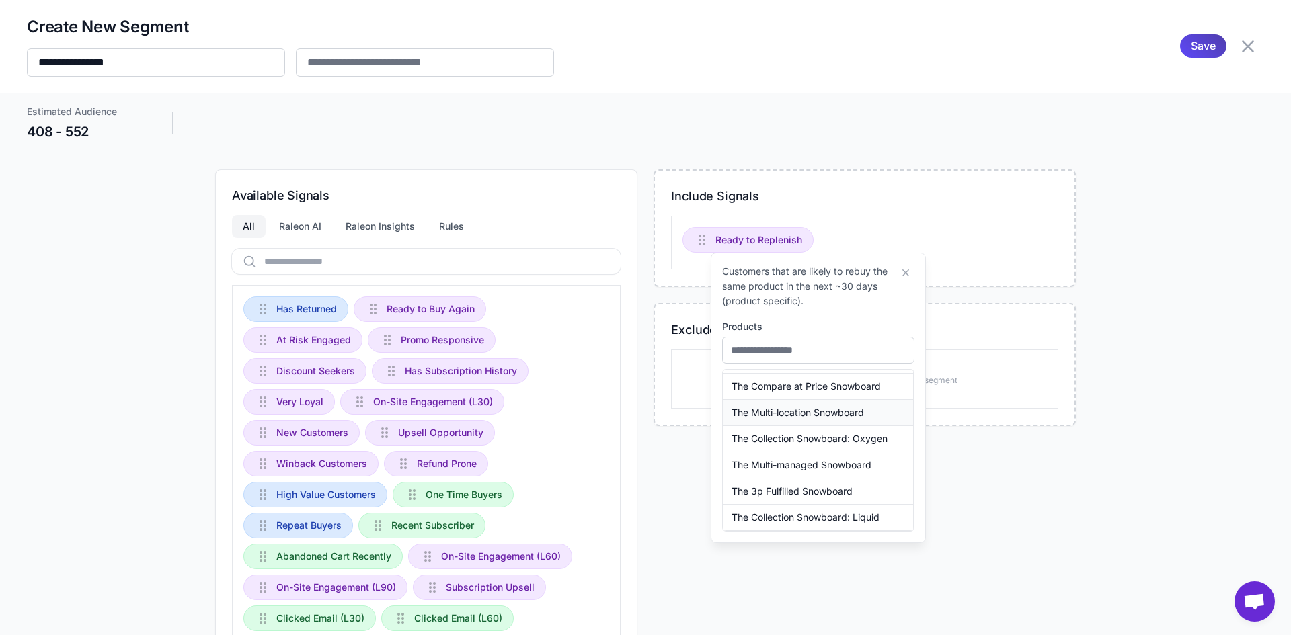
click at [791, 417] on span "The Multi-location Snowboard" at bounding box center [797, 412] width 132 height 15
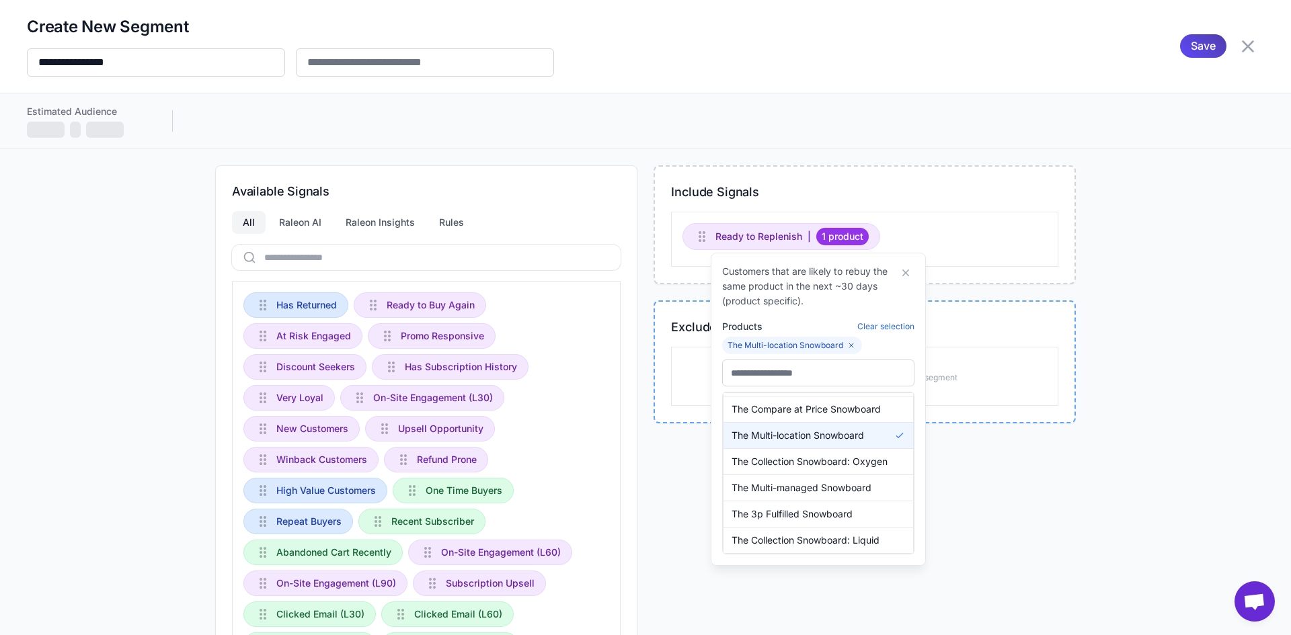
click at [976, 424] on div "Exclude Signals Drag signals here to include them in the segment" at bounding box center [864, 361] width 422 height 123
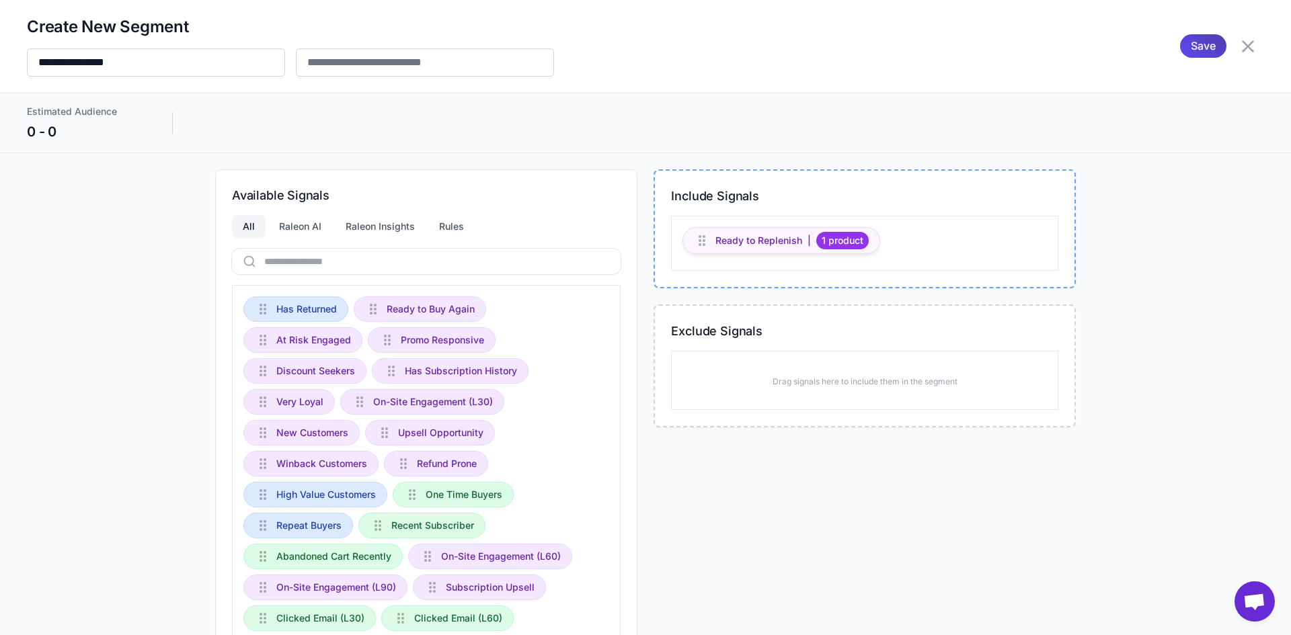
click at [835, 240] on span "1 product" at bounding box center [842, 240] width 52 height 17
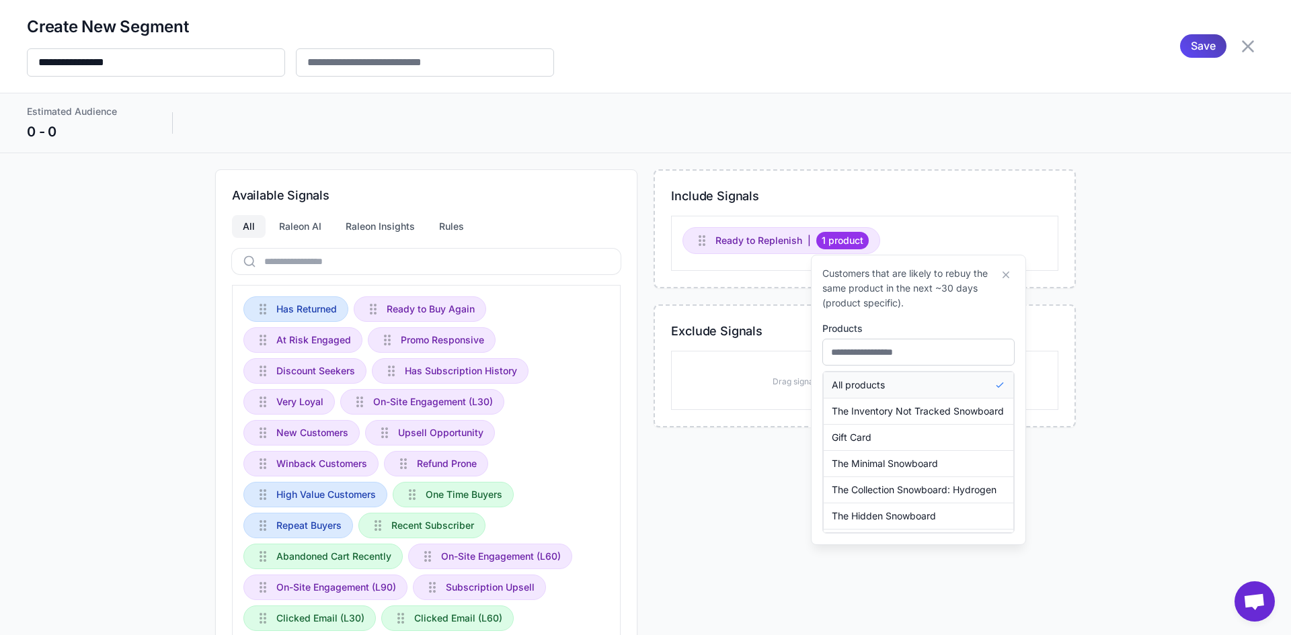
click at [957, 386] on button "All products" at bounding box center [918, 385] width 190 height 26
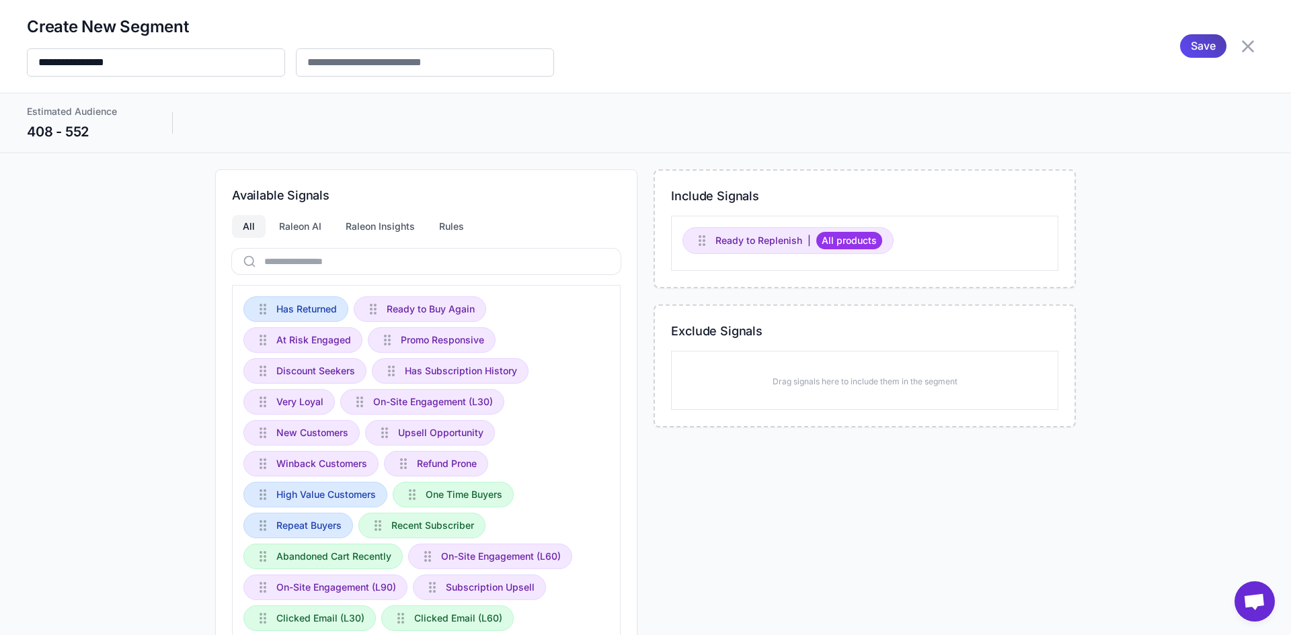
click at [768, 493] on div "Include Signals Ready to Replenish | All products Exclude Signals Drag signals …" at bounding box center [864, 525] width 422 height 712
click at [827, 237] on span "All products" at bounding box center [849, 240] width 66 height 17
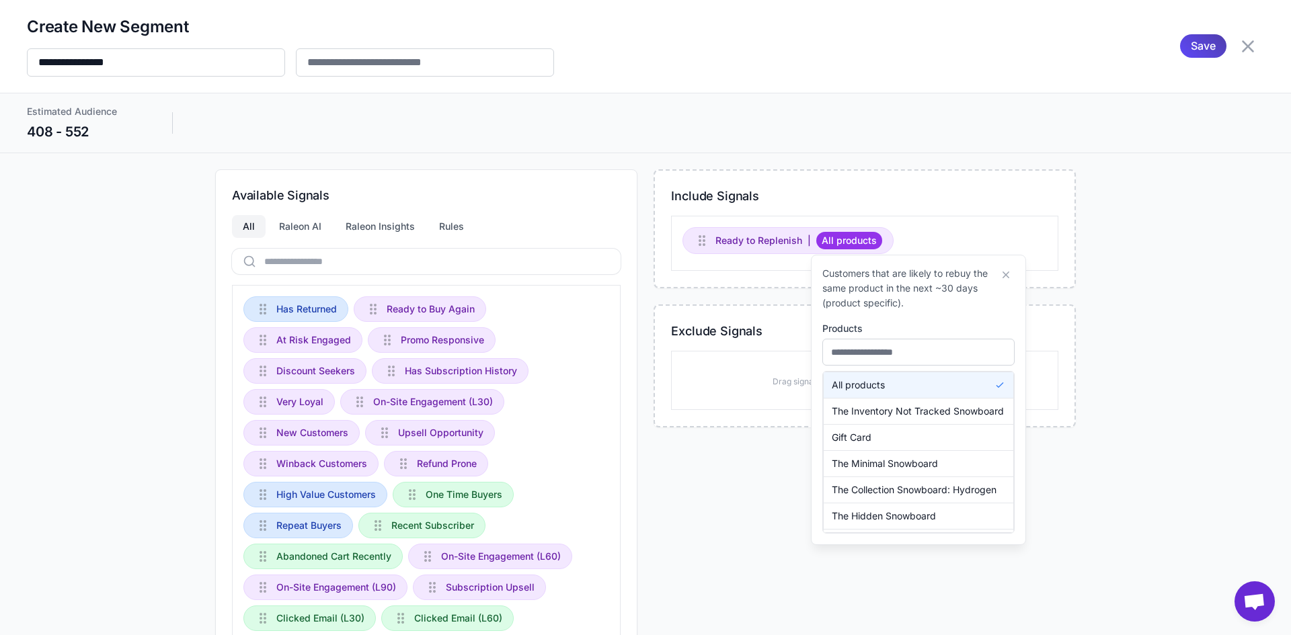
click at [741, 509] on div "Include Signals Ready to Replenish | All products Exclude Signals Drag signals …" at bounding box center [864, 525] width 422 height 712
